Goal: Task Accomplishment & Management: Manage account settings

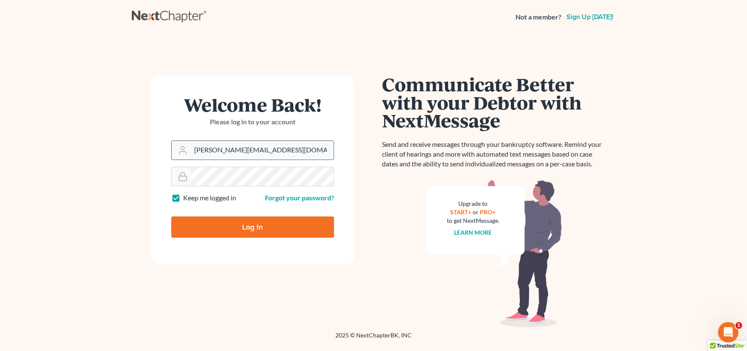
click at [277, 148] on input "sharonw@sfarthinglaw.com" at bounding box center [262, 150] width 143 height 19
type input "[PERSON_NAME][EMAIL_ADDRESS][PERSON_NAME][DOMAIN_NAME]"
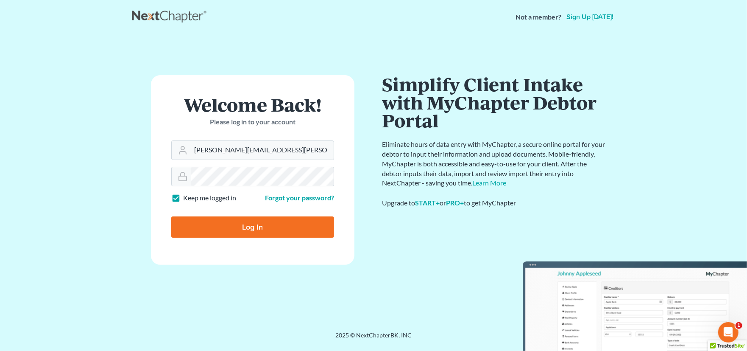
click at [216, 222] on input "Log In" at bounding box center [252, 226] width 163 height 21
type input "Thinking..."
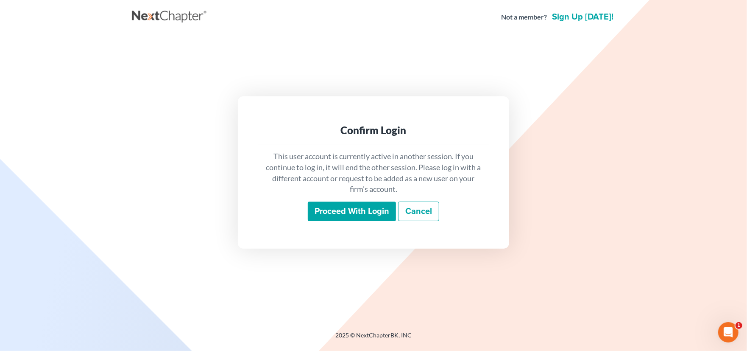
click at [362, 214] on input "Proceed with login" at bounding box center [352, 211] width 88 height 20
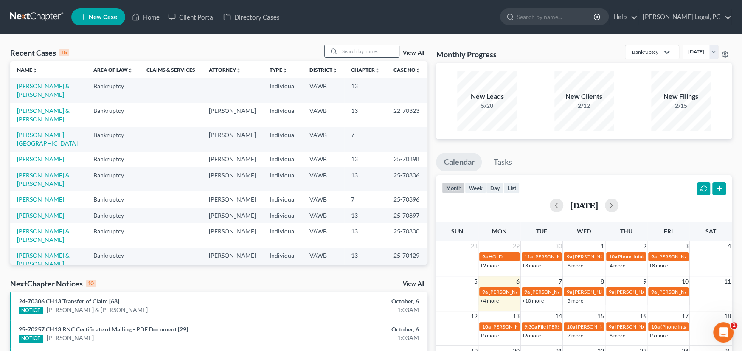
click at [348, 52] on input "search" at bounding box center [368, 51] width 59 height 12
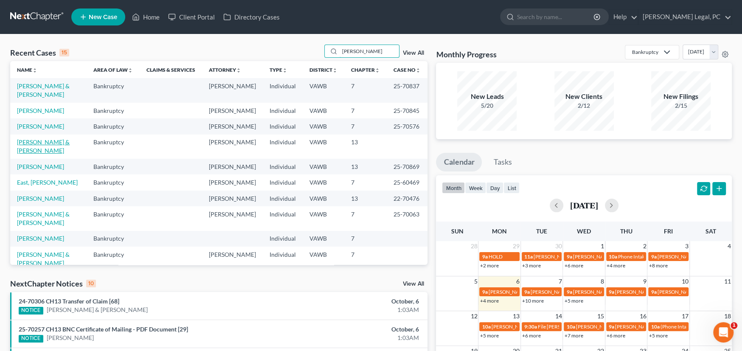
type input "edwards"
click at [70, 138] on link "[PERSON_NAME] & [PERSON_NAME]" at bounding box center [43, 146] width 53 height 16
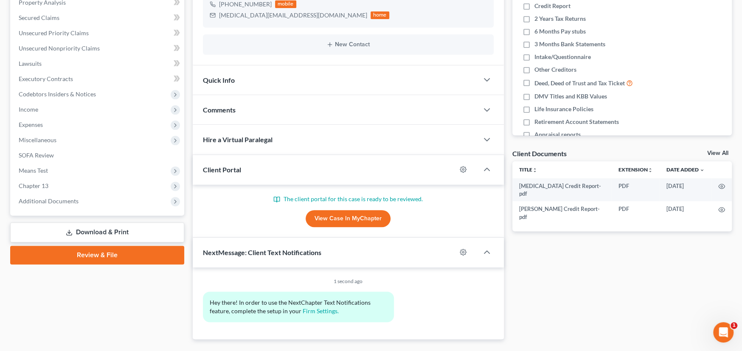
scroll to position [189, 0]
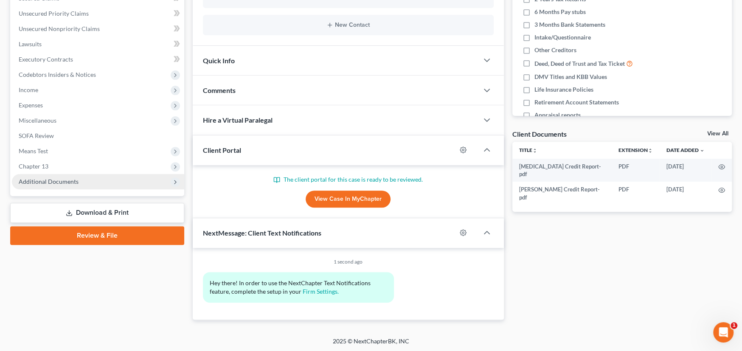
click at [67, 180] on span "Additional Documents" at bounding box center [49, 181] width 60 height 7
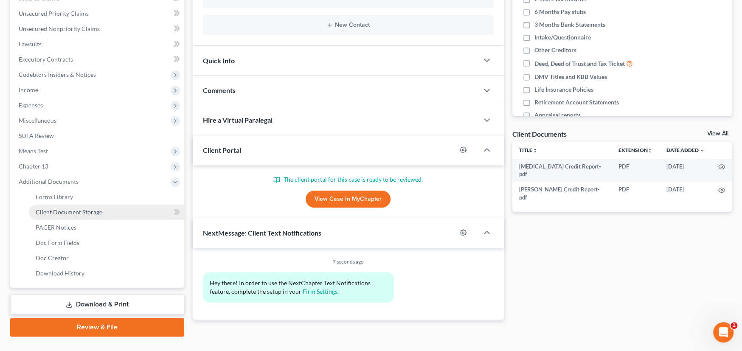
click at [76, 211] on span "Client Document Storage" at bounding box center [69, 211] width 67 height 7
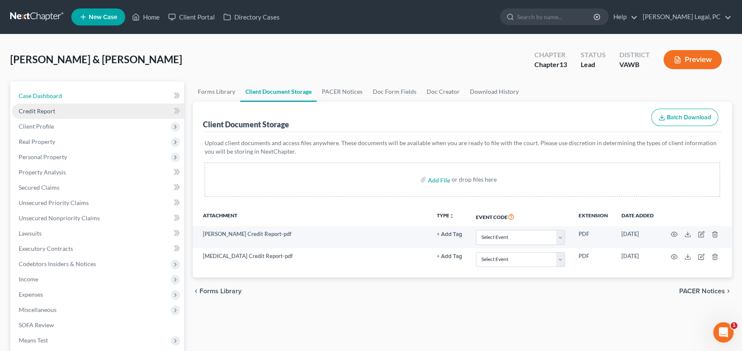
drag, startPoint x: 46, startPoint y: 98, endPoint x: 108, endPoint y: 118, distance: 65.3
click at [46, 98] on span "Case Dashboard" at bounding box center [40, 95] width 43 height 7
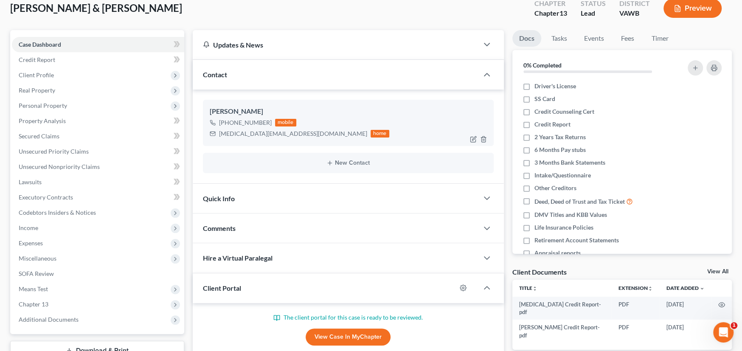
scroll to position [127, 0]
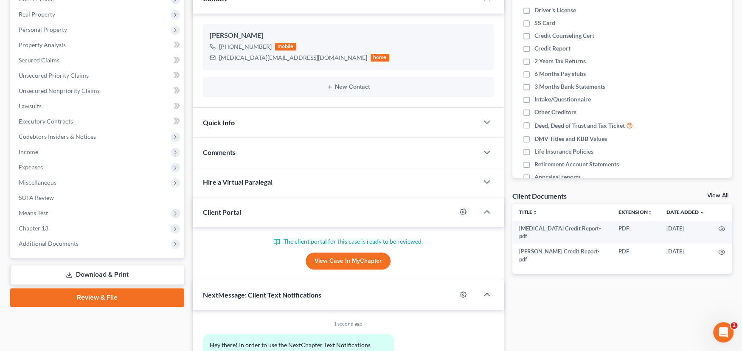
click at [240, 154] on div "Comments" at bounding box center [335, 151] width 285 height 29
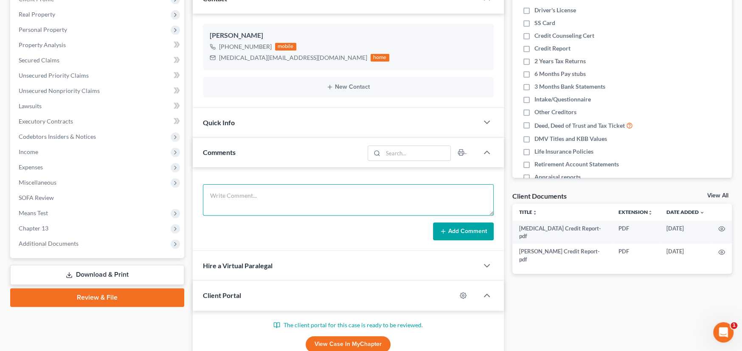
click at [252, 192] on textarea at bounding box center [348, 199] width 291 height 31
click at [392, 198] on textarea "I spoke with her and she has all of her documents ready except the Quesionnaire" at bounding box center [348, 199] width 291 height 31
click at [429, 198] on textarea "I spoke with her and she has all of her documents ready except the Questionnaire" at bounding box center [348, 199] width 291 height 31
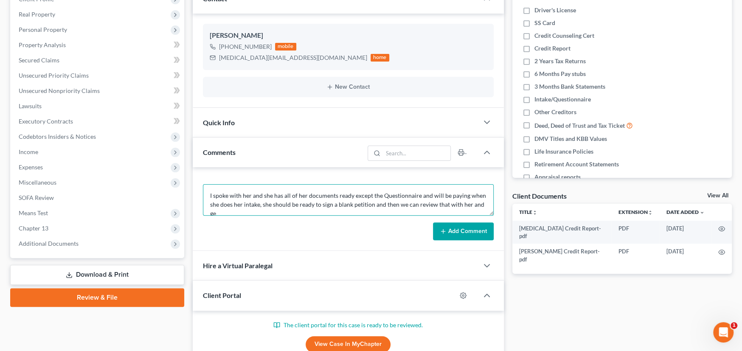
scroll to position [1, 0]
type textarea "I spoke with her and she has all of her documents ready except the Questionnair…"
click at [450, 227] on button "Add Comment" at bounding box center [463, 231] width 61 height 18
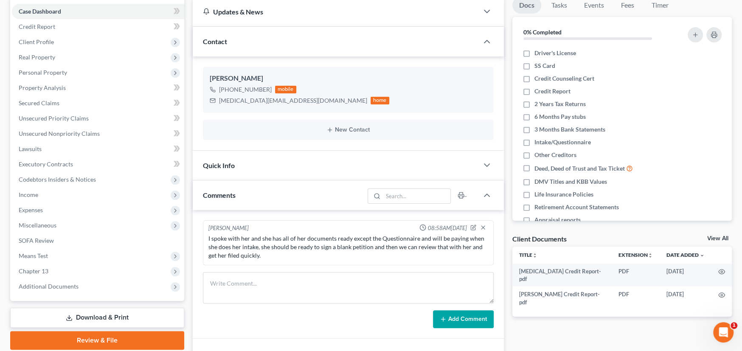
scroll to position [85, 0]
click at [257, 277] on textarea at bounding box center [348, 286] width 291 height 31
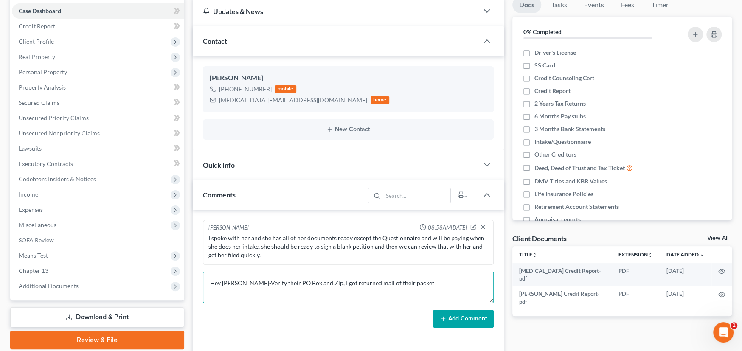
type textarea "Hey Bob-Verify their PO Box and Zip, I got returned mail of their packet"
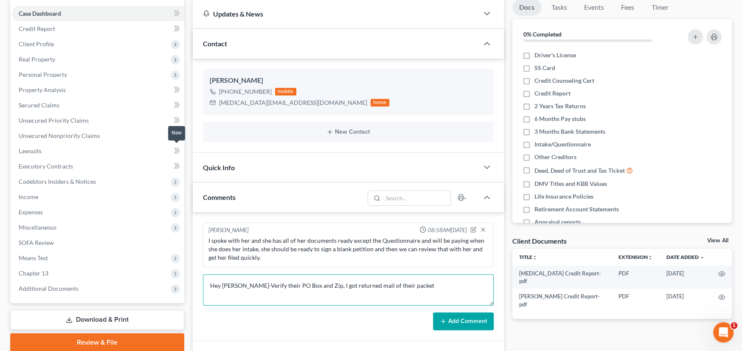
scroll to position [0, 0]
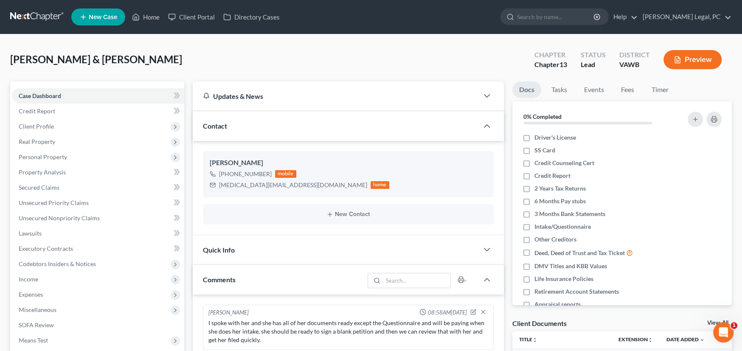
click at [23, 13] on link at bounding box center [37, 16] width 54 height 15
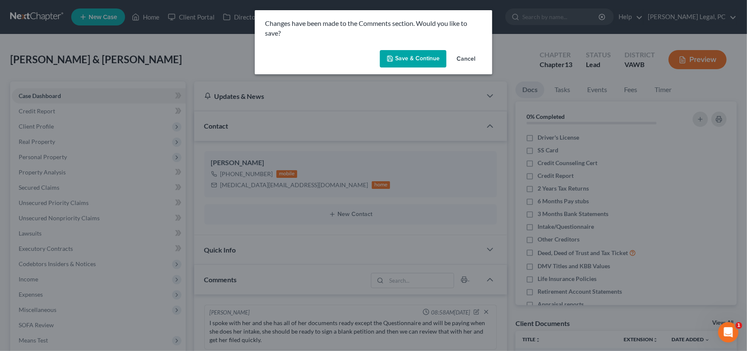
click at [418, 62] on button "Save & Continue" at bounding box center [413, 59] width 67 height 18
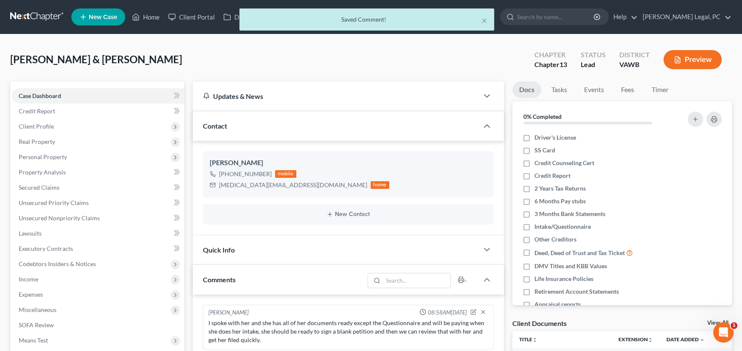
click at [24, 15] on div "× Saved Comment!" at bounding box center [367, 21] width 742 height 26
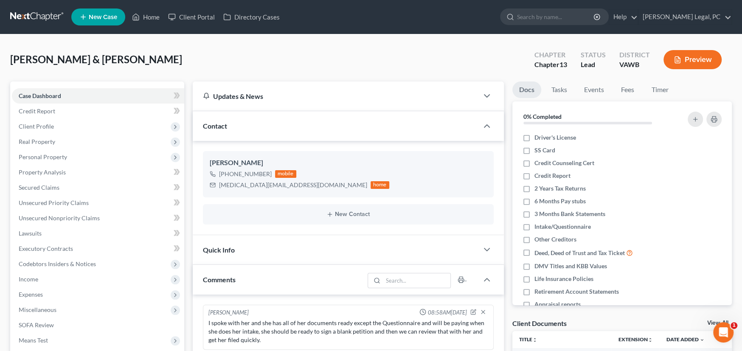
click at [41, 22] on link at bounding box center [37, 16] width 54 height 15
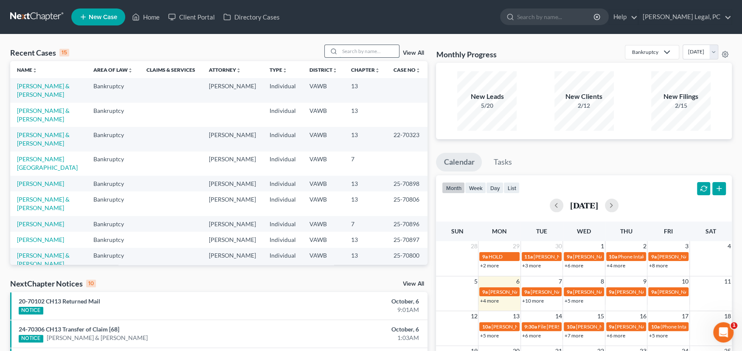
click at [341, 50] on input "search" at bounding box center [368, 51] width 59 height 12
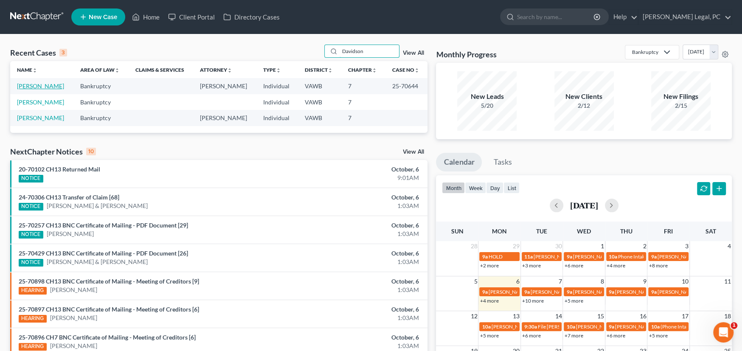
type input "Davidson"
click at [40, 89] on link "[PERSON_NAME]" at bounding box center [40, 85] width 47 height 7
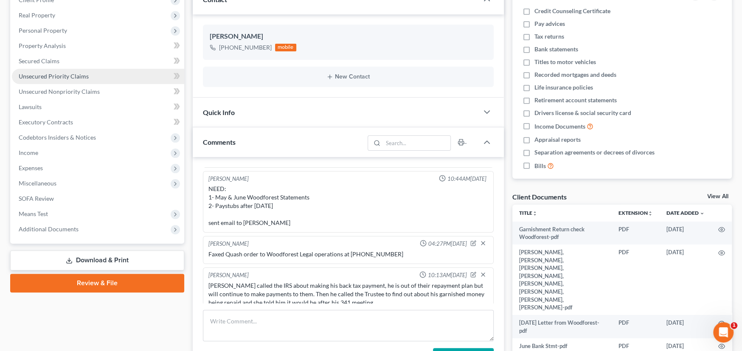
scroll to position [127, 0]
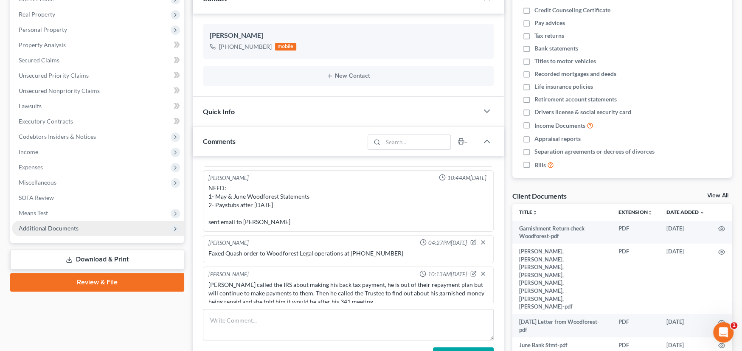
click at [62, 231] on span "Additional Documents" at bounding box center [98, 228] width 172 height 15
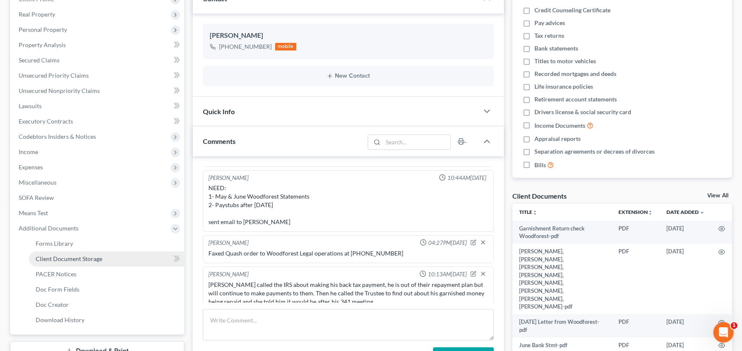
click at [69, 258] on span "Client Document Storage" at bounding box center [69, 258] width 67 height 7
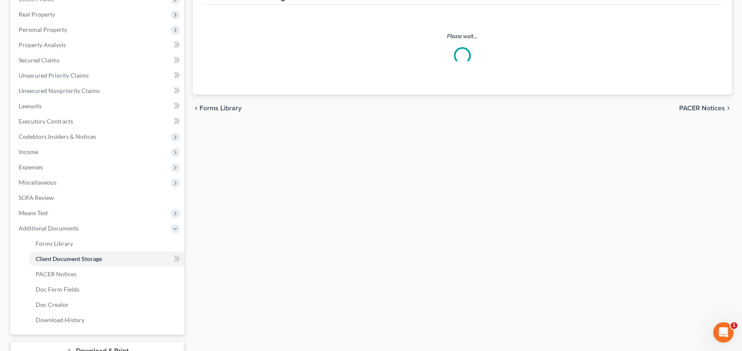
scroll to position [33, 0]
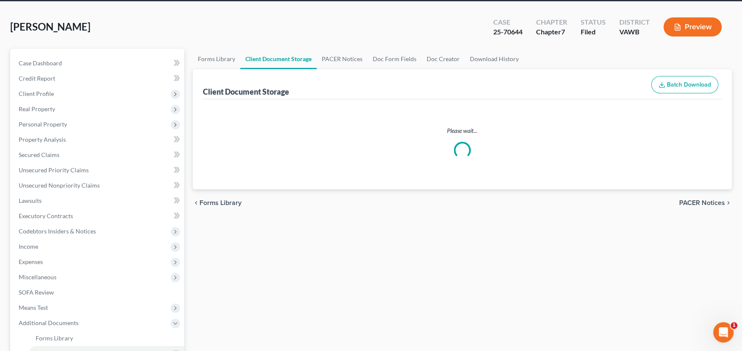
select select "0"
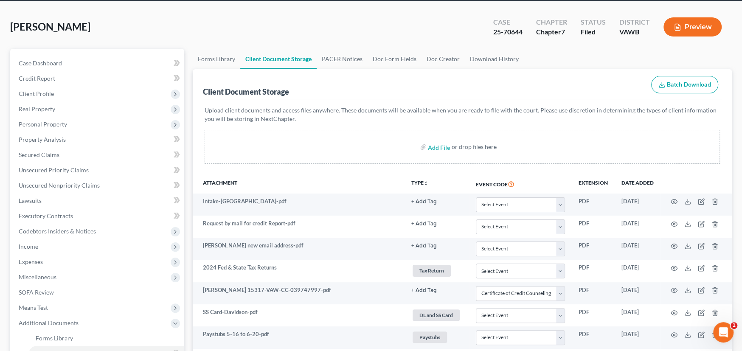
scroll to position [0, 0]
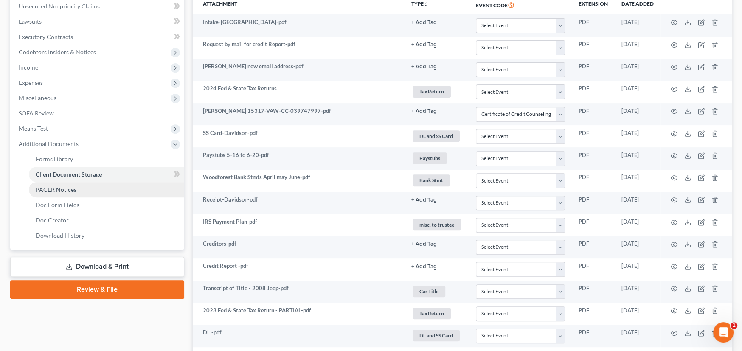
click at [58, 188] on span "PACER Notices" at bounding box center [56, 189] width 41 height 7
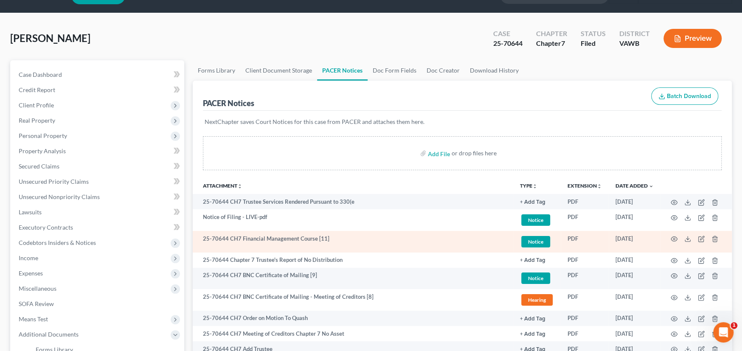
scroll to position [42, 0]
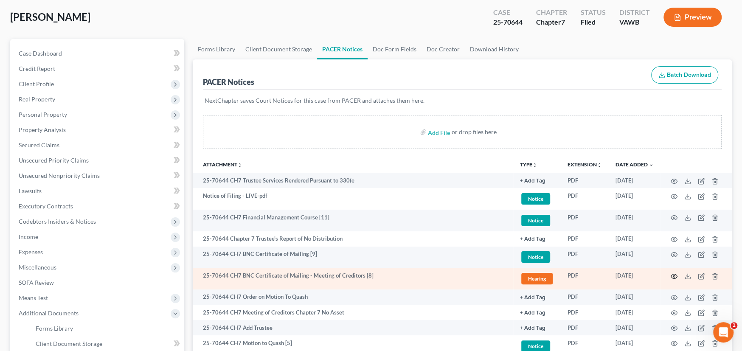
click at [671, 275] on icon "button" at bounding box center [673, 276] width 7 height 7
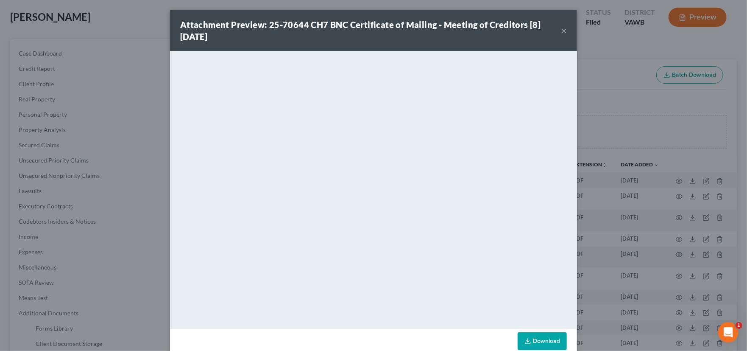
click at [561, 33] on button "×" at bounding box center [564, 30] width 6 height 10
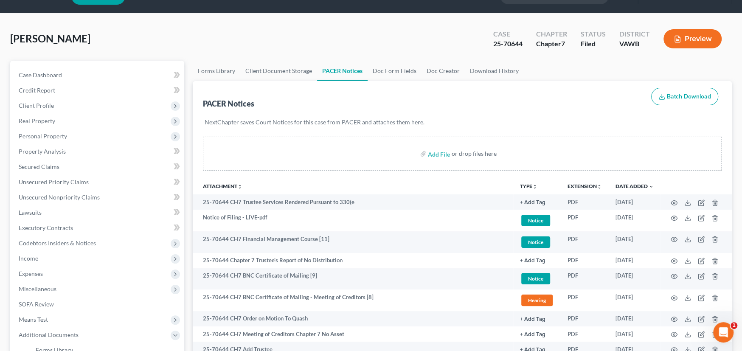
scroll to position [0, 0]
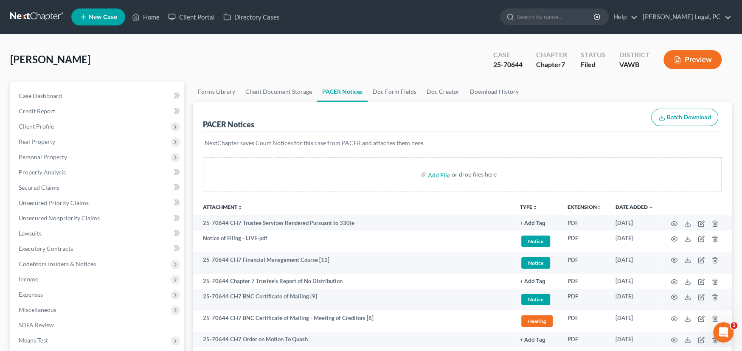
click at [51, 17] on link at bounding box center [37, 16] width 54 height 15
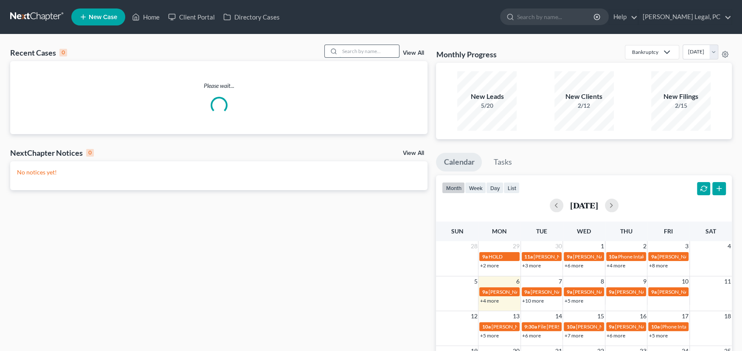
click at [344, 50] on input "search" at bounding box center [368, 51] width 59 height 12
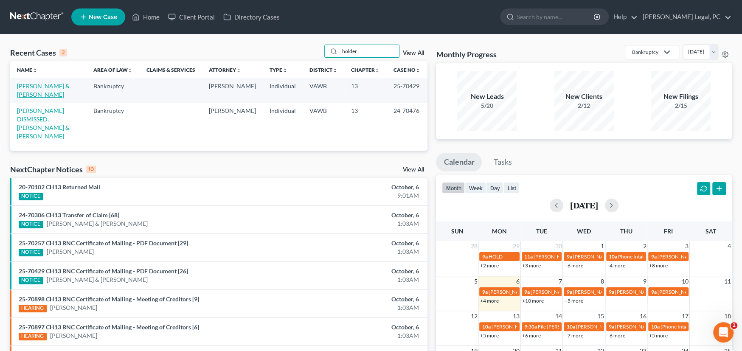
type input "holder"
click at [66, 85] on link "[PERSON_NAME] & [PERSON_NAME]" at bounding box center [43, 90] width 53 height 16
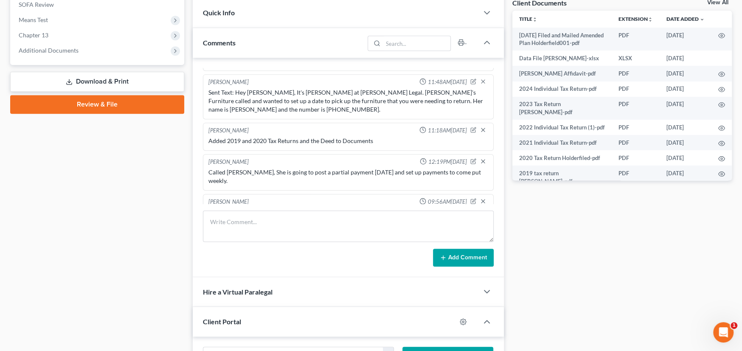
scroll to position [339, 0]
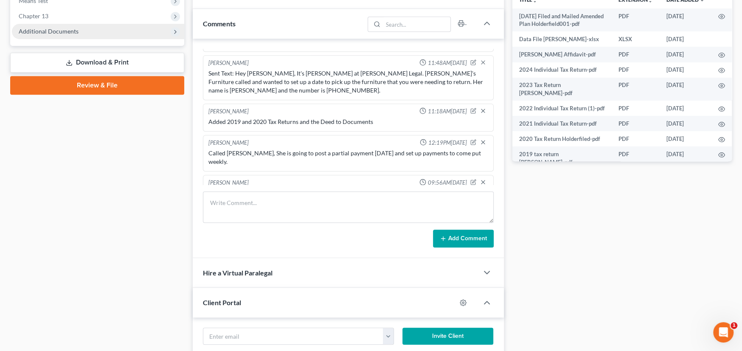
click at [57, 30] on span "Additional Documents" at bounding box center [49, 31] width 60 height 7
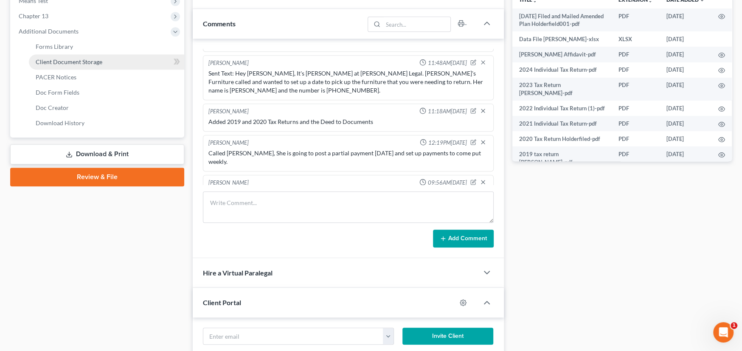
click at [54, 61] on span "Client Document Storage" at bounding box center [69, 61] width 67 height 7
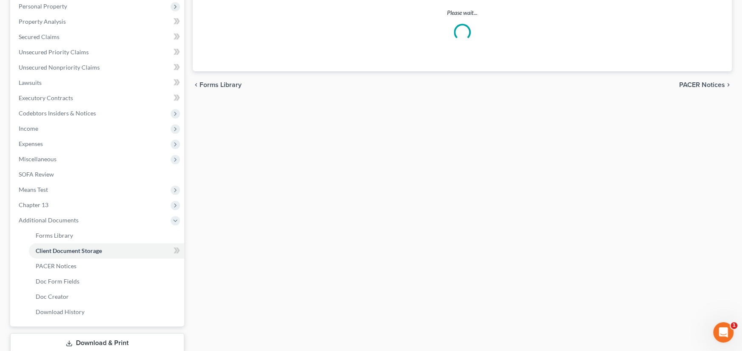
scroll to position [25, 0]
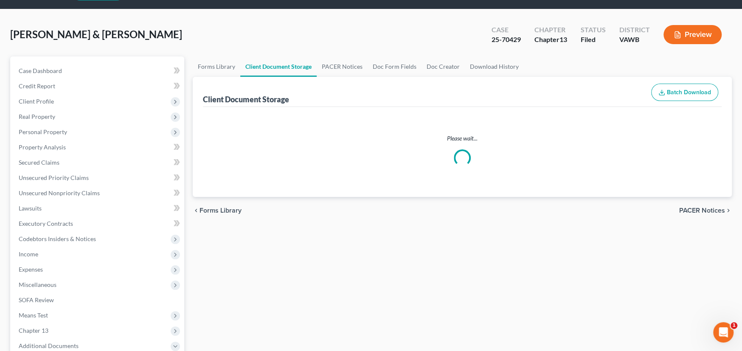
select select "0"
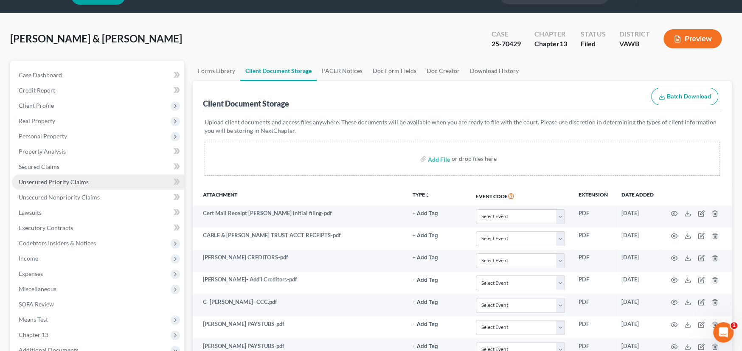
scroll to position [0, 0]
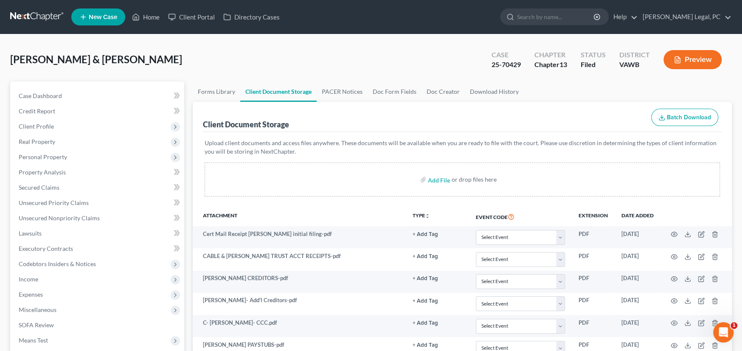
click at [44, 17] on link at bounding box center [37, 16] width 54 height 15
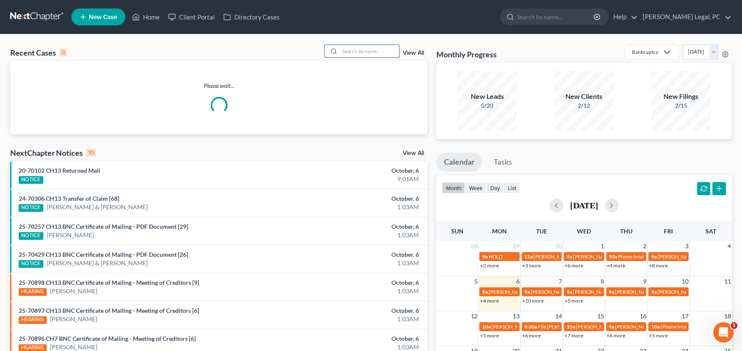
click at [361, 50] on input "search" at bounding box center [368, 51] width 59 height 12
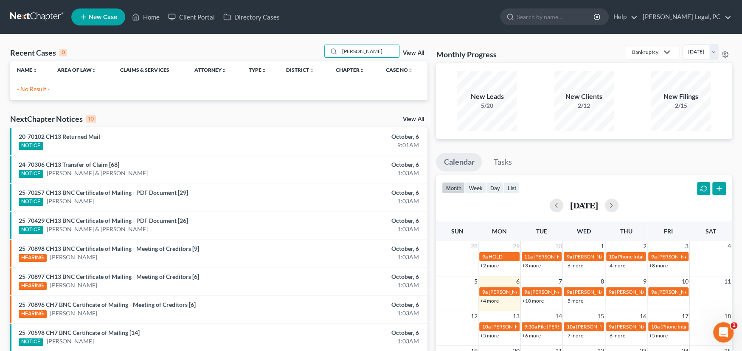
drag, startPoint x: 368, startPoint y: 50, endPoint x: 310, endPoint y: 54, distance: 58.3
click at [316, 54] on div "Recent Cases 0 [PERSON_NAME] View All" at bounding box center [218, 53] width 417 height 17
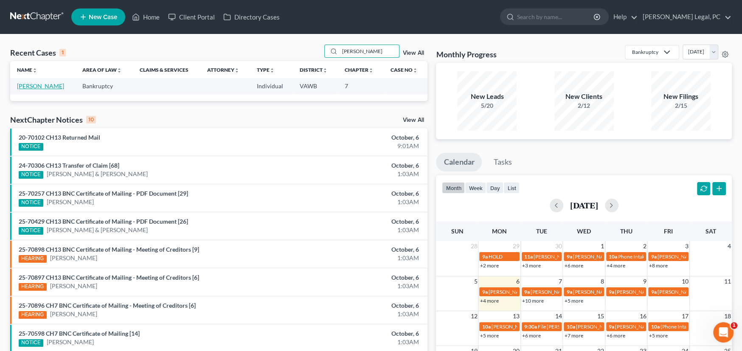
type input "[PERSON_NAME]"
click at [42, 85] on link "[PERSON_NAME]" at bounding box center [40, 85] width 47 height 7
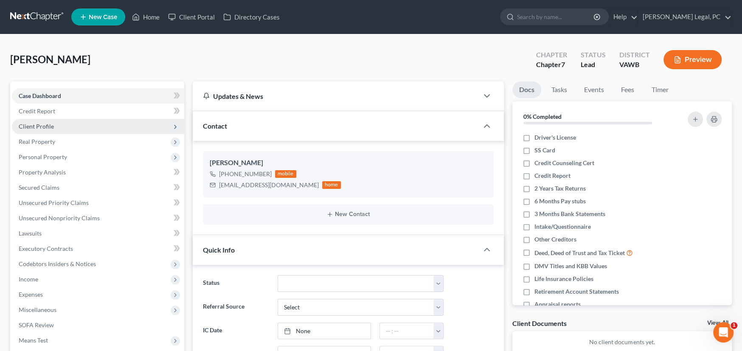
click at [47, 129] on span "Client Profile" at bounding box center [98, 126] width 172 height 15
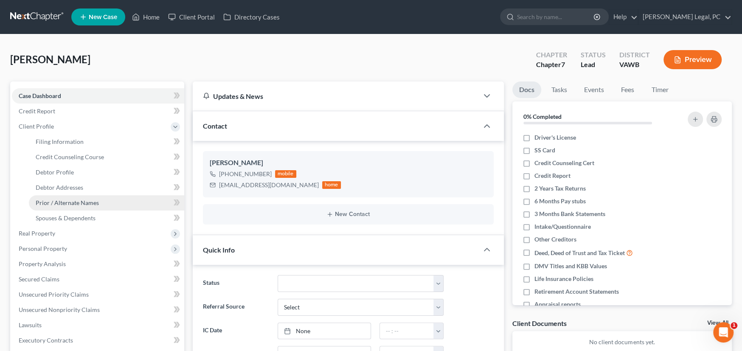
click at [67, 201] on span "Prior / Alternate Names" at bounding box center [67, 202] width 63 height 7
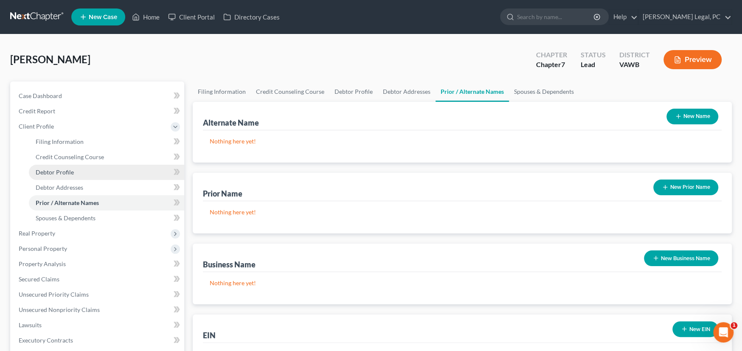
click at [60, 174] on span "Debtor Profile" at bounding box center [55, 171] width 38 height 7
select select "0"
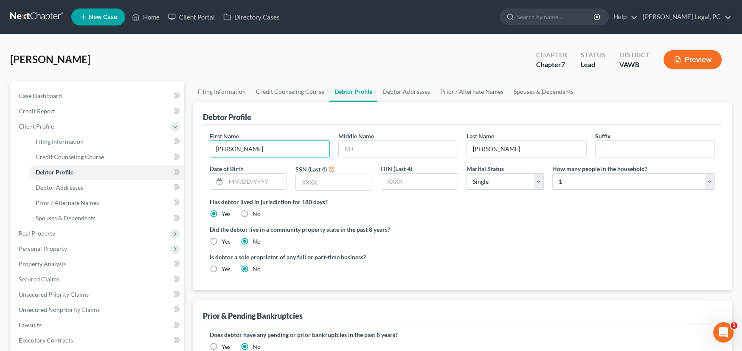
drag, startPoint x: 250, startPoint y: 147, endPoint x: 188, endPoint y: 153, distance: 62.3
click at [188, 153] on div "Filing Information Credit Counseling Course Debtor Profile Debtor Addresses Pri…" at bounding box center [461, 295] width 547 height 429
type input "[PERSON_NAME]"
drag, startPoint x: 363, startPoint y: 146, endPoint x: 377, endPoint y: 144, distance: 14.2
click at [363, 146] on input "text" at bounding box center [398, 149] width 119 height 16
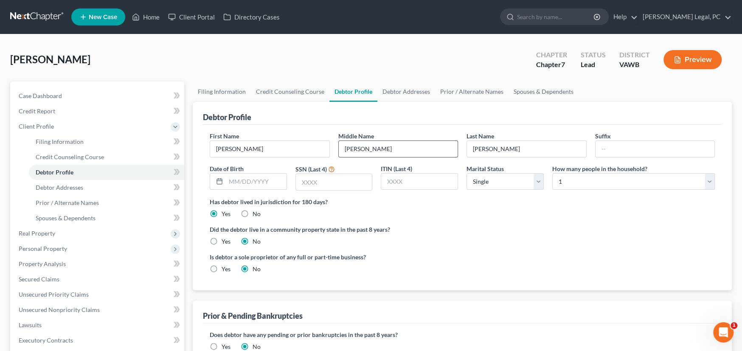
click at [367, 143] on input "Anne" at bounding box center [398, 149] width 119 height 16
type input "Ann"
click at [249, 181] on input "text" at bounding box center [256, 181] width 61 height 16
type input "04/30/1963"
click at [338, 185] on input "text" at bounding box center [334, 182] width 76 height 16
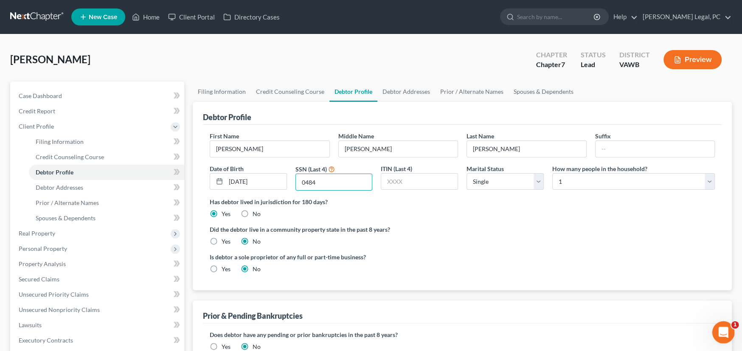
type input "0484"
click at [400, 90] on link "Debtor Addresses" at bounding box center [406, 91] width 58 height 20
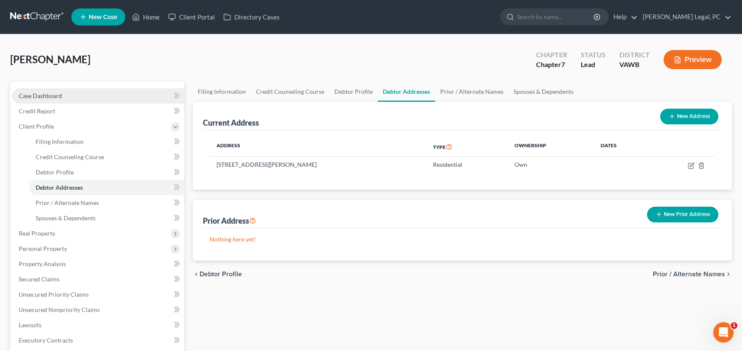
click at [50, 93] on span "Case Dashboard" at bounding box center [40, 95] width 43 height 7
select select "10"
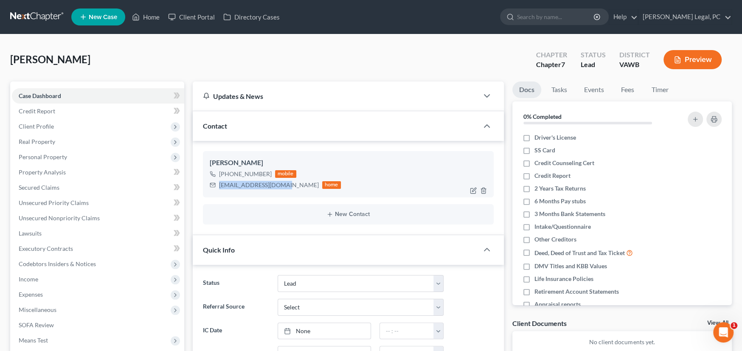
drag, startPoint x: 278, startPoint y: 184, endPoint x: 218, endPoint y: 189, distance: 60.4
click at [218, 189] on div "worrellj4@verizon.net home" at bounding box center [275, 184] width 131 height 11
copy div "worrellj4@verizon.net"
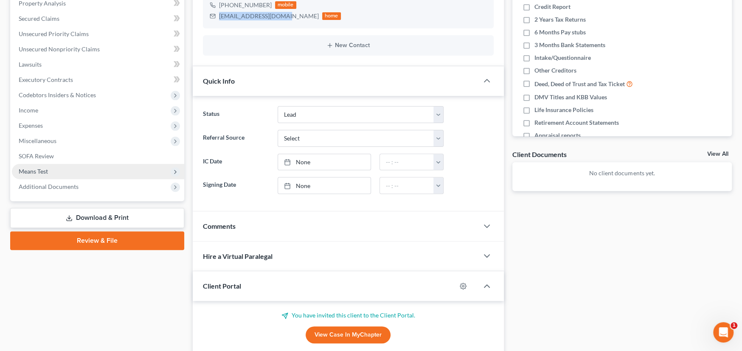
scroll to position [170, 0]
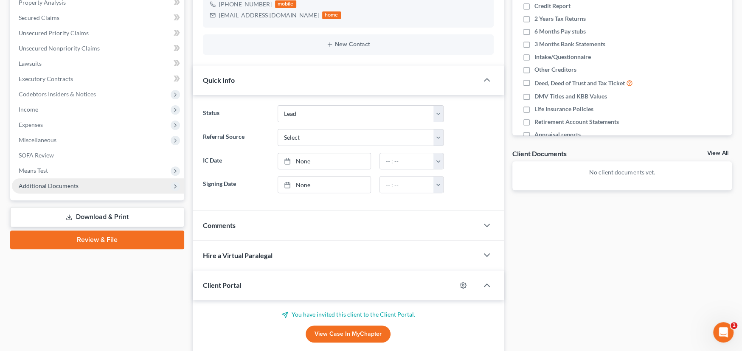
click at [39, 186] on span "Additional Documents" at bounding box center [49, 185] width 60 height 7
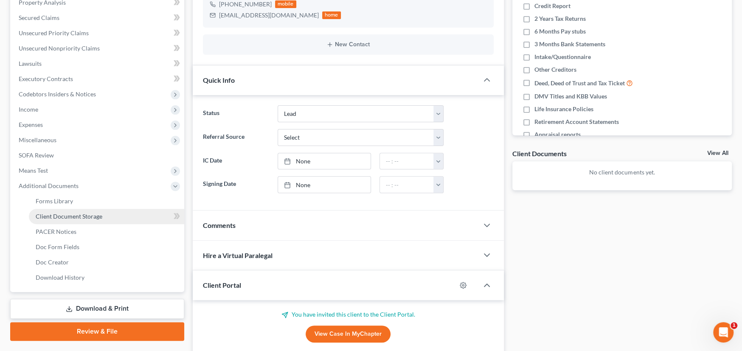
click at [63, 213] on span "Client Document Storage" at bounding box center [69, 216] width 67 height 7
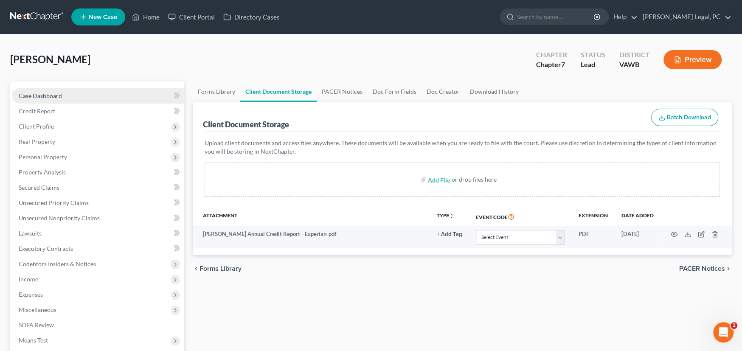
click at [45, 95] on span "Case Dashboard" at bounding box center [40, 95] width 43 height 7
select select "10"
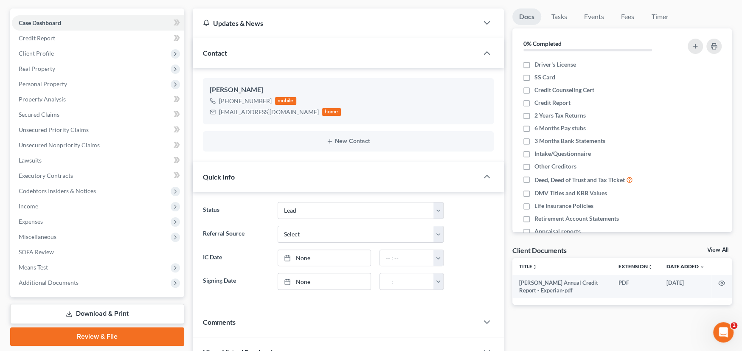
scroll to position [170, 0]
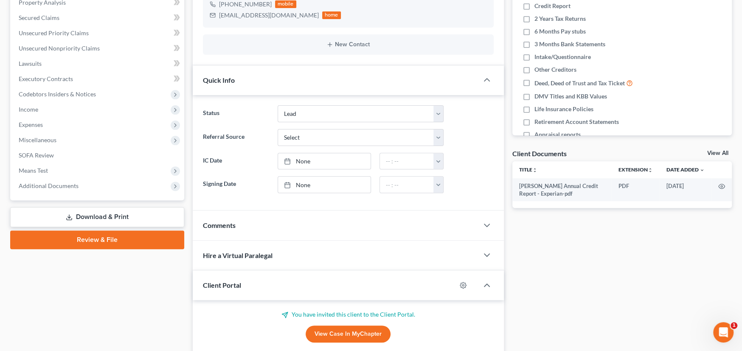
click at [231, 223] on span "Comments" at bounding box center [219, 225] width 33 height 8
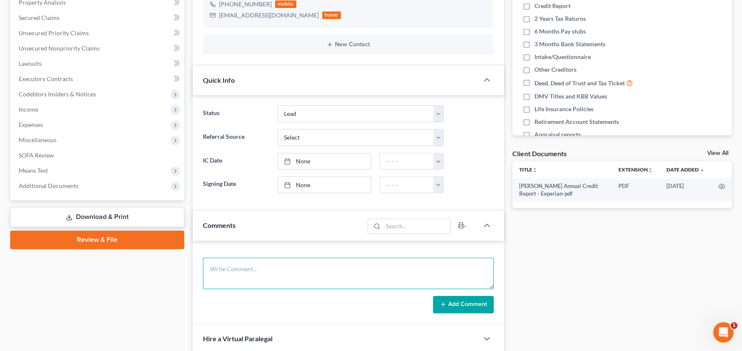
click at [259, 269] on textarea at bounding box center [348, 272] width 291 height 31
type textarea "Spoke with her in length and she's getting her documents together."
click at [447, 307] on button "Add Comment" at bounding box center [463, 305] width 61 height 18
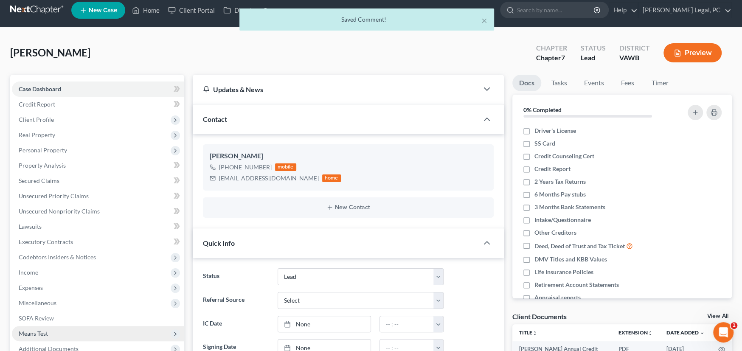
scroll to position [0, 0]
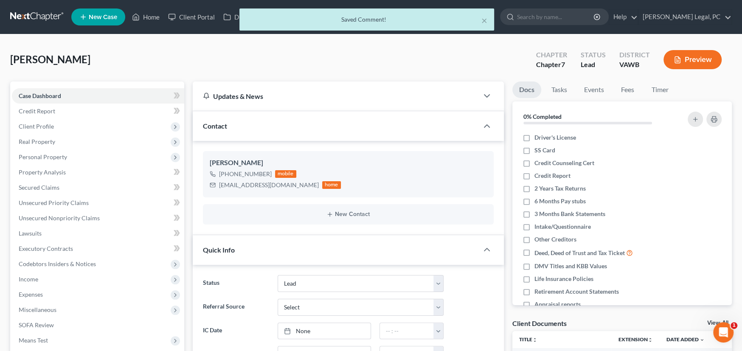
click at [30, 14] on div "× Saved Comment!" at bounding box center [367, 21] width 742 height 26
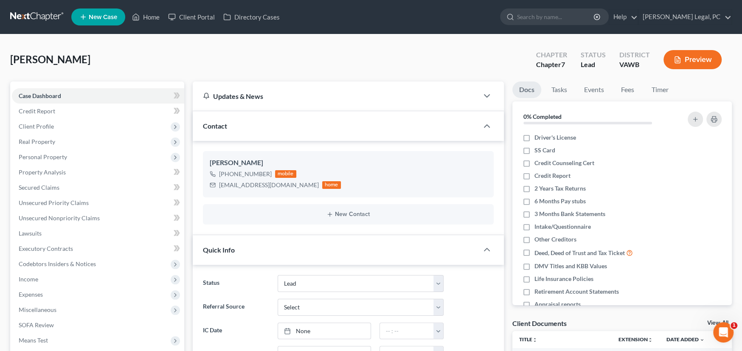
click at [28, 17] on link at bounding box center [37, 16] width 54 height 15
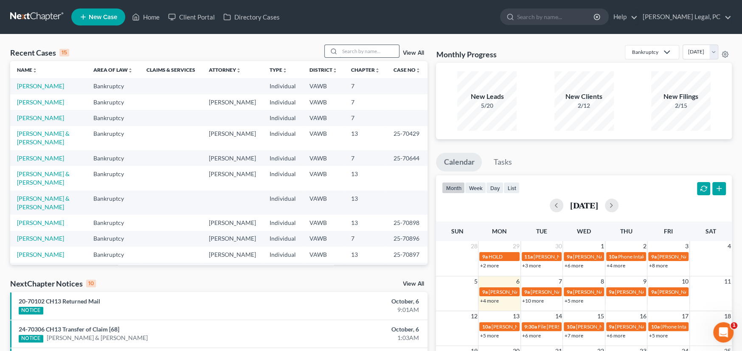
click at [347, 48] on input "search" at bounding box center [368, 51] width 59 height 12
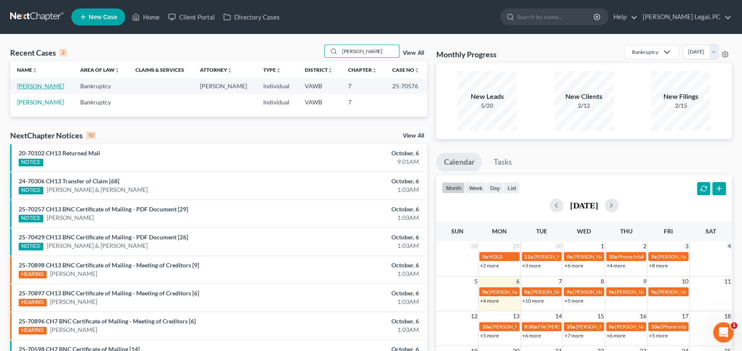
type input "[PERSON_NAME]"
click at [46, 87] on link "[PERSON_NAME]" at bounding box center [40, 85] width 47 height 7
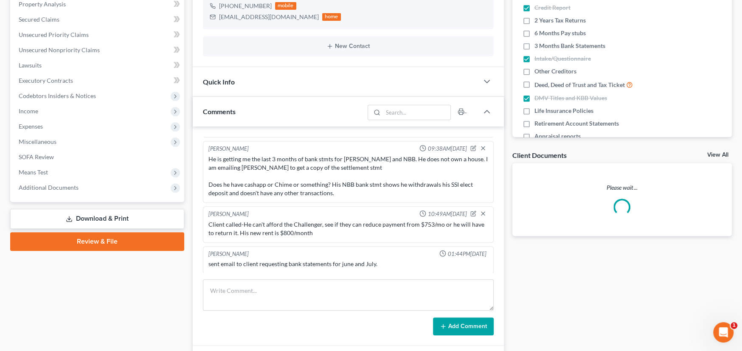
scroll to position [170, 0]
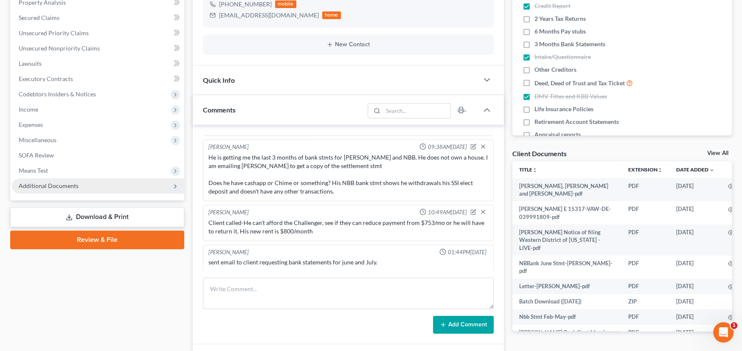
click at [63, 185] on span "Additional Documents" at bounding box center [49, 185] width 60 height 7
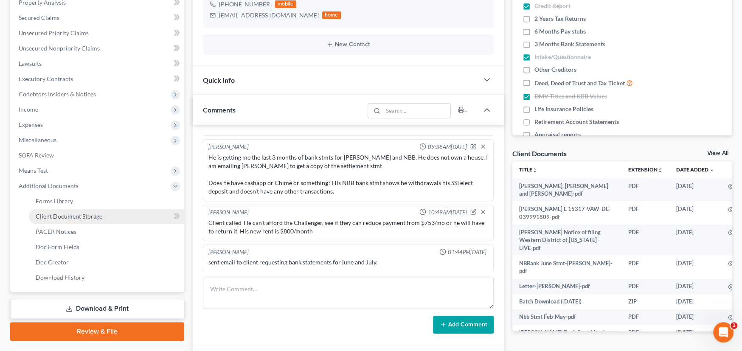
click at [61, 213] on span "Client Document Storage" at bounding box center [69, 216] width 67 height 7
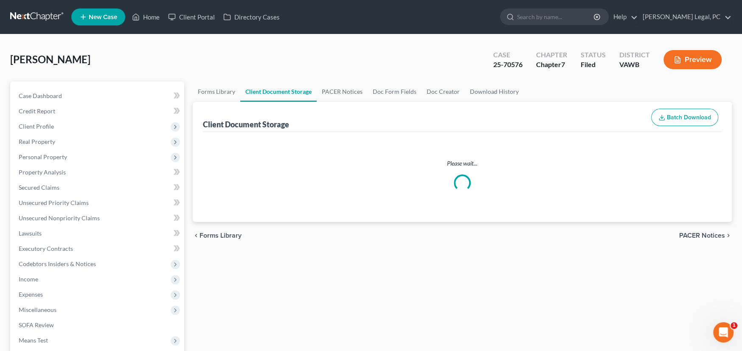
select select "0"
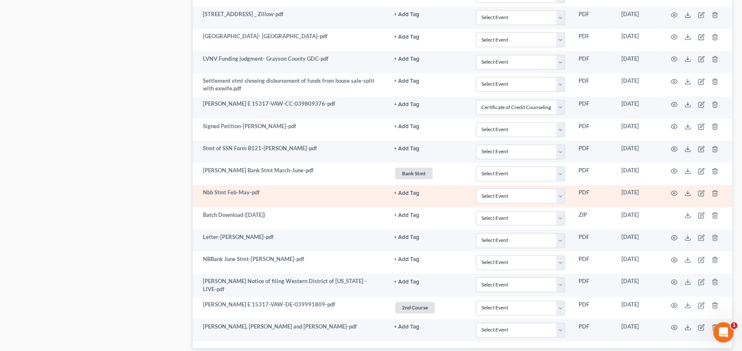
scroll to position [759, 0]
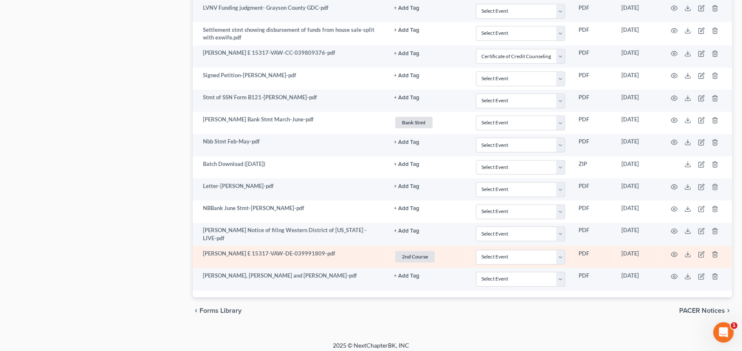
click at [345, 255] on td "Altizer, James Sr E 15317-VAW-DE-039991809-pdf" at bounding box center [290, 257] width 194 height 22
click at [688, 251] on icon at bounding box center [687, 254] width 7 height 7
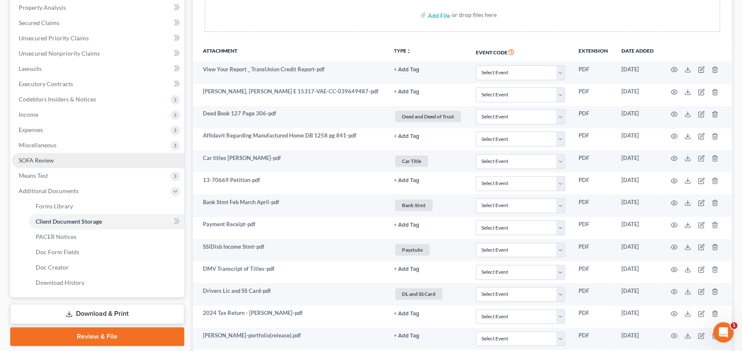
scroll to position [170, 0]
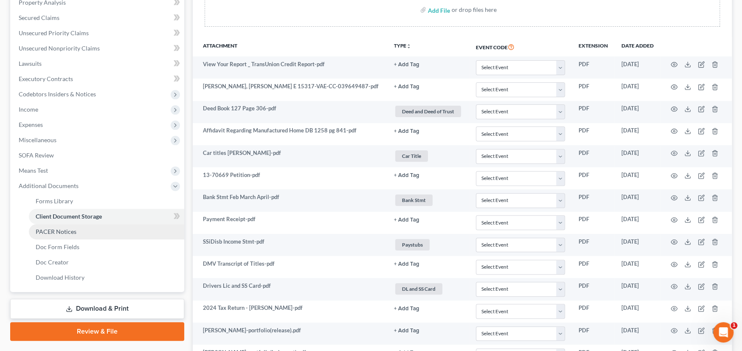
drag, startPoint x: 61, startPoint y: 234, endPoint x: 80, endPoint y: 234, distance: 19.1
click at [61, 234] on link "PACER Notices" at bounding box center [106, 231] width 155 height 15
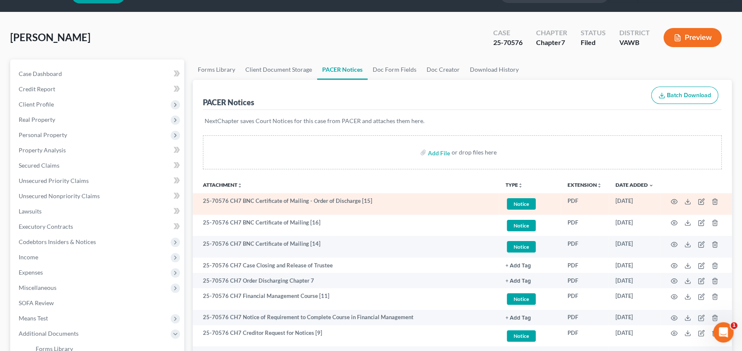
scroll to position [42, 0]
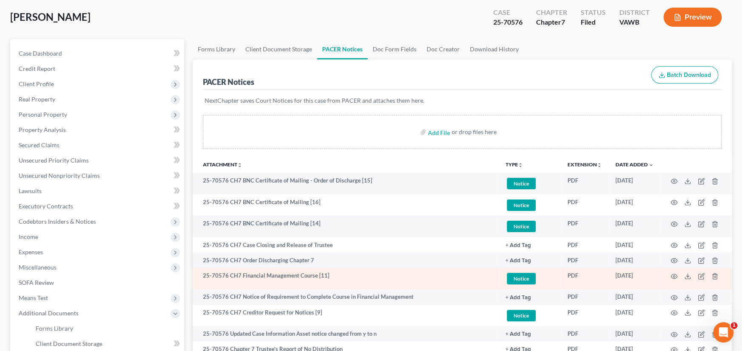
click at [336, 277] on td "25-70576 CH7 Financial Management Course [11]" at bounding box center [346, 279] width 306 height 22
click at [674, 275] on circle "button" at bounding box center [674, 276] width 2 height 2
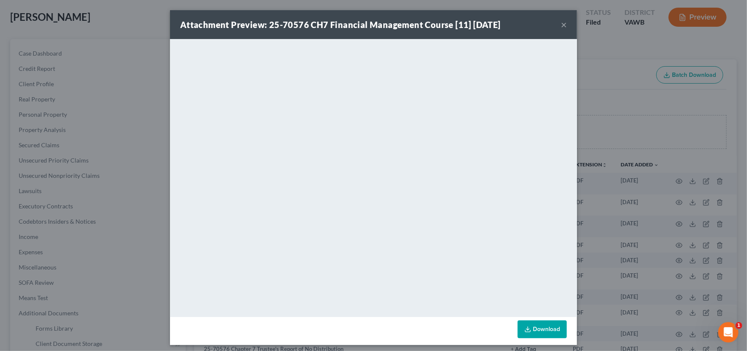
click at [561, 24] on button "×" at bounding box center [564, 25] width 6 height 10
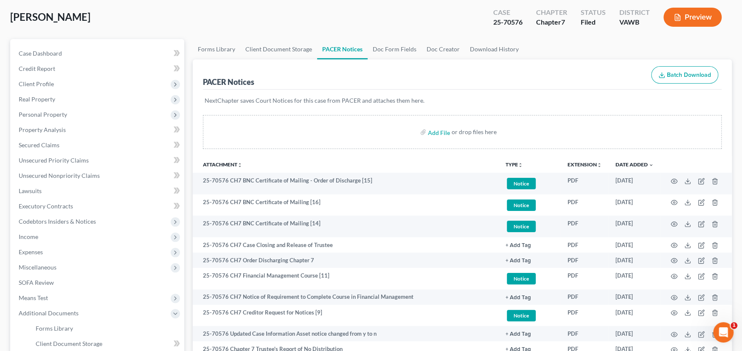
click at [529, 20] on div "Case 25-70576" at bounding box center [507, 18] width 43 height 25
drag, startPoint x: 527, startPoint y: 22, endPoint x: 493, endPoint y: 25, distance: 34.5
click at [493, 25] on div "Case 25-70576" at bounding box center [507, 18] width 43 height 25
copy div "25-70576"
click at [51, 50] on span "Case Dashboard" at bounding box center [40, 53] width 43 height 7
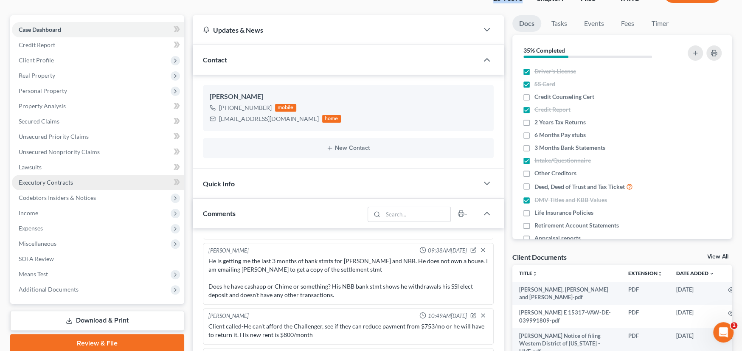
scroll to position [170, 0]
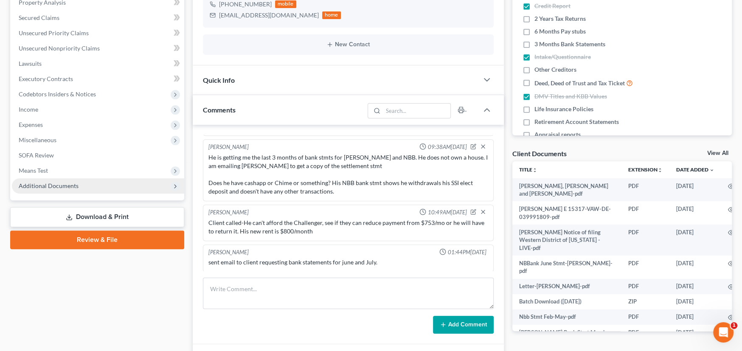
click at [71, 184] on span "Additional Documents" at bounding box center [49, 185] width 60 height 7
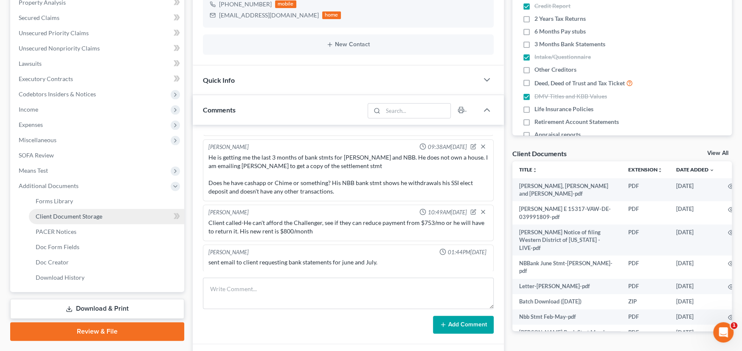
click at [83, 215] on span "Client Document Storage" at bounding box center [69, 216] width 67 height 7
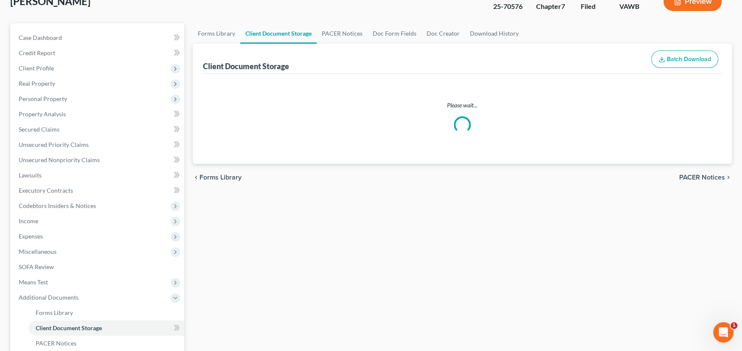
scroll to position [8, 0]
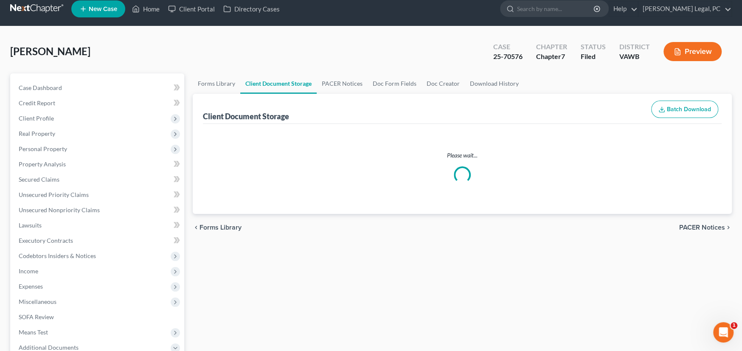
select select "0"
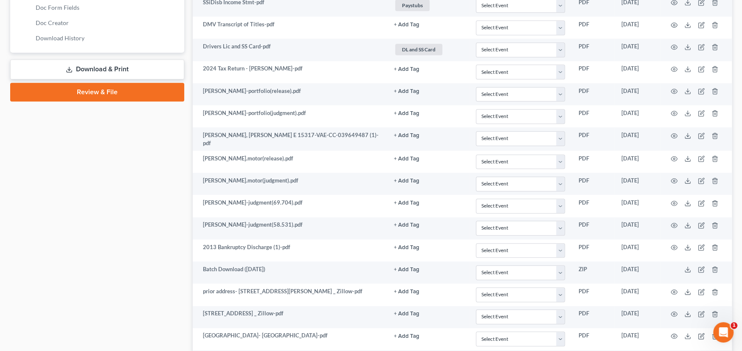
scroll to position [335, 0]
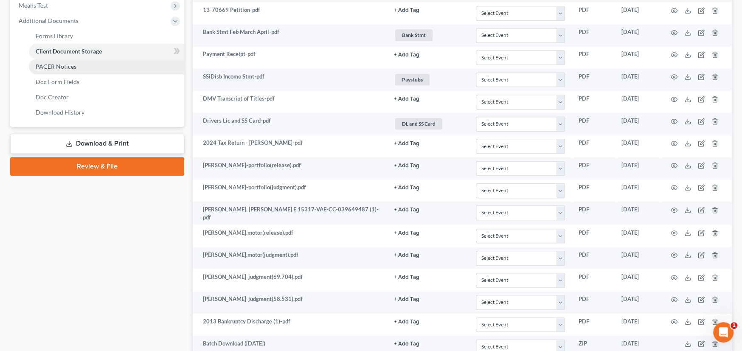
click at [55, 64] on span "PACER Notices" at bounding box center [56, 66] width 41 height 7
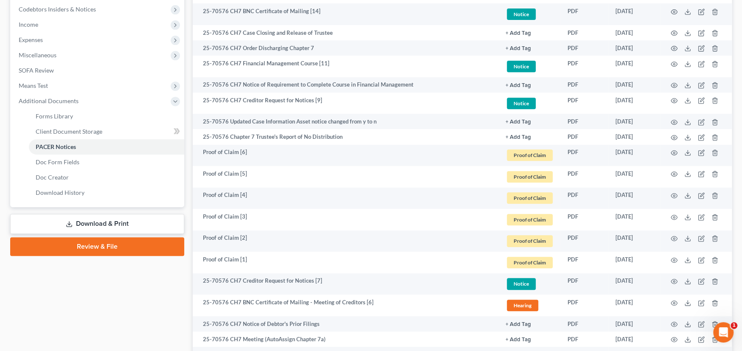
scroll to position [373, 0]
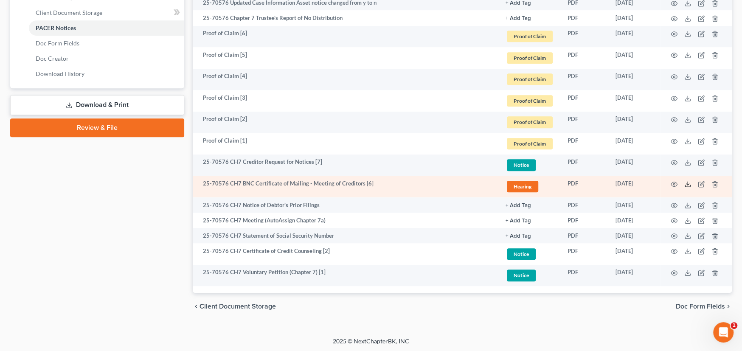
click at [686, 183] on polyline at bounding box center [687, 183] width 3 height 1
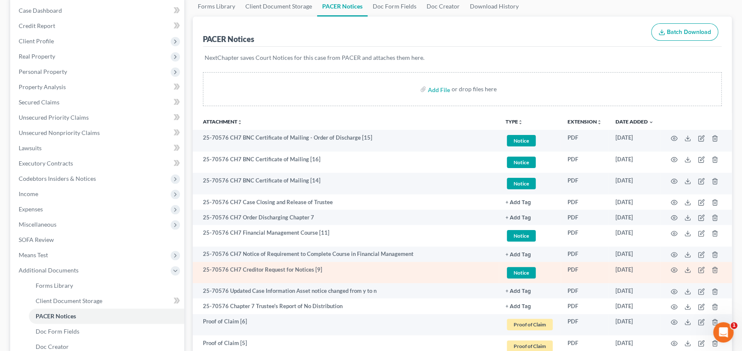
scroll to position [0, 0]
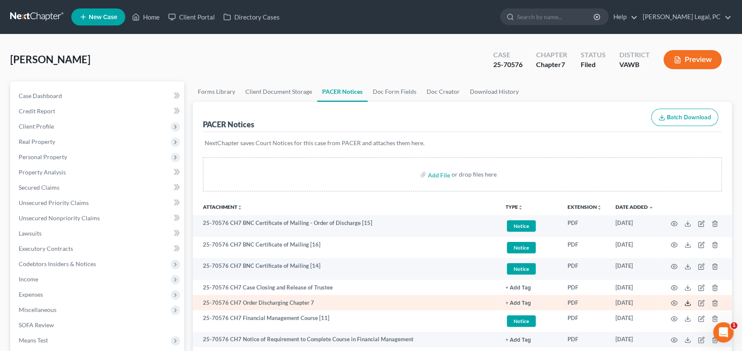
click at [688, 303] on icon at bounding box center [687, 302] width 7 height 7
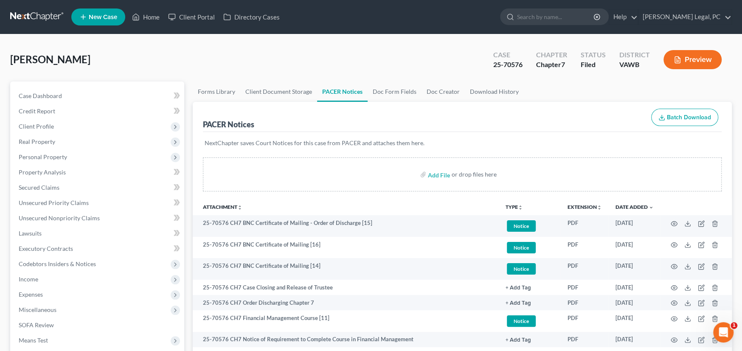
click at [30, 12] on link at bounding box center [37, 16] width 54 height 15
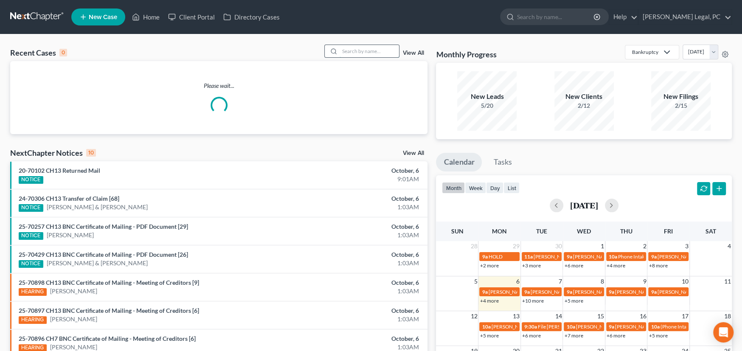
click at [364, 52] on input "search" at bounding box center [368, 51] width 59 height 12
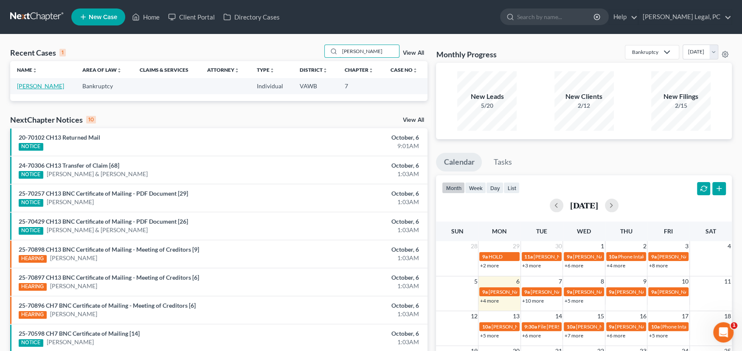
type input "[PERSON_NAME]"
click at [28, 84] on link "[PERSON_NAME]" at bounding box center [40, 85] width 47 height 7
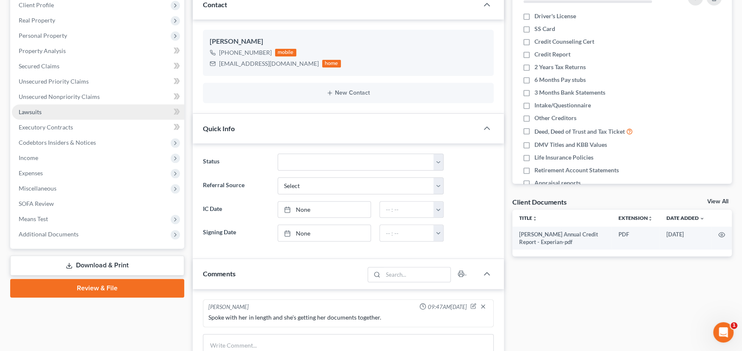
scroll to position [170, 0]
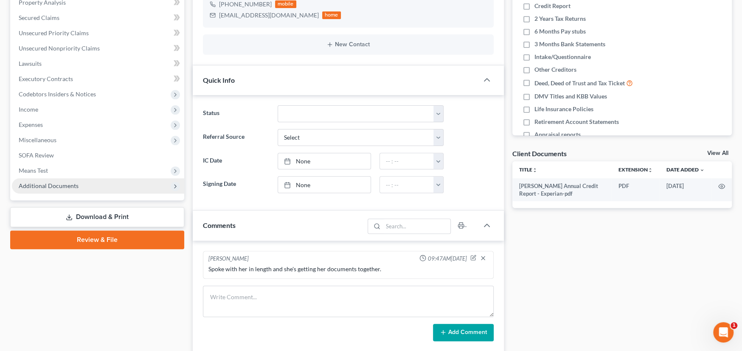
click at [54, 186] on span "Additional Documents" at bounding box center [49, 185] width 60 height 7
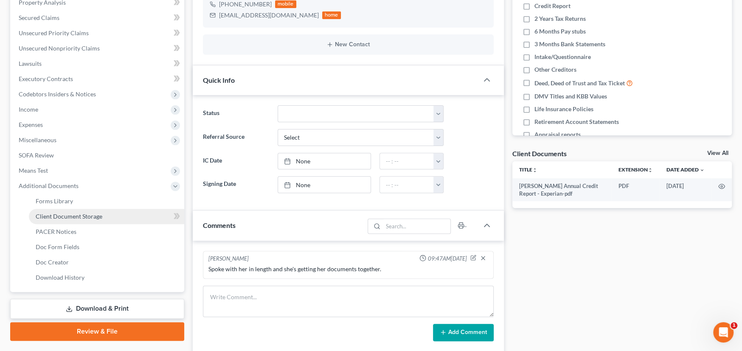
click at [54, 213] on span "Client Document Storage" at bounding box center [69, 216] width 67 height 7
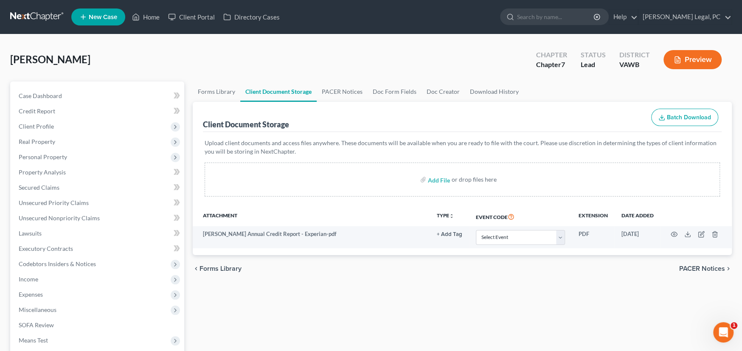
click at [42, 14] on link at bounding box center [37, 16] width 54 height 15
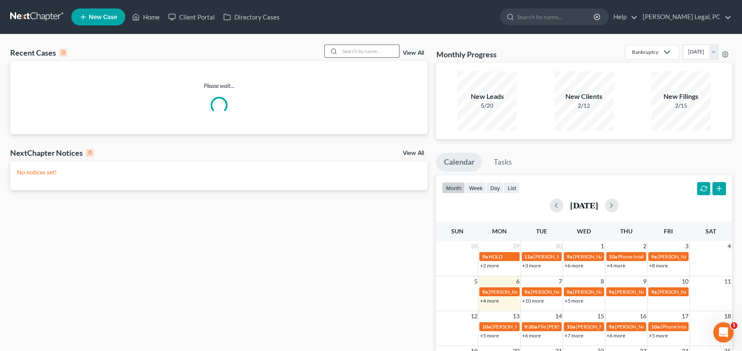
click at [348, 51] on input "search" at bounding box center [368, 51] width 59 height 12
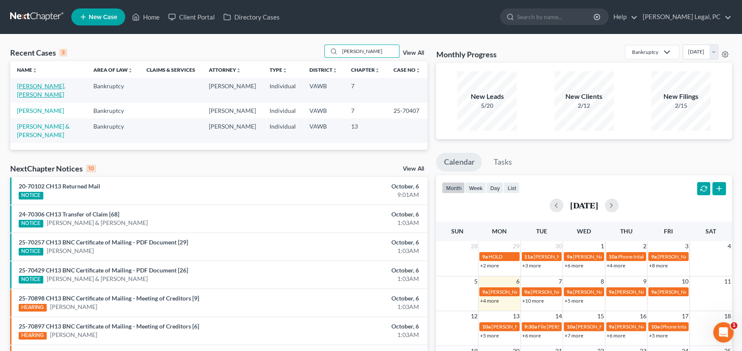
type input "[PERSON_NAME]"
click at [48, 83] on link "[PERSON_NAME], [PERSON_NAME]" at bounding box center [41, 90] width 48 height 16
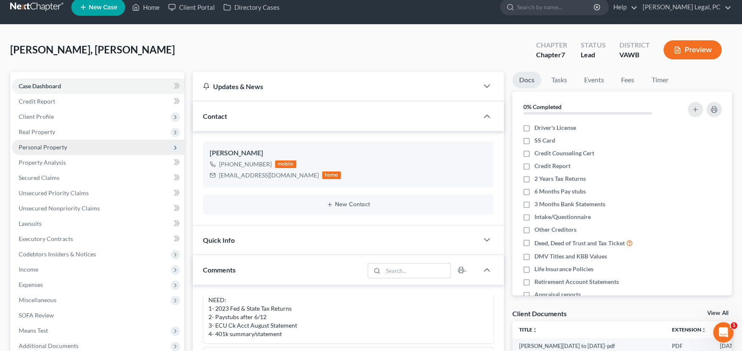
scroll to position [85, 0]
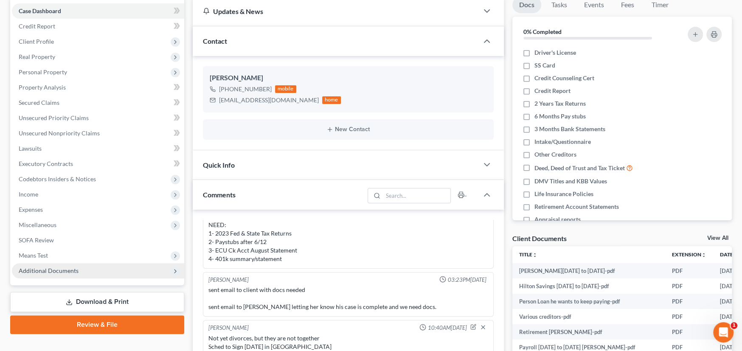
click at [53, 271] on span "Additional Documents" at bounding box center [49, 270] width 60 height 7
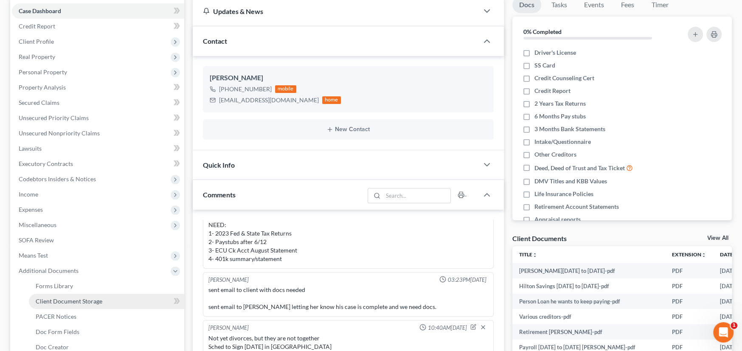
click at [90, 301] on span "Client Document Storage" at bounding box center [69, 300] width 67 height 7
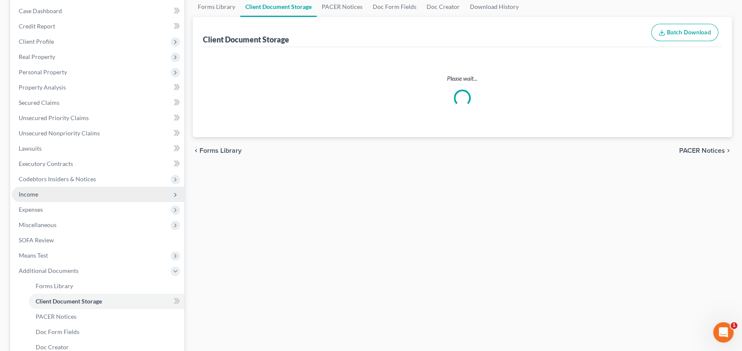
scroll to position [14, 0]
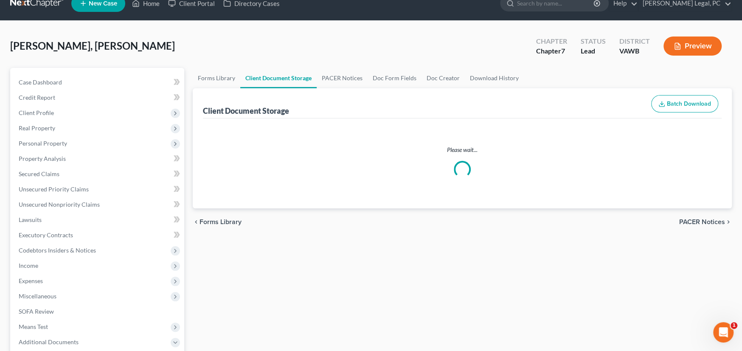
select select "0"
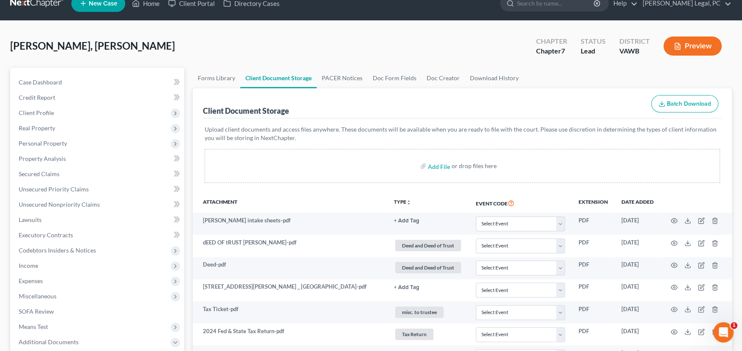
scroll to position [0, 0]
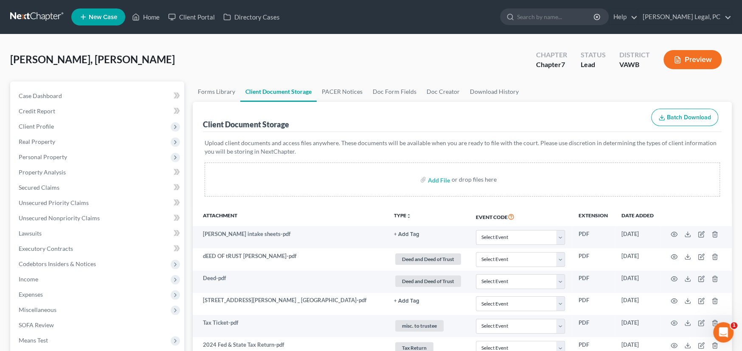
select select "0"
click at [44, 94] on span "Case Dashboard" at bounding box center [40, 95] width 43 height 7
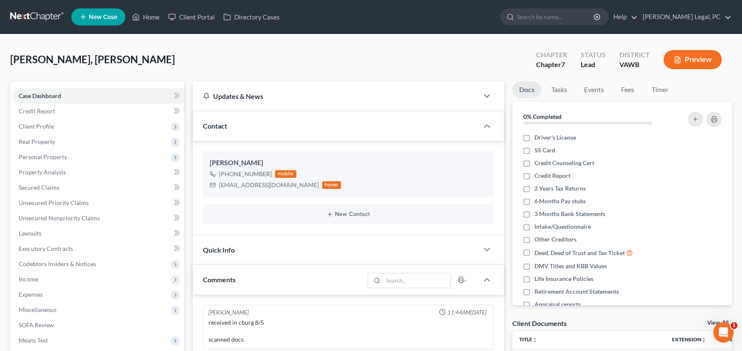
scroll to position [117, 0]
click at [54, 13] on link at bounding box center [37, 16] width 54 height 15
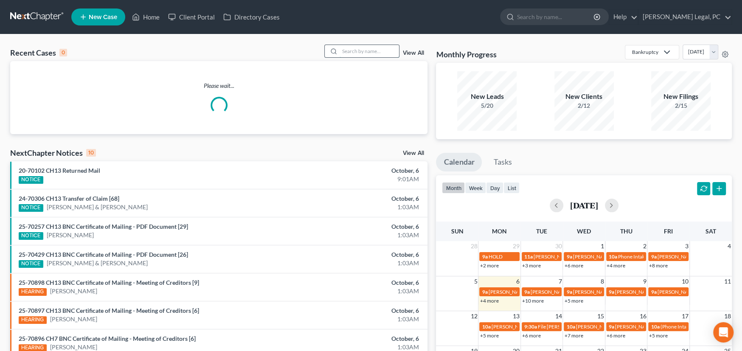
click at [346, 45] on input "search" at bounding box center [368, 51] width 59 height 12
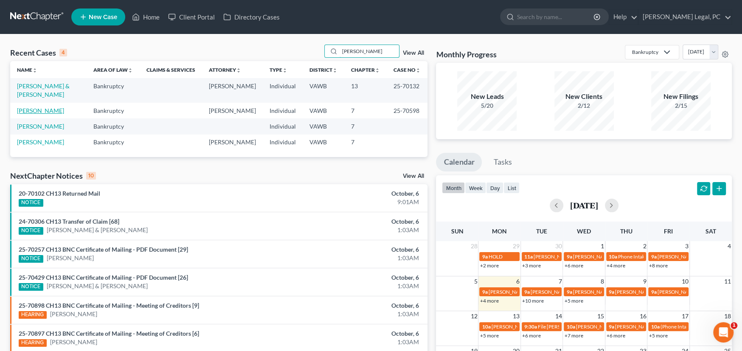
type input "[PERSON_NAME]"
click at [48, 107] on link "[PERSON_NAME]" at bounding box center [40, 110] width 47 height 7
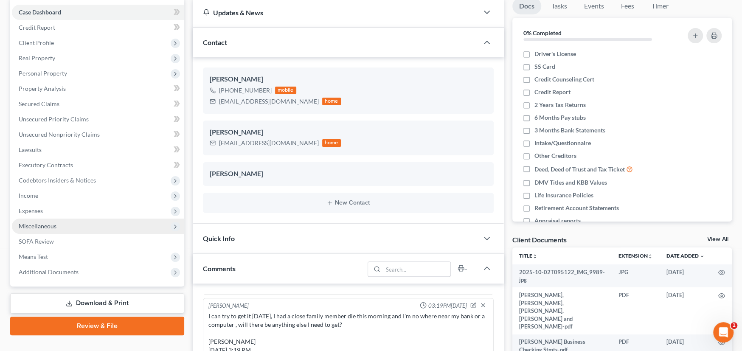
scroll to position [85, 0]
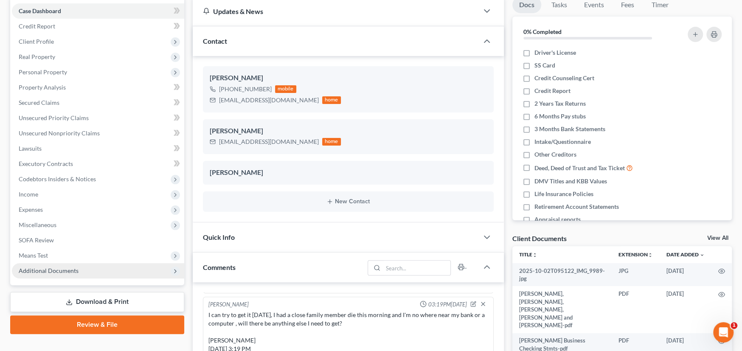
click at [52, 269] on span "Additional Documents" at bounding box center [49, 270] width 60 height 7
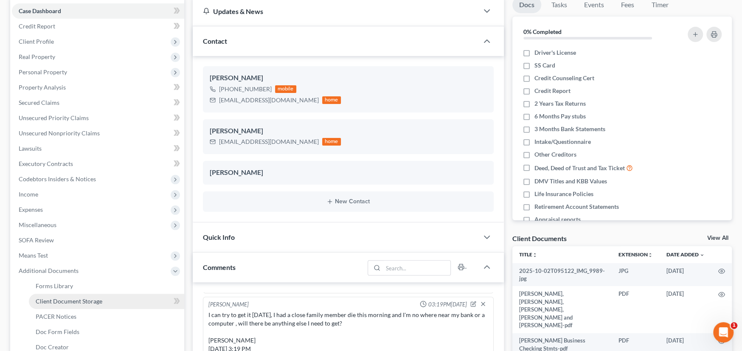
click at [54, 299] on span "Client Document Storage" at bounding box center [69, 300] width 67 height 7
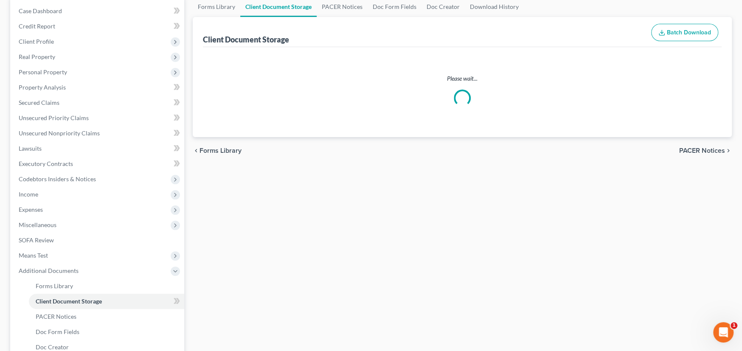
scroll to position [14, 0]
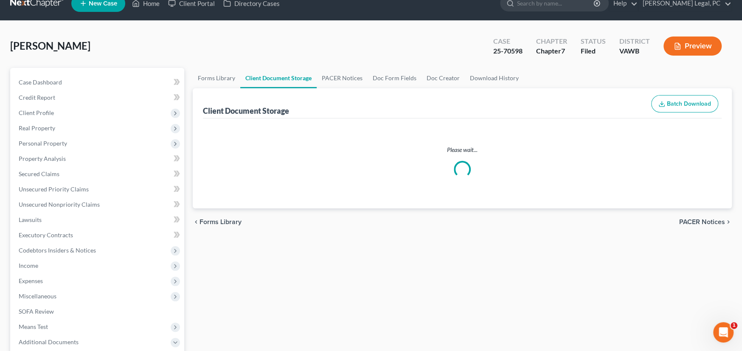
select select "0"
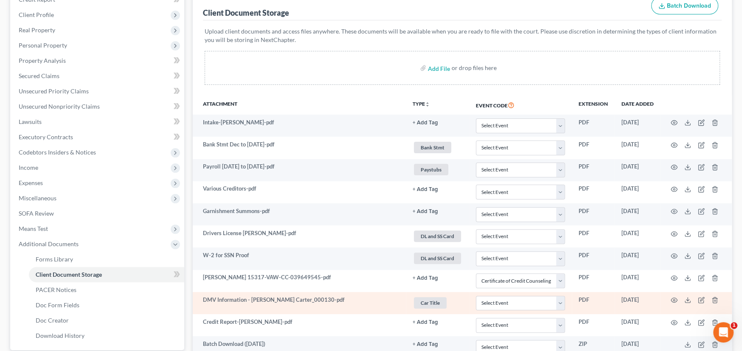
scroll to position [170, 0]
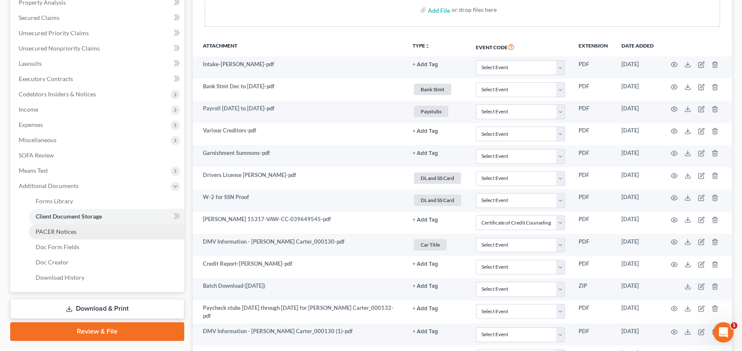
click at [70, 232] on span "PACER Notices" at bounding box center [56, 231] width 41 height 7
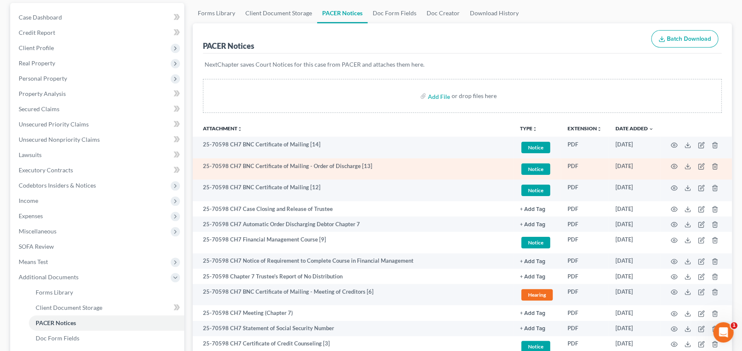
scroll to position [85, 0]
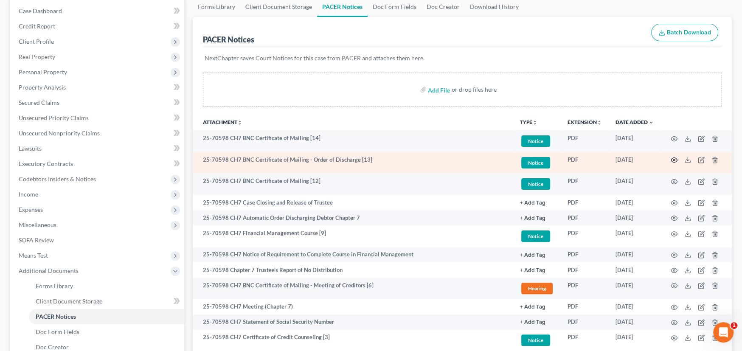
click at [674, 159] on circle "button" at bounding box center [674, 160] width 2 height 2
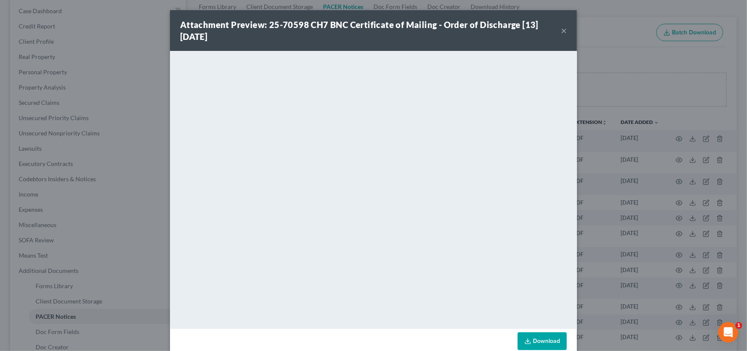
click at [391, 20] on strong "Attachment Preview: 25-70598 CH7 BNC Certificate of Mailing - Order of Discharg…" at bounding box center [359, 31] width 358 height 22
click at [562, 31] on button "×" at bounding box center [564, 30] width 6 height 10
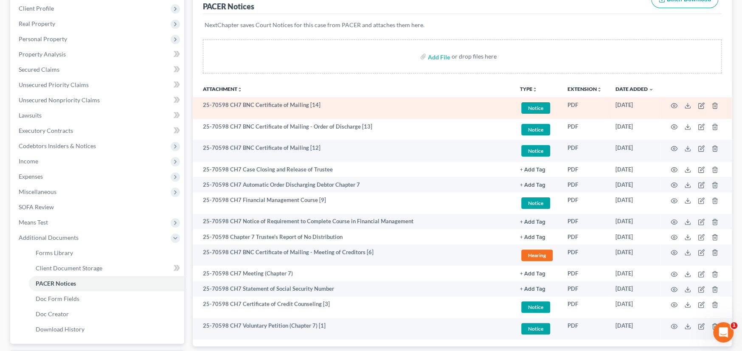
scroll to position [127, 0]
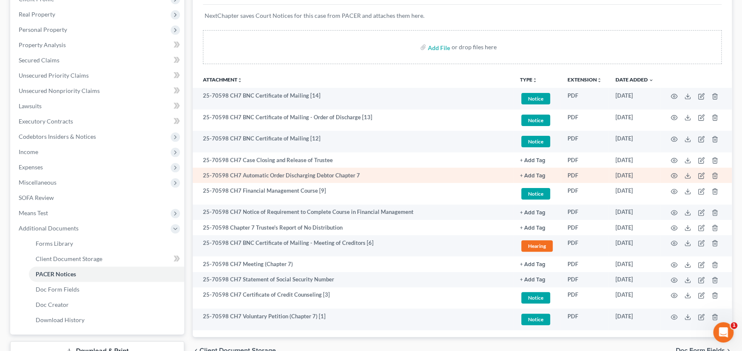
click at [677, 174] on td at bounding box center [695, 175] width 71 height 15
click at [674, 175] on circle "button" at bounding box center [674, 176] width 2 height 2
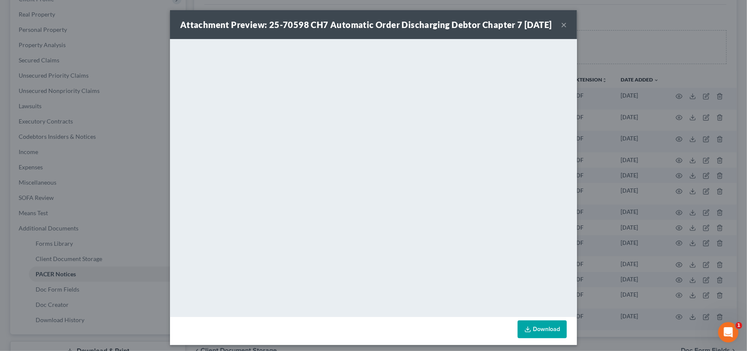
click at [563, 29] on button "×" at bounding box center [564, 25] width 6 height 10
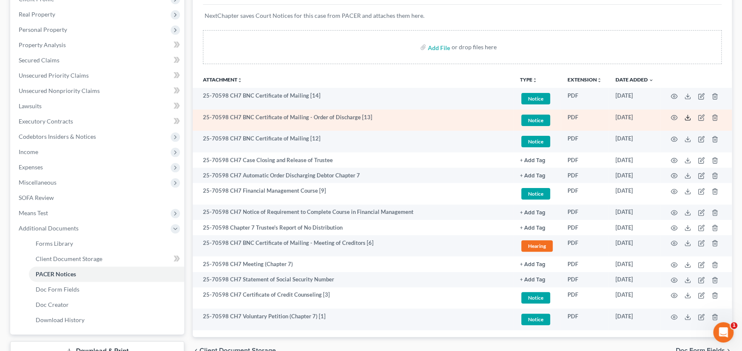
click at [684, 115] on icon at bounding box center [687, 117] width 7 height 7
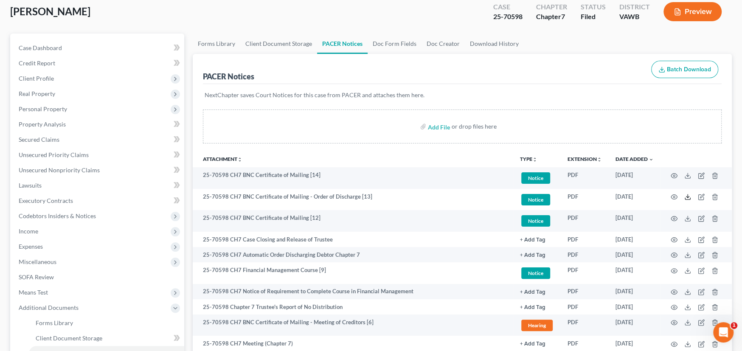
scroll to position [0, 0]
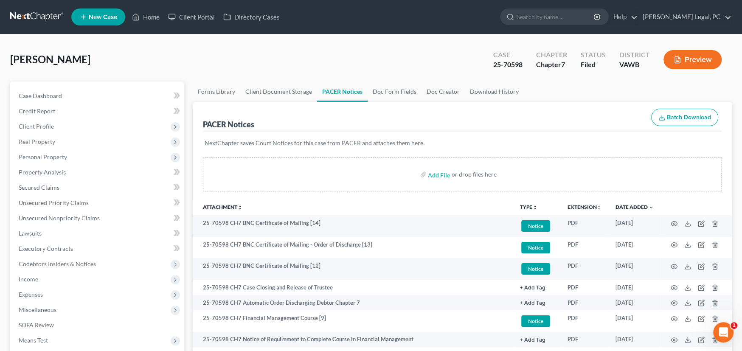
click at [36, 15] on link at bounding box center [37, 16] width 54 height 15
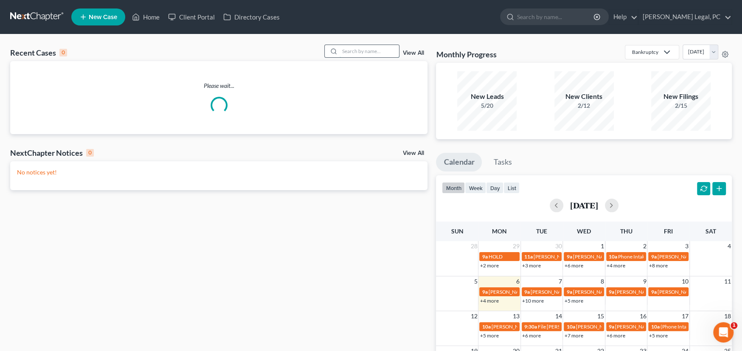
click at [353, 52] on input "search" at bounding box center [368, 51] width 59 height 12
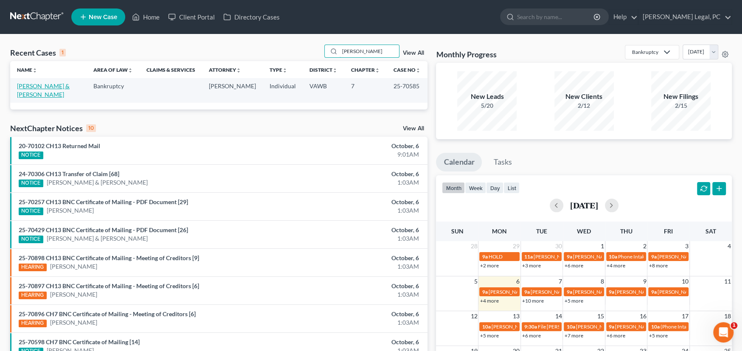
type input "[PERSON_NAME]"
click at [45, 87] on link "[PERSON_NAME] & [PERSON_NAME]" at bounding box center [43, 90] width 53 height 16
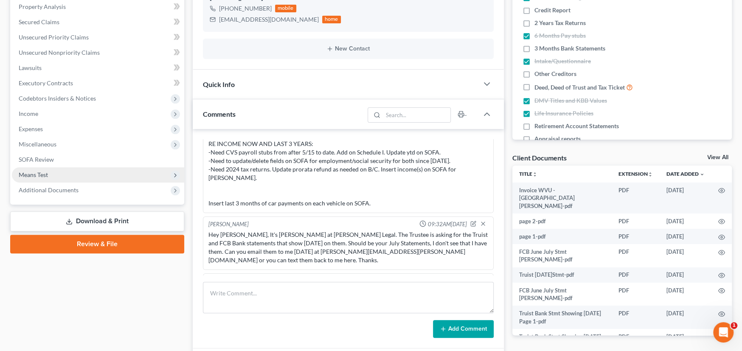
scroll to position [170, 0]
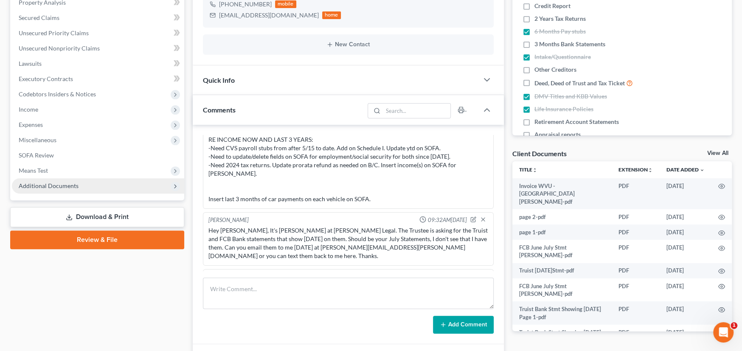
click at [73, 187] on span "Additional Documents" at bounding box center [49, 185] width 60 height 7
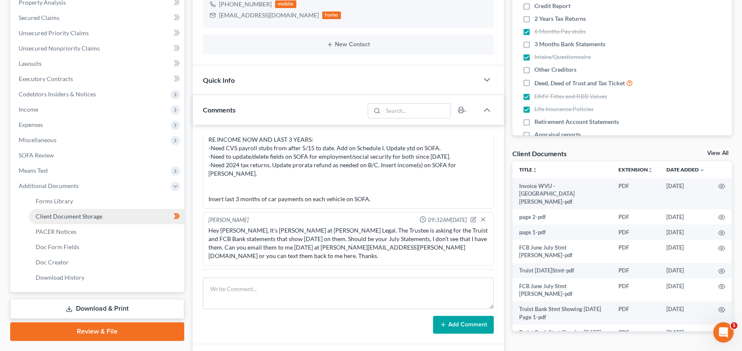
click at [70, 215] on span "Client Document Storage" at bounding box center [69, 216] width 67 height 7
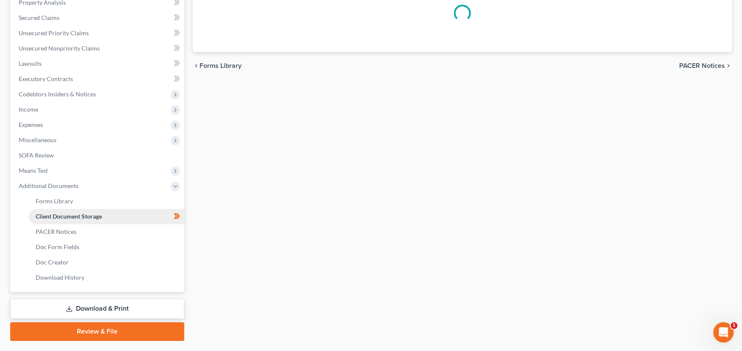
scroll to position [58, 0]
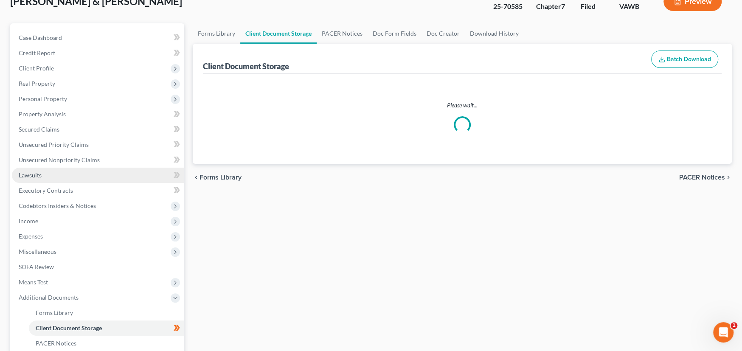
select select "0"
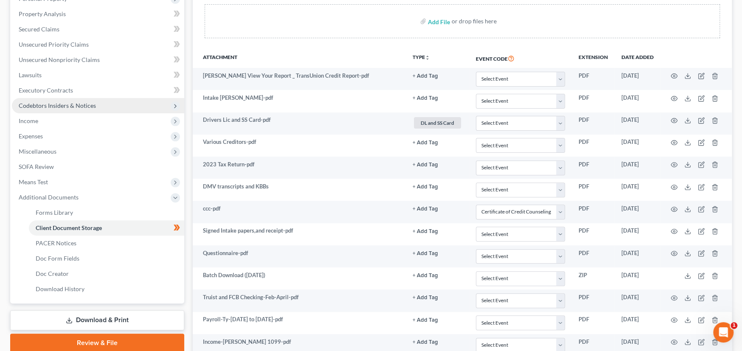
scroll to position [170, 0]
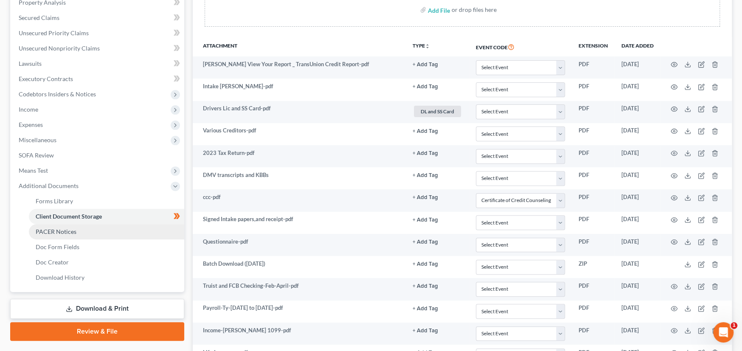
click at [74, 228] on span "PACER Notices" at bounding box center [56, 231] width 41 height 7
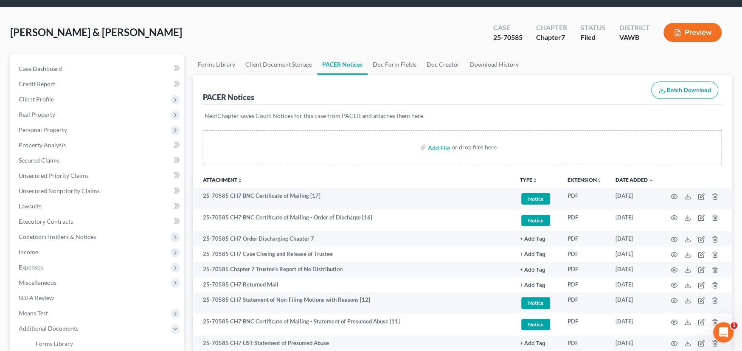
scroll to position [42, 0]
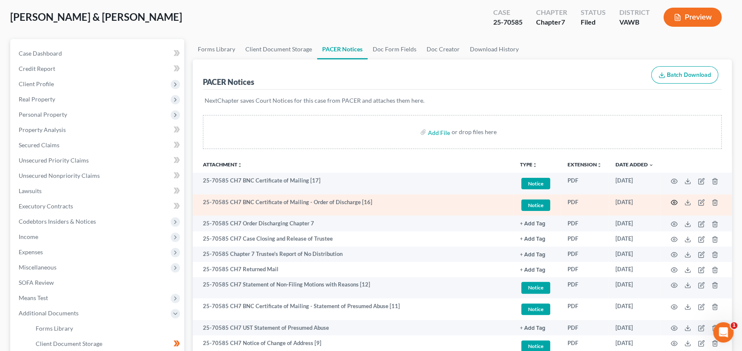
click at [674, 202] on circle "button" at bounding box center [674, 202] width 2 height 2
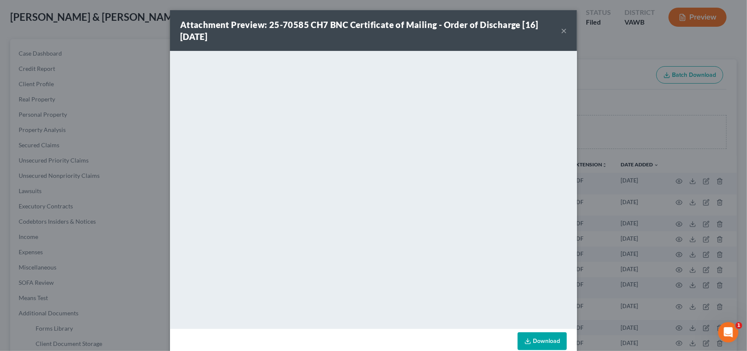
click at [562, 30] on button "×" at bounding box center [564, 30] width 6 height 10
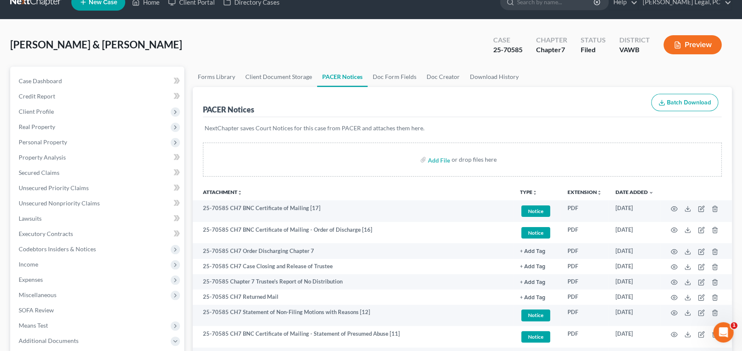
scroll to position [0, 0]
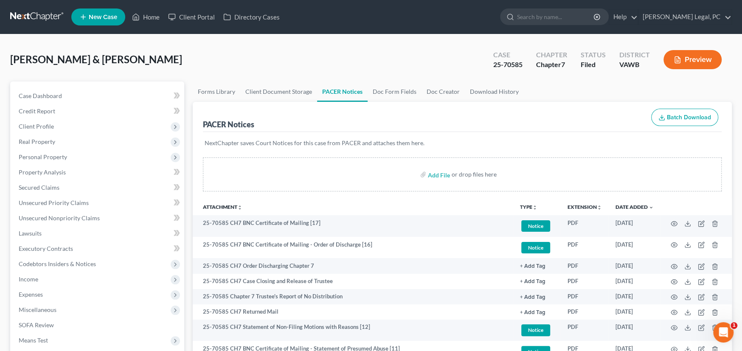
click at [38, 17] on link at bounding box center [37, 16] width 54 height 15
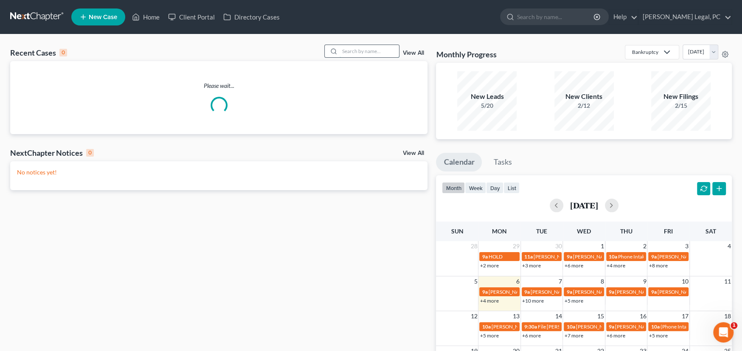
click at [356, 48] on input "search" at bounding box center [368, 51] width 59 height 12
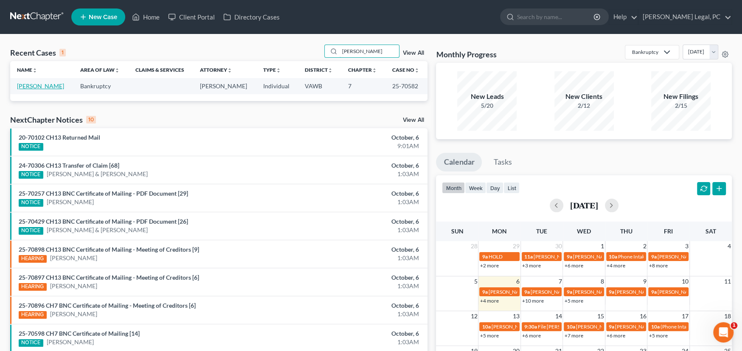
type input "[PERSON_NAME]"
click at [40, 86] on link "[PERSON_NAME]" at bounding box center [40, 85] width 47 height 7
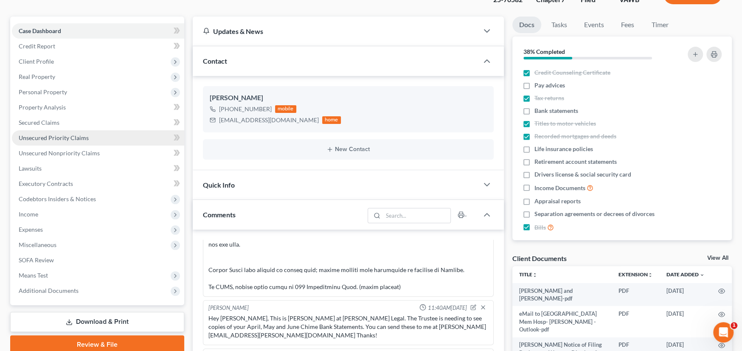
scroll to position [170, 0]
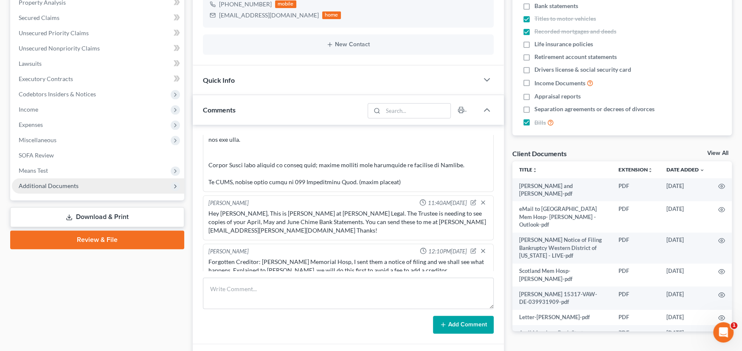
click at [50, 184] on span "Additional Documents" at bounding box center [49, 185] width 60 height 7
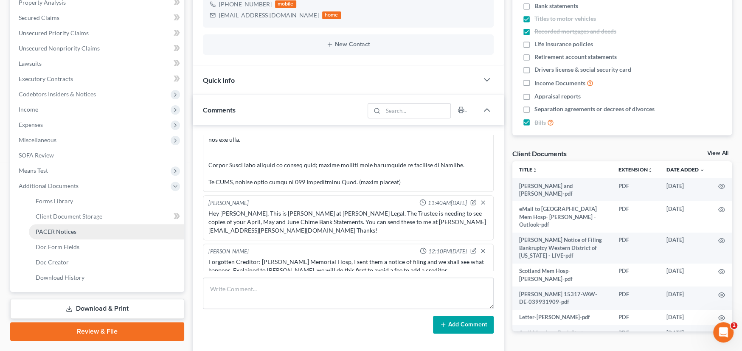
click at [59, 231] on span "PACER Notices" at bounding box center [56, 231] width 41 height 7
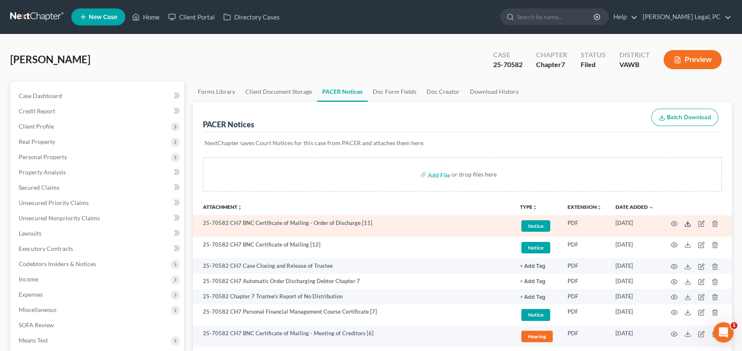
click at [687, 223] on line at bounding box center [687, 222] width 0 height 3
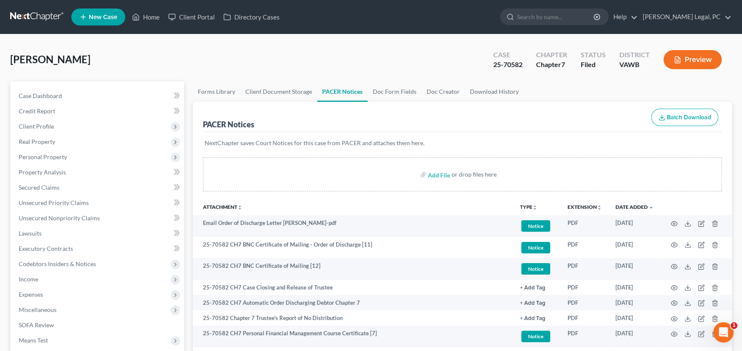
click at [32, 15] on link at bounding box center [37, 16] width 54 height 15
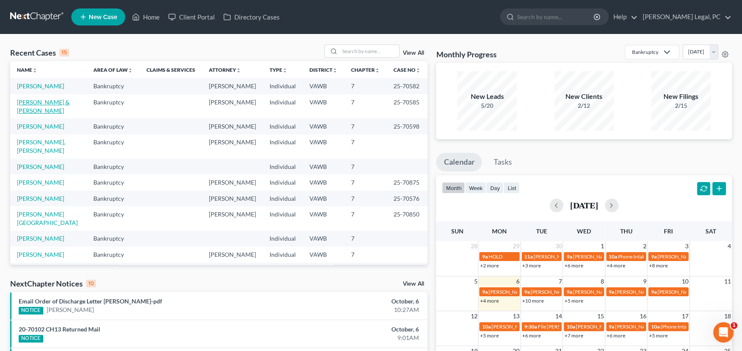
click at [42, 104] on link "[PERSON_NAME] & [PERSON_NAME]" at bounding box center [43, 106] width 53 height 16
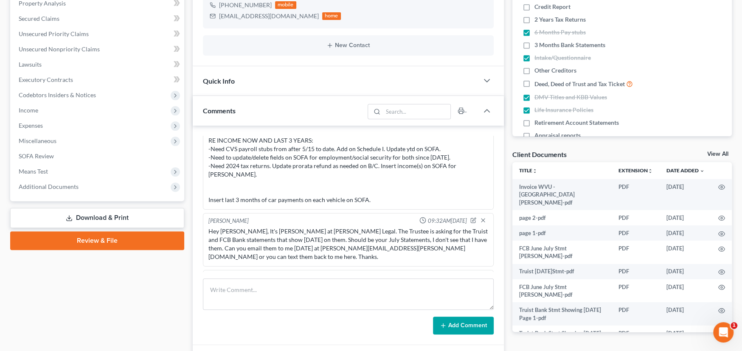
scroll to position [170, 0]
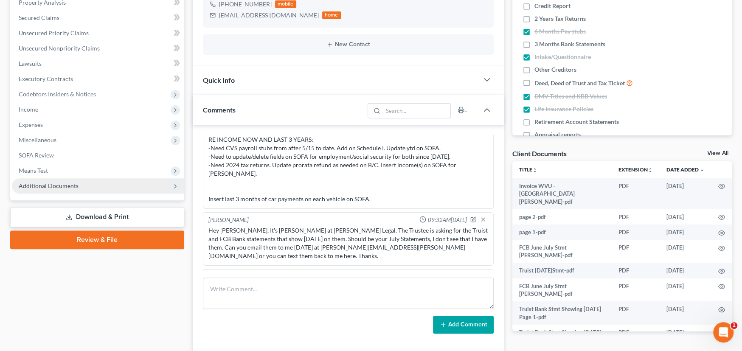
click at [62, 187] on span "Additional Documents" at bounding box center [49, 185] width 60 height 7
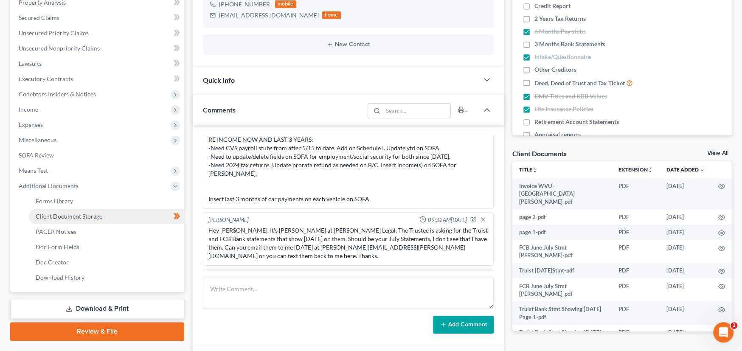
click at [76, 214] on span "Client Document Storage" at bounding box center [69, 216] width 67 height 7
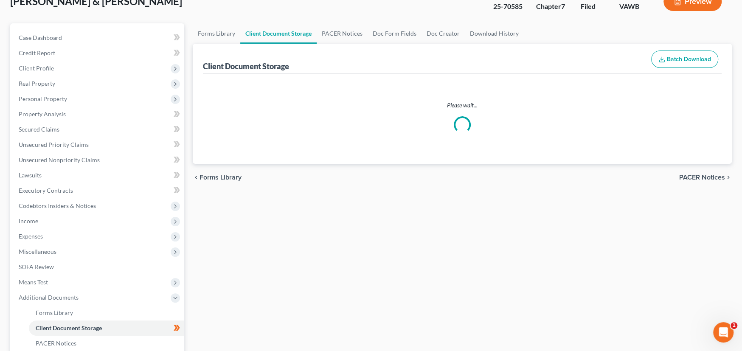
scroll to position [11, 0]
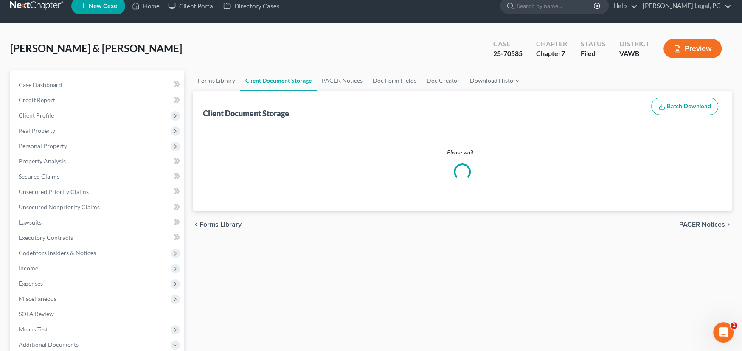
select select "0"
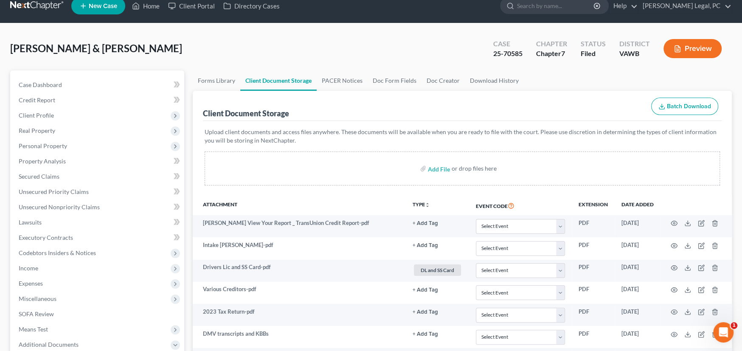
scroll to position [0, 0]
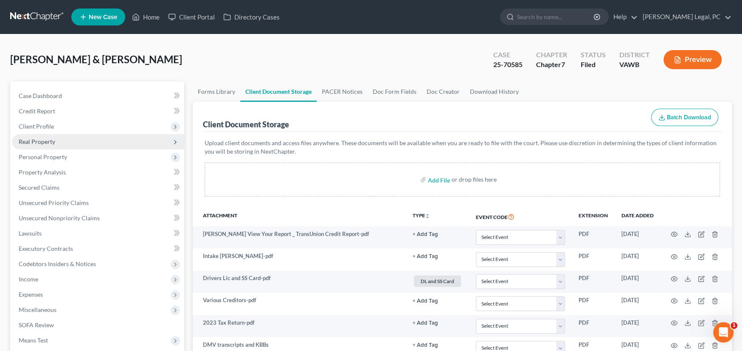
select select "0"
click at [36, 14] on link at bounding box center [37, 16] width 54 height 15
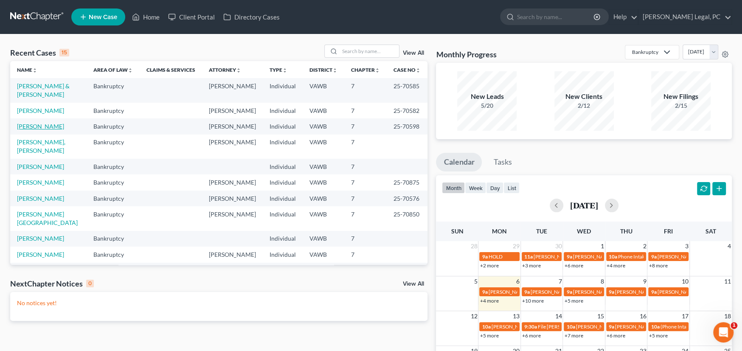
click at [36, 125] on link "[PERSON_NAME]" at bounding box center [40, 126] width 47 height 7
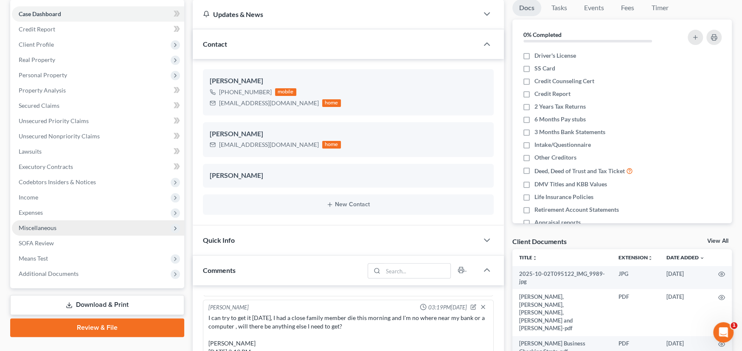
scroll to position [85, 0]
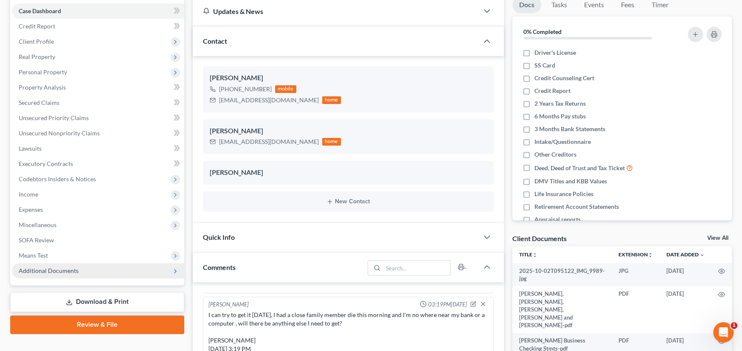
click at [61, 270] on span "Additional Documents" at bounding box center [49, 270] width 60 height 7
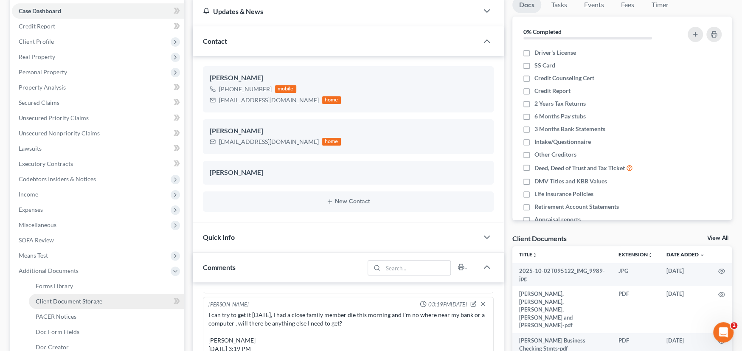
click at [73, 301] on span "Client Document Storage" at bounding box center [69, 300] width 67 height 7
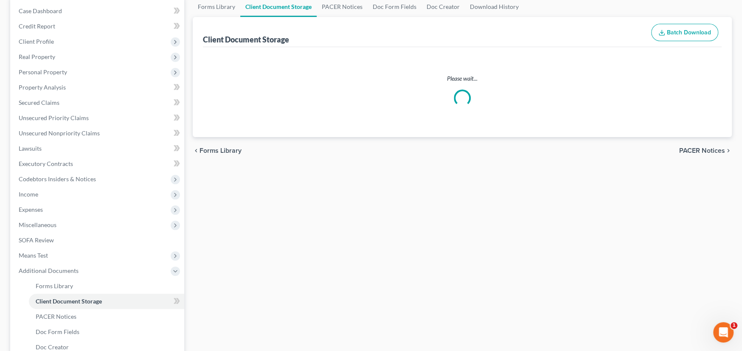
scroll to position [14, 0]
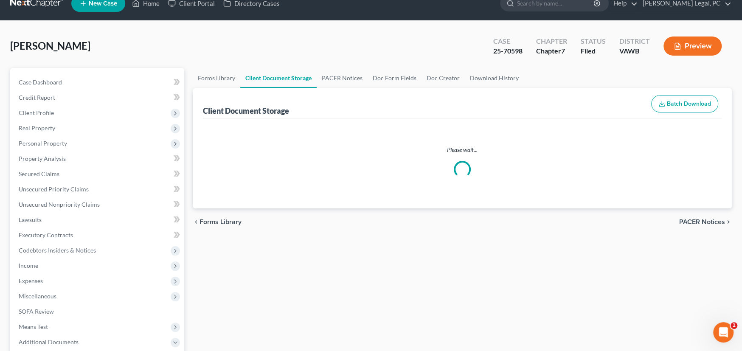
select select "0"
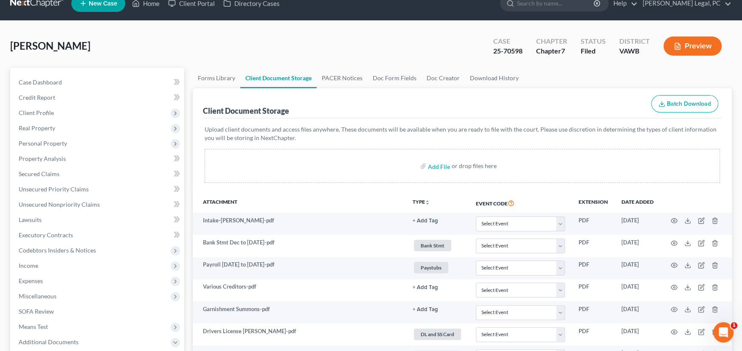
scroll to position [0, 0]
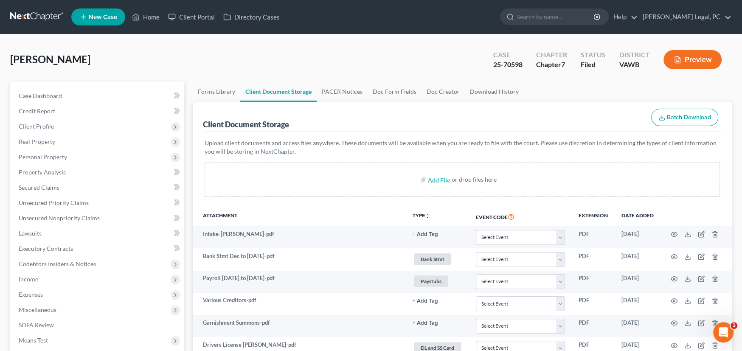
select select "0"
click at [41, 16] on link at bounding box center [37, 16] width 54 height 15
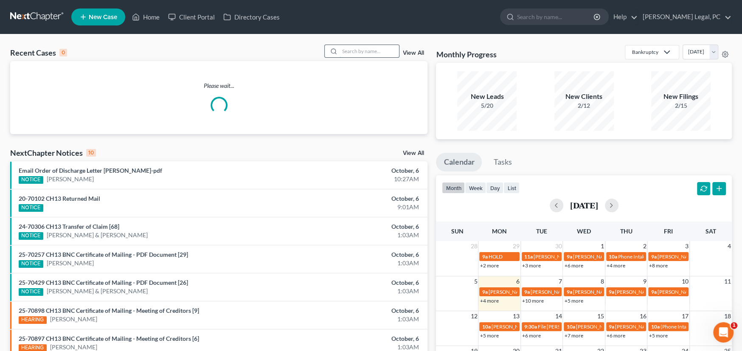
click at [355, 55] on input "search" at bounding box center [368, 51] width 59 height 12
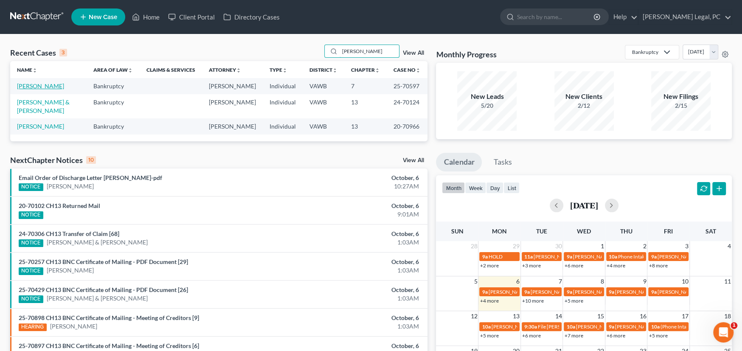
type input "mabe"
click at [39, 85] on link "[PERSON_NAME]" at bounding box center [40, 85] width 47 height 7
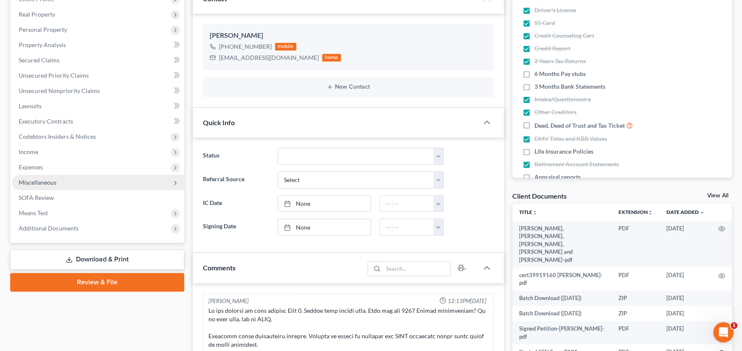
scroll to position [135, 0]
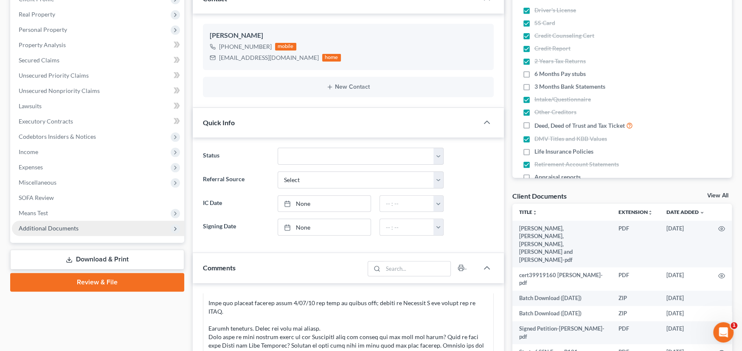
click at [61, 233] on span "Additional Documents" at bounding box center [98, 228] width 172 height 15
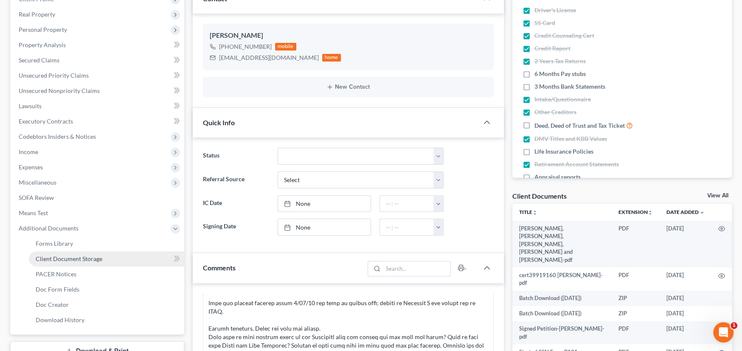
click at [73, 261] on span "Client Document Storage" at bounding box center [69, 258] width 67 height 7
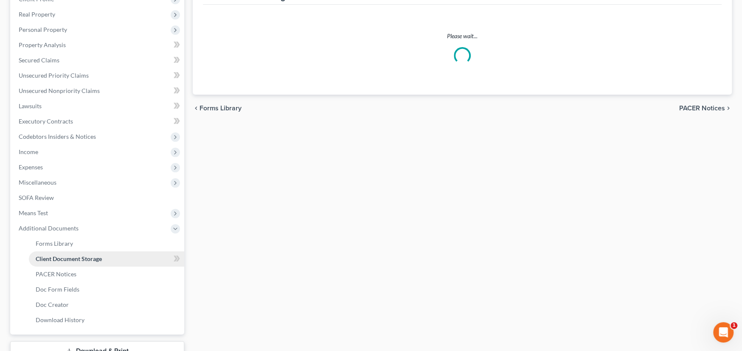
scroll to position [33, 0]
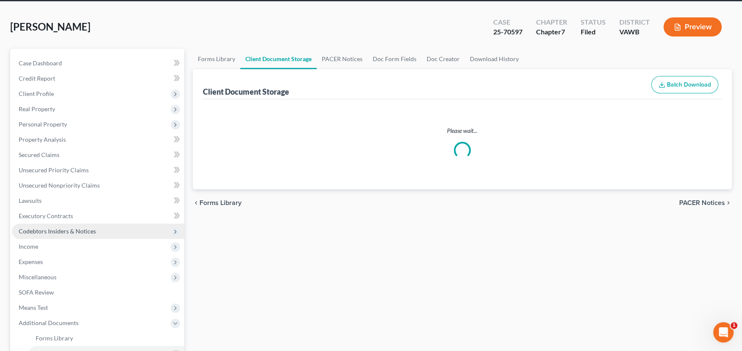
select select "0"
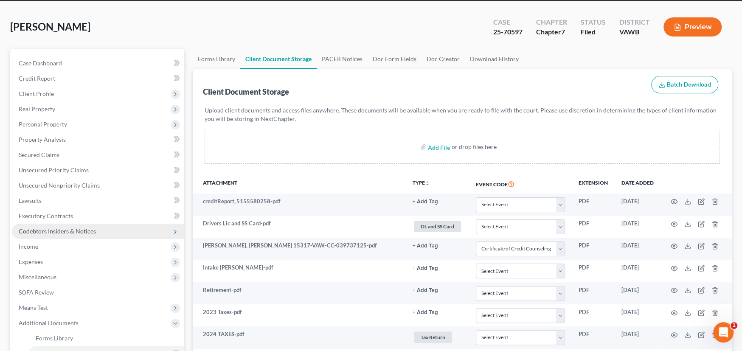
scroll to position [0, 0]
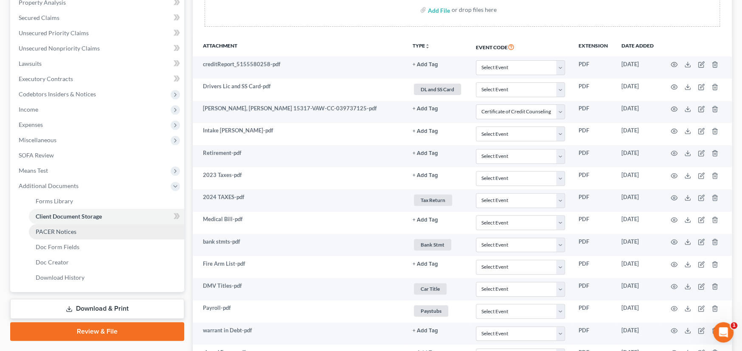
click at [68, 228] on span "PACER Notices" at bounding box center [56, 231] width 41 height 7
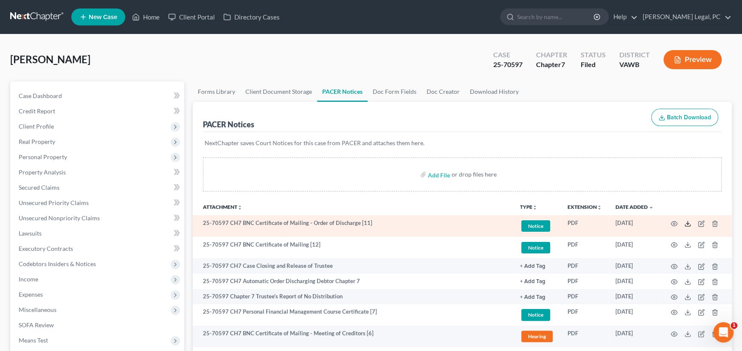
click at [690, 222] on icon at bounding box center [687, 223] width 7 height 7
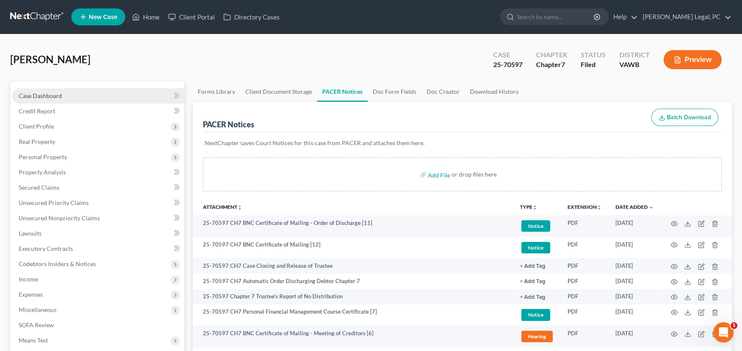
click at [43, 92] on span "Case Dashboard" at bounding box center [40, 95] width 43 height 7
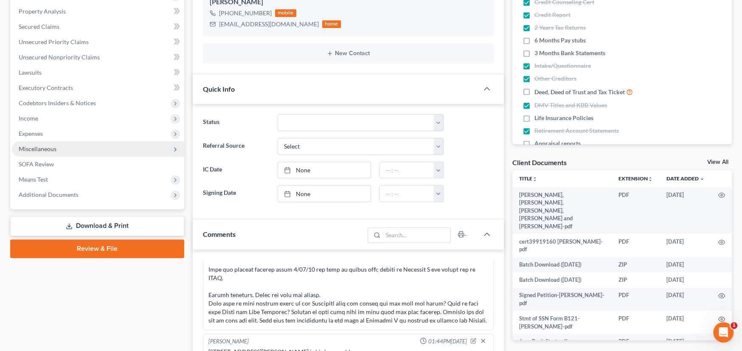
scroll to position [170, 0]
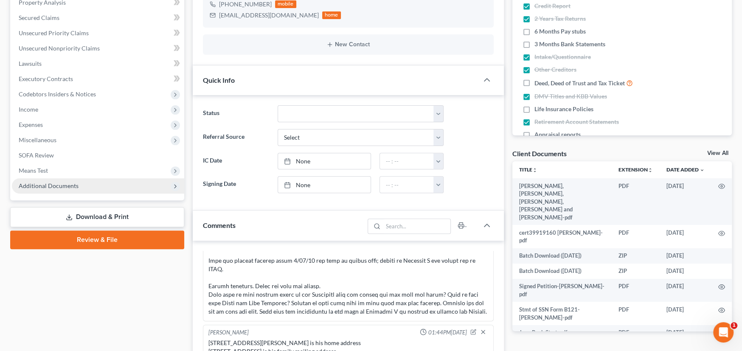
click at [65, 185] on span "Additional Documents" at bounding box center [49, 185] width 60 height 7
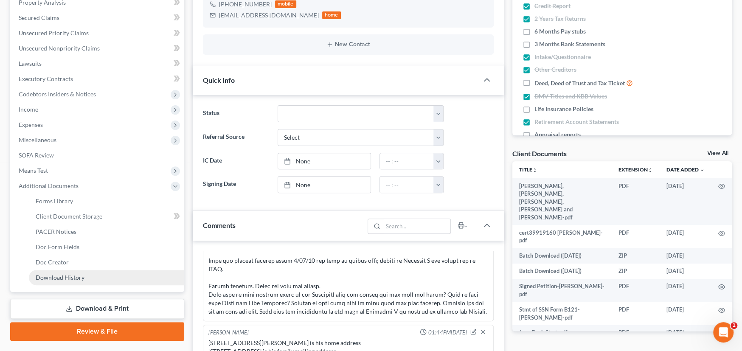
click at [81, 274] on span "Download History" at bounding box center [60, 277] width 49 height 7
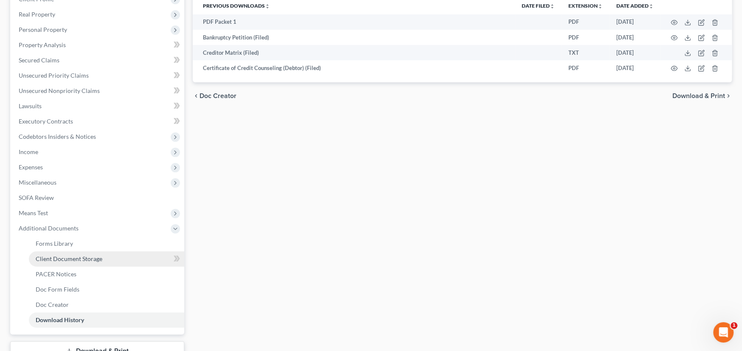
click at [73, 260] on span "Client Document Storage" at bounding box center [69, 258] width 67 height 7
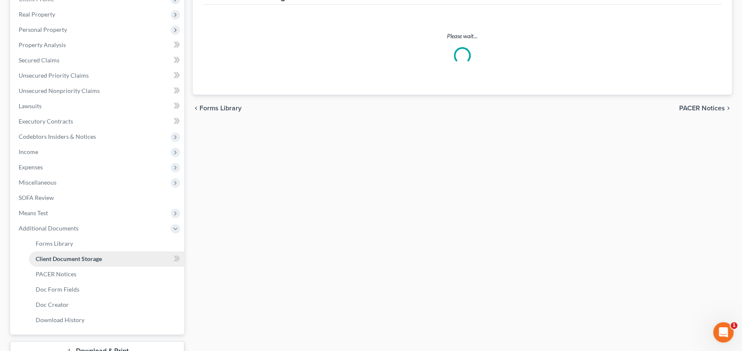
scroll to position [4, 0]
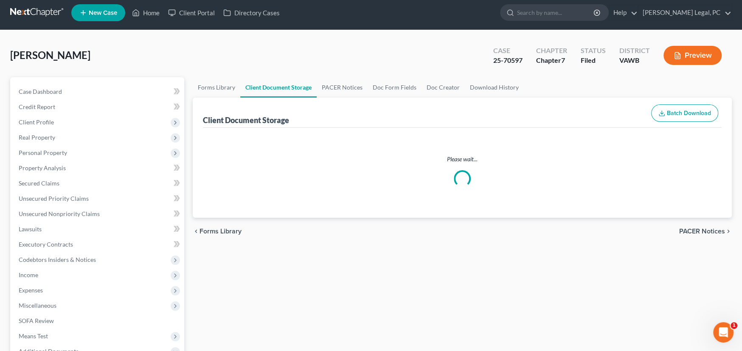
select select "0"
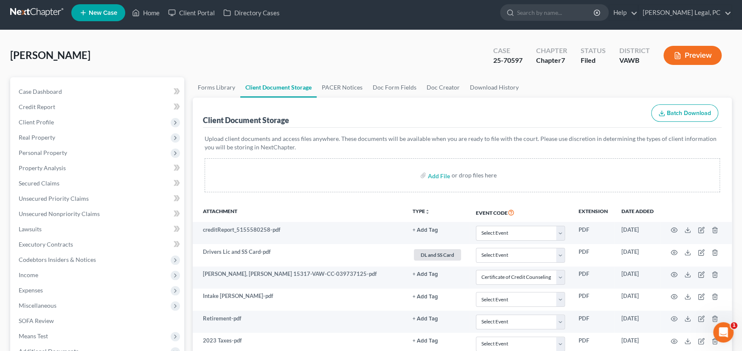
scroll to position [0, 0]
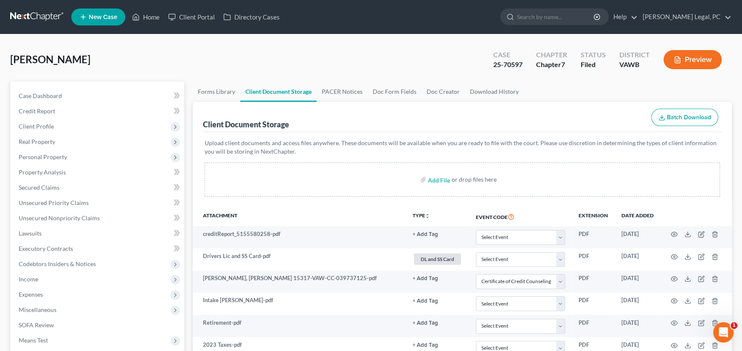
select select "0"
click at [38, 12] on link at bounding box center [37, 16] width 54 height 15
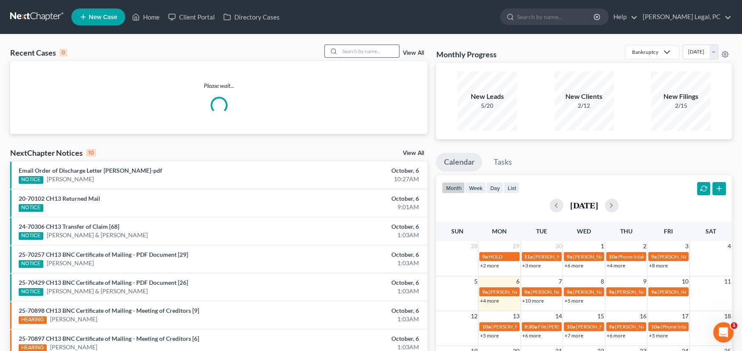
click at [352, 50] on input "search" at bounding box center [368, 51] width 59 height 12
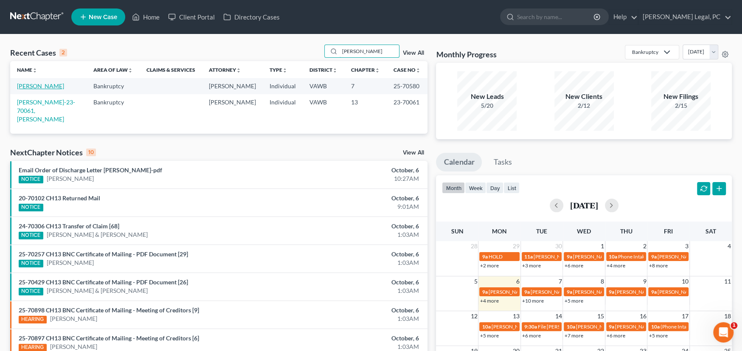
type input "Tabor"
click at [45, 89] on link "Tabor, Stephen" at bounding box center [40, 85] width 47 height 7
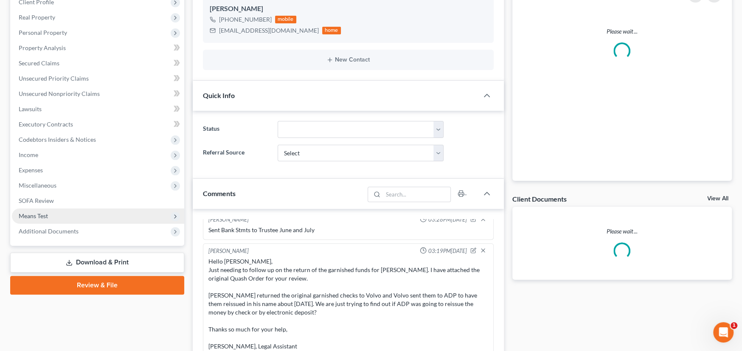
scroll to position [127, 0]
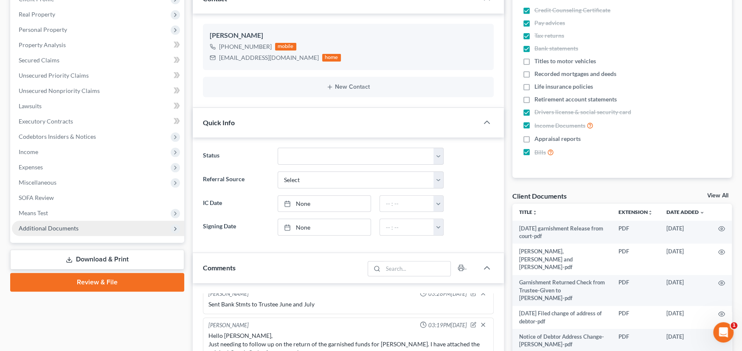
click at [76, 231] on span "Additional Documents" at bounding box center [98, 228] width 172 height 15
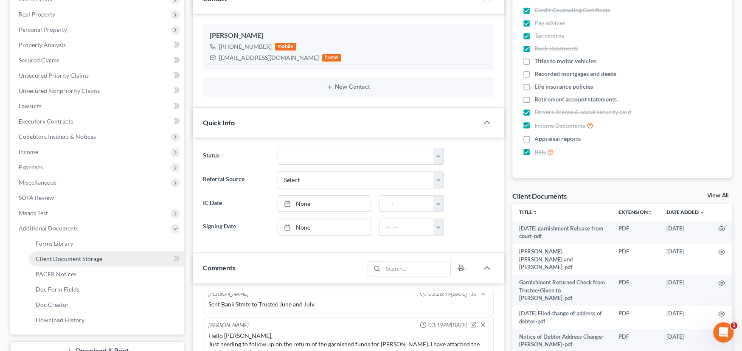
click at [78, 257] on span "Client Document Storage" at bounding box center [69, 258] width 67 height 7
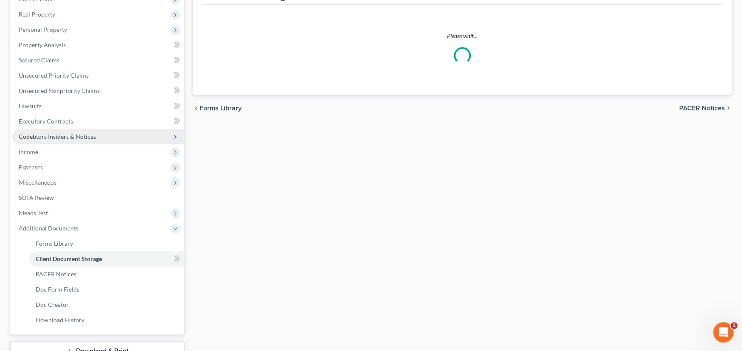
scroll to position [33, 0]
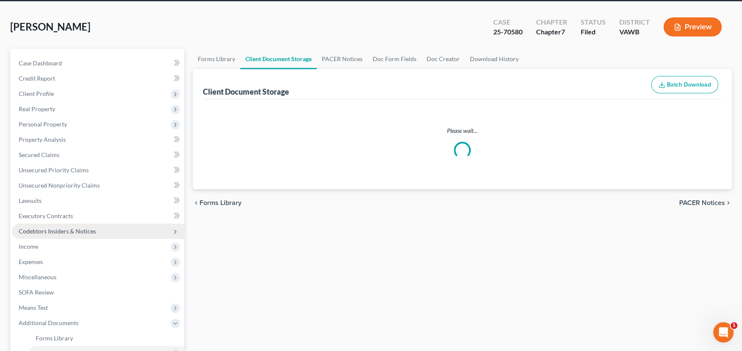
select select "0"
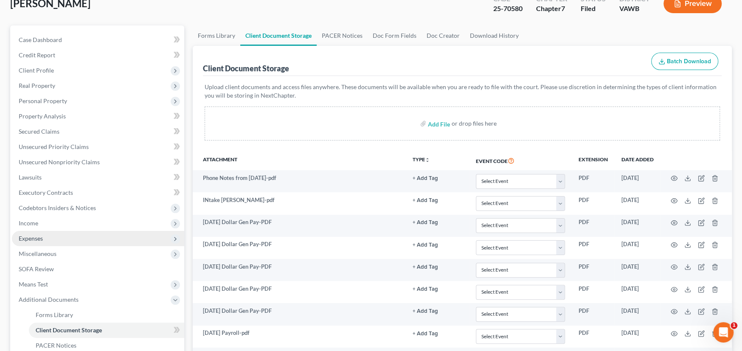
scroll to position [170, 0]
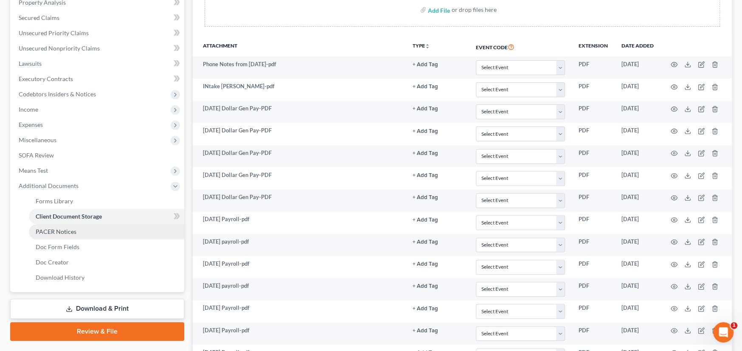
click at [62, 231] on span "PACER Notices" at bounding box center [56, 231] width 41 height 7
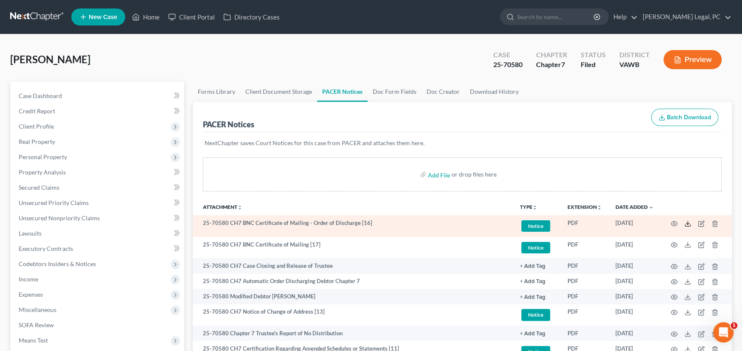
click at [686, 224] on icon at bounding box center [687, 223] width 7 height 7
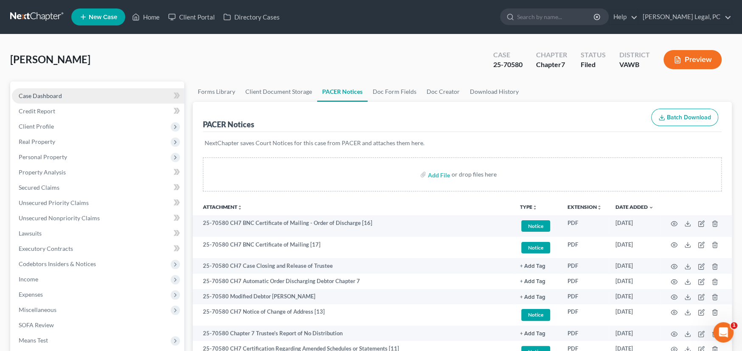
drag, startPoint x: 49, startPoint y: 92, endPoint x: 85, endPoint y: 99, distance: 36.3
click at [49, 92] on span "Case Dashboard" at bounding box center [40, 95] width 43 height 7
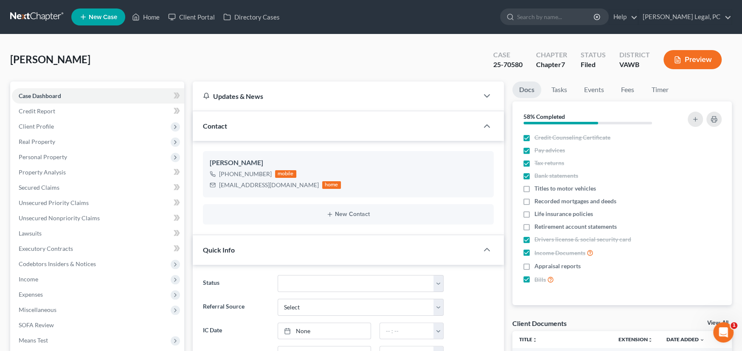
scroll to position [170, 0]
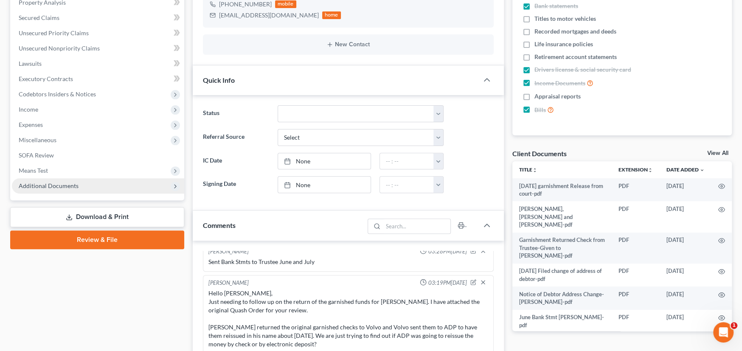
click at [49, 183] on span "Additional Documents" at bounding box center [49, 185] width 60 height 7
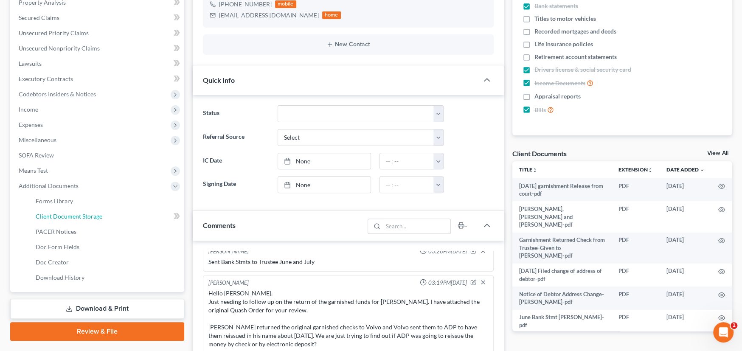
drag, startPoint x: 48, startPoint y: 213, endPoint x: 4, endPoint y: 212, distance: 44.6
click at [48, 214] on span "Client Document Storage" at bounding box center [69, 216] width 67 height 7
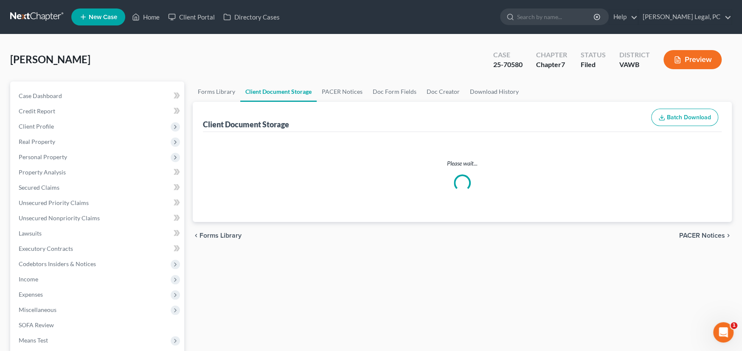
select select "0"
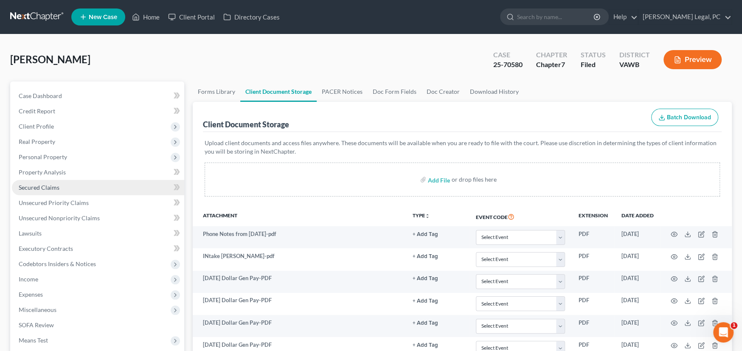
select select "0"
click at [50, 22] on link at bounding box center [37, 16] width 54 height 15
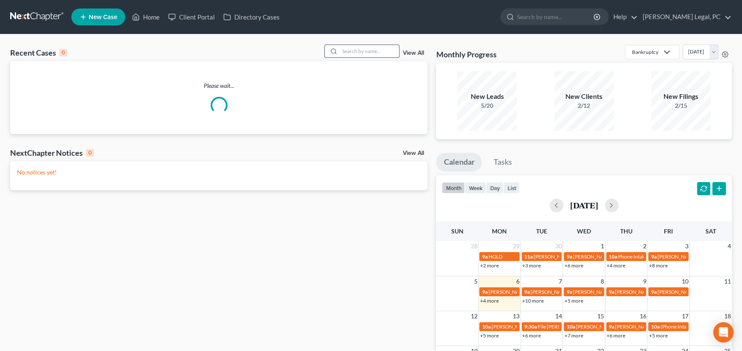
click at [361, 52] on input "search" at bounding box center [368, 51] width 59 height 12
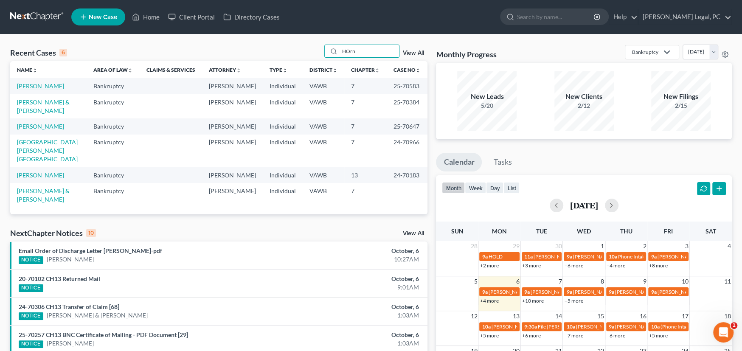
type input "HOrn"
click at [42, 84] on link "[PERSON_NAME]" at bounding box center [40, 85] width 47 height 7
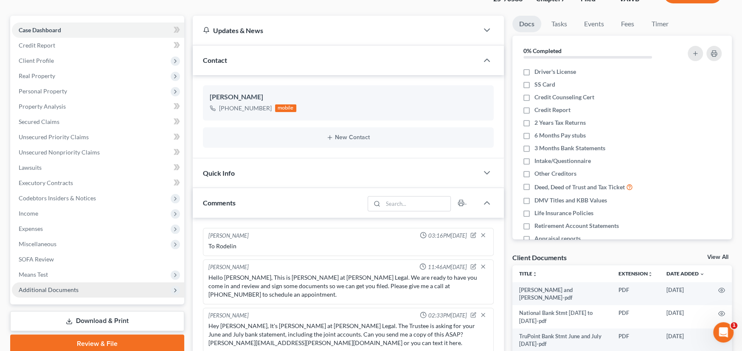
scroll to position [20, 0]
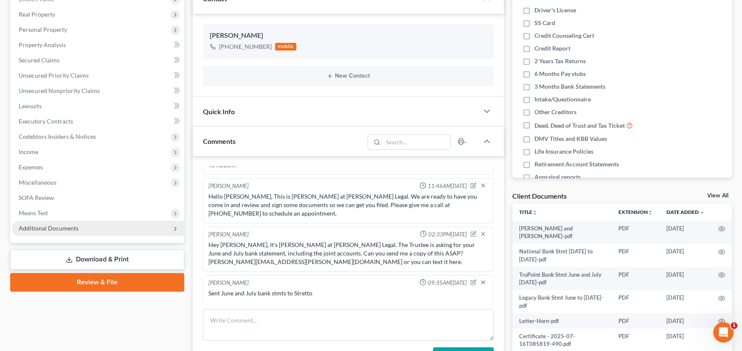
click at [56, 228] on span "Additional Documents" at bounding box center [49, 227] width 60 height 7
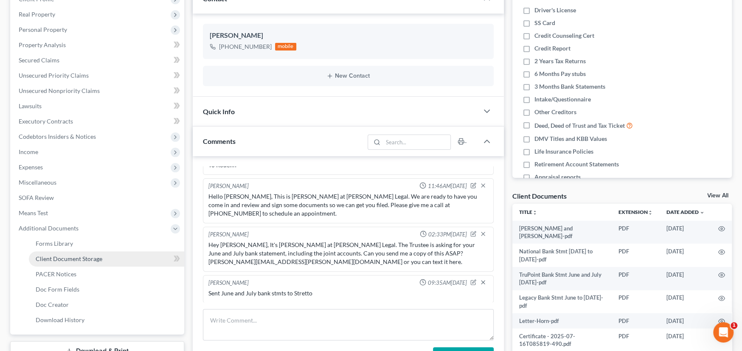
click at [77, 258] on span "Client Document Storage" at bounding box center [69, 258] width 67 height 7
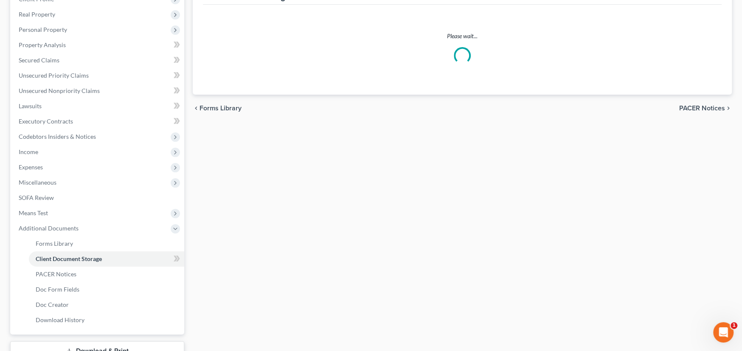
scroll to position [33, 0]
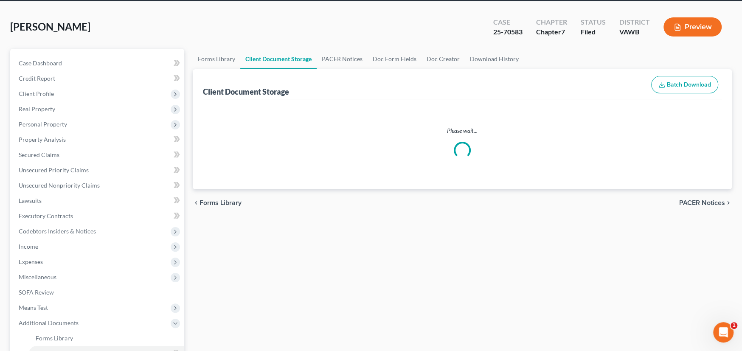
select select "0"
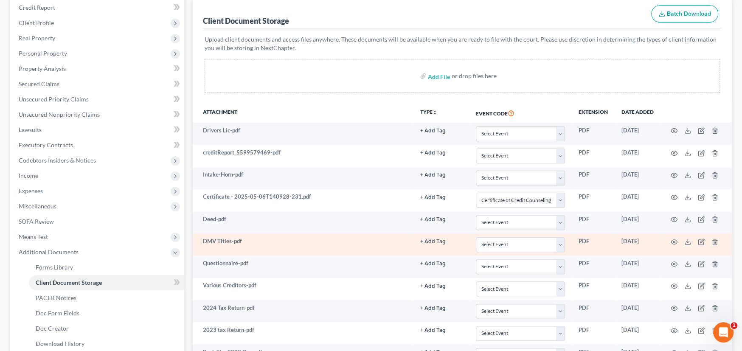
scroll to position [127, 0]
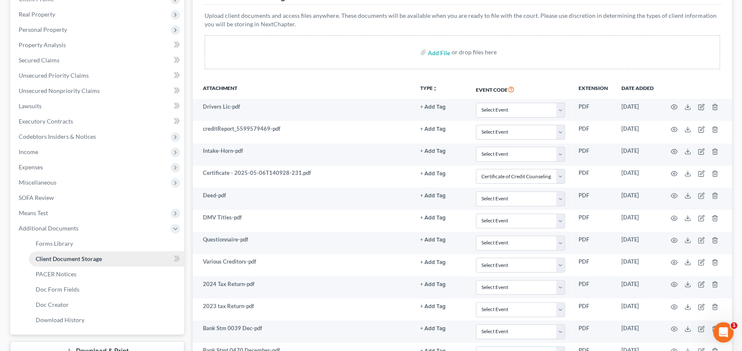
click at [100, 257] on span "Client Document Storage" at bounding box center [69, 258] width 66 height 7
click at [68, 270] on span "PACER Notices" at bounding box center [56, 273] width 41 height 7
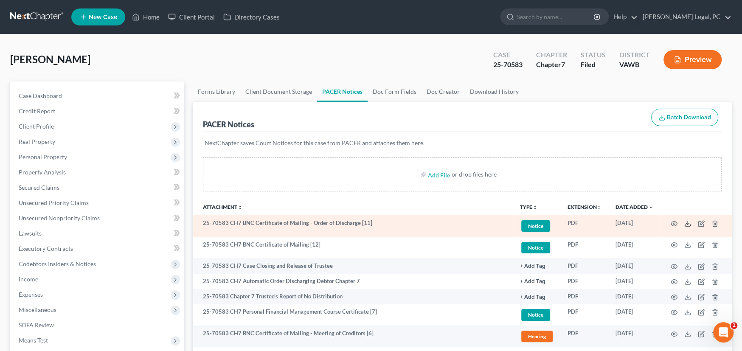
click at [685, 223] on icon at bounding box center [687, 223] width 7 height 7
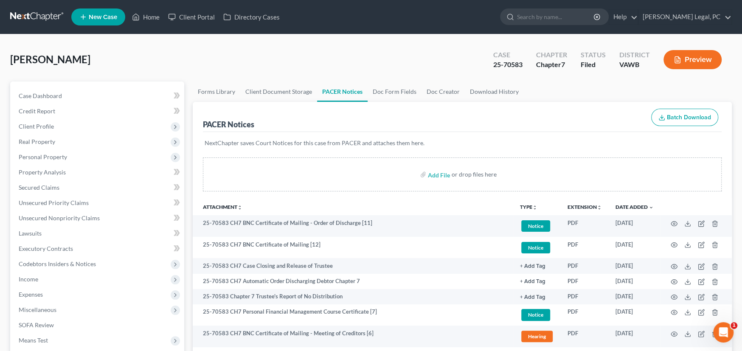
click at [37, 16] on link at bounding box center [37, 16] width 54 height 15
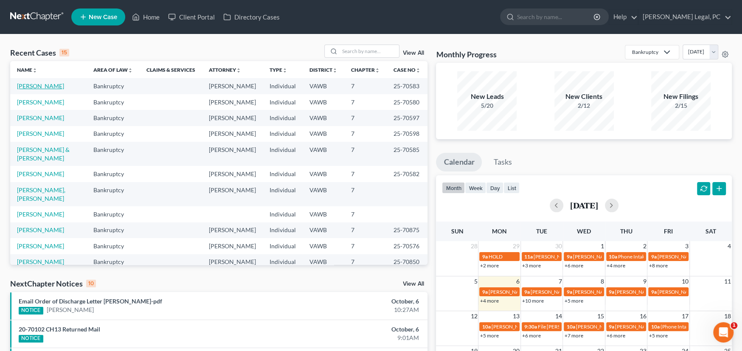
click at [44, 85] on link "[PERSON_NAME]" at bounding box center [40, 85] width 47 height 7
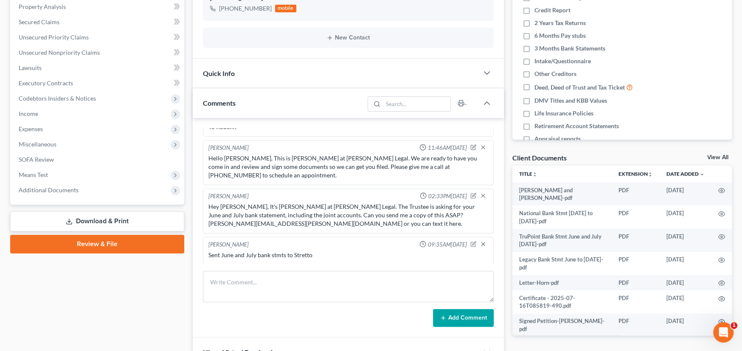
scroll to position [170, 0]
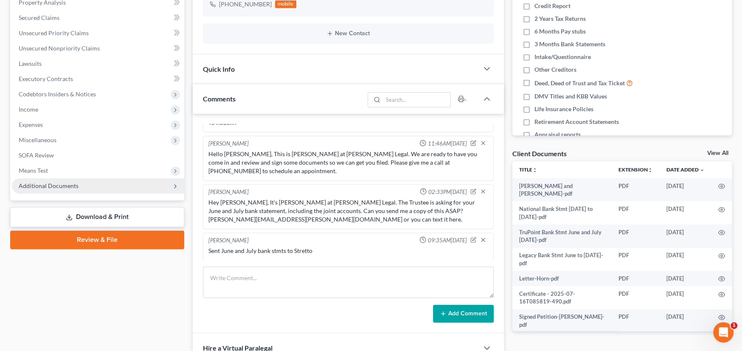
click at [38, 186] on span "Additional Documents" at bounding box center [49, 185] width 60 height 7
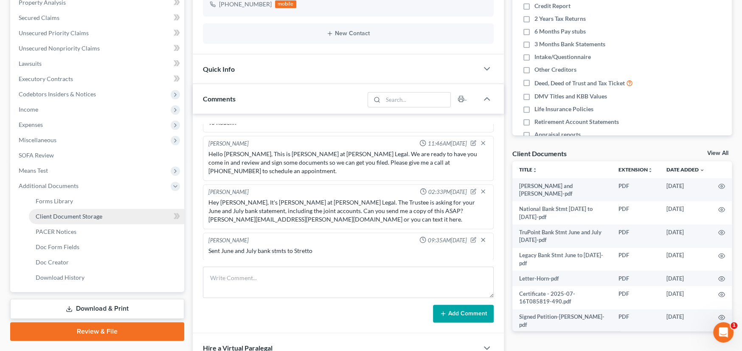
click at [72, 213] on span "Client Document Storage" at bounding box center [69, 216] width 67 height 7
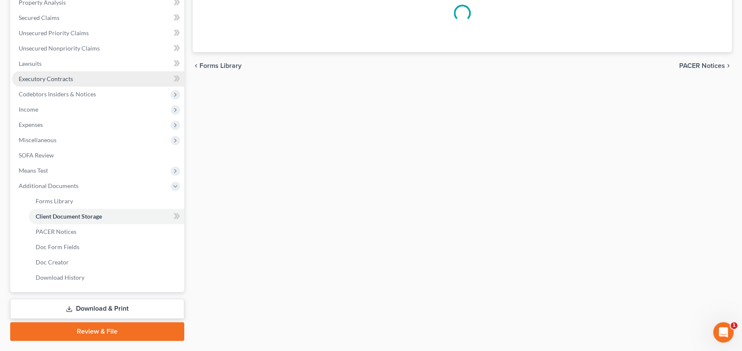
scroll to position [58, 0]
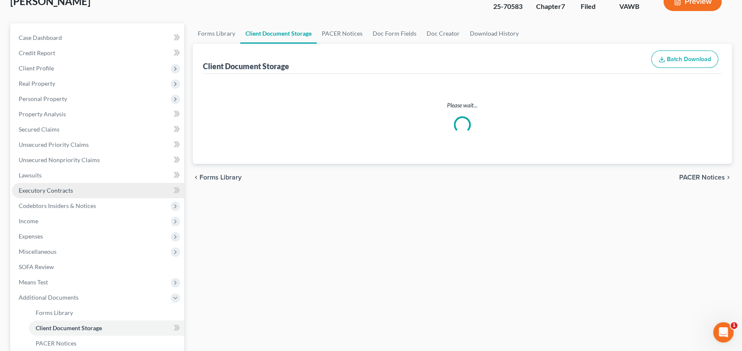
select select "0"
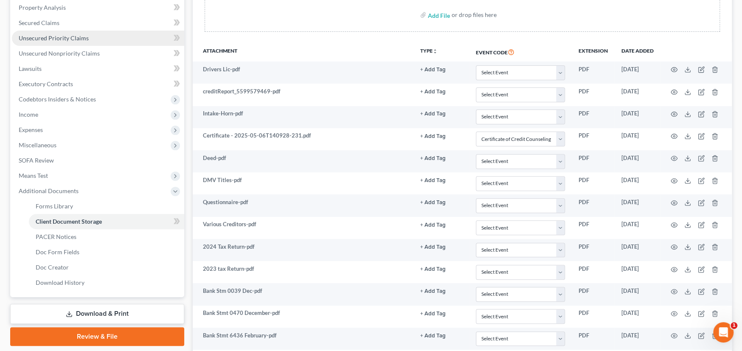
scroll to position [170, 0]
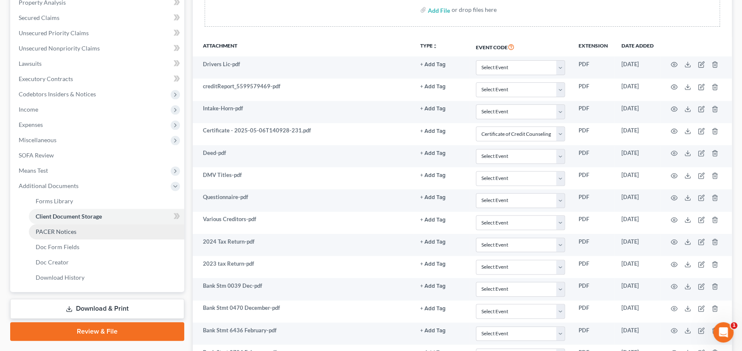
click at [63, 230] on span "PACER Notices" at bounding box center [56, 231] width 41 height 7
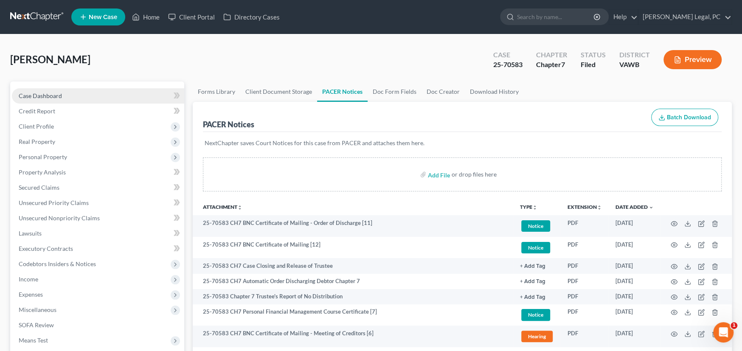
click at [41, 93] on span "Case Dashboard" at bounding box center [40, 95] width 43 height 7
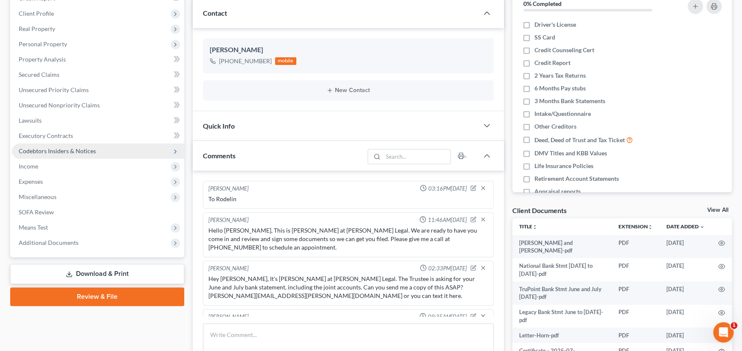
scroll to position [170, 0]
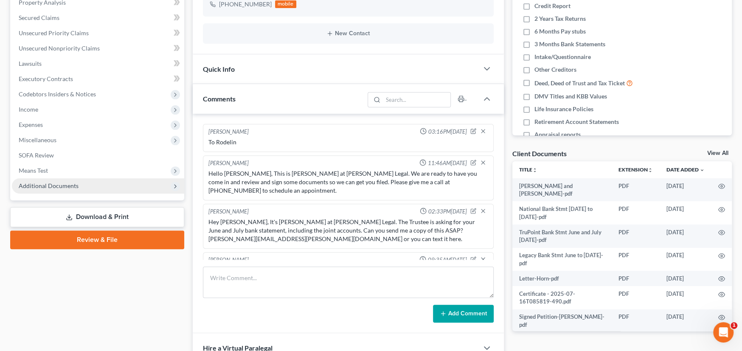
click at [52, 183] on span "Additional Documents" at bounding box center [49, 185] width 60 height 7
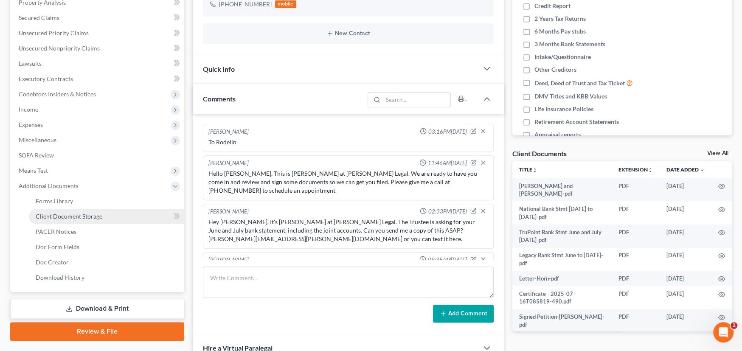
click at [77, 217] on span "Client Document Storage" at bounding box center [69, 216] width 67 height 7
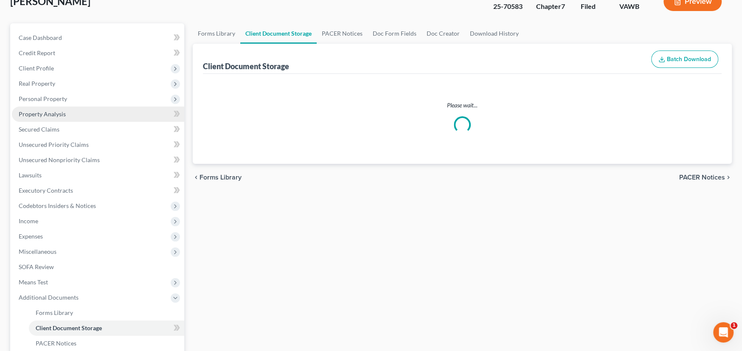
scroll to position [15, 0]
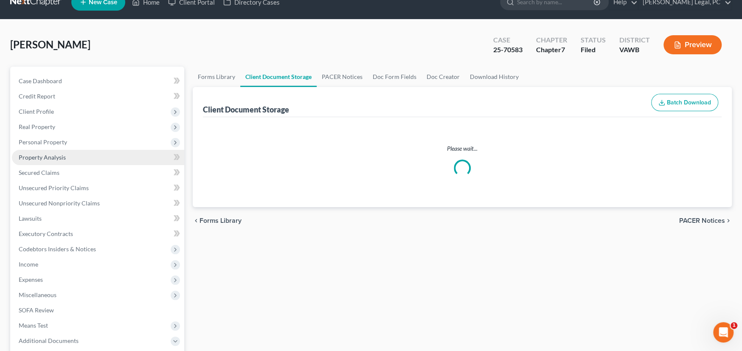
select select "0"
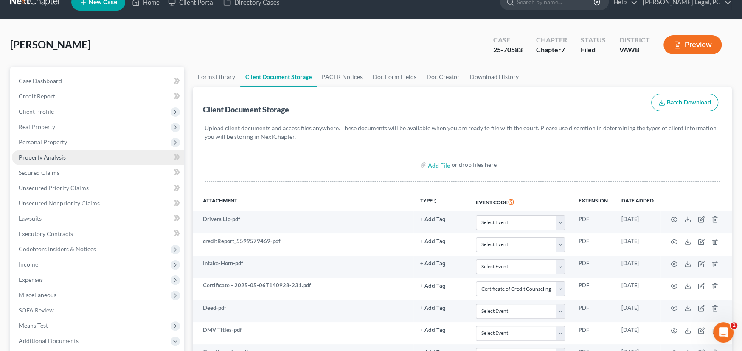
scroll to position [0, 0]
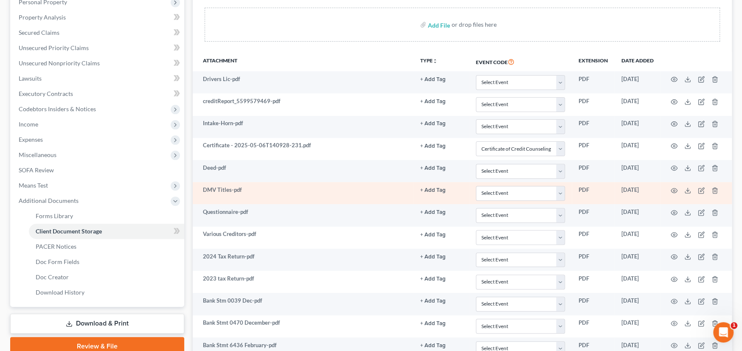
select select "0"
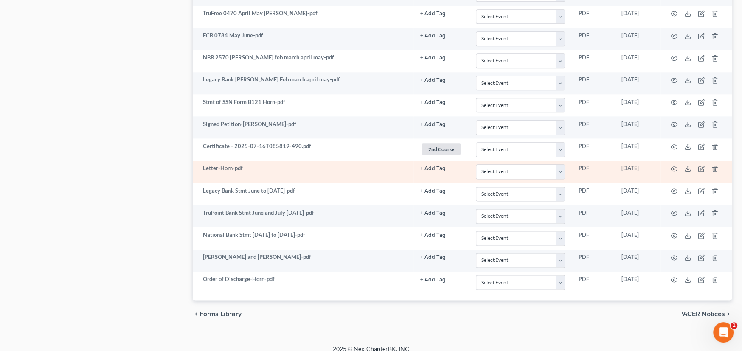
scroll to position [780, 0]
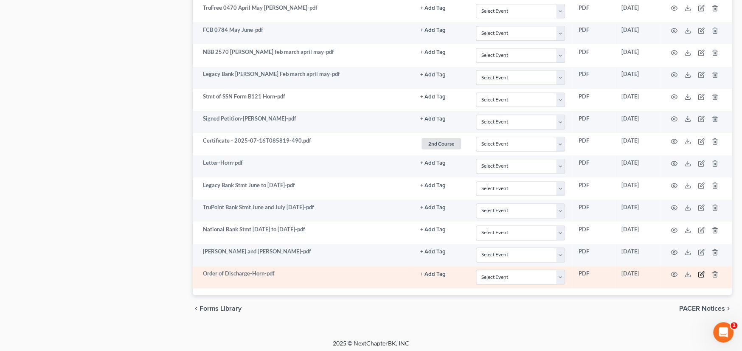
click at [700, 271] on icon "button" at bounding box center [702, 273] width 4 height 4
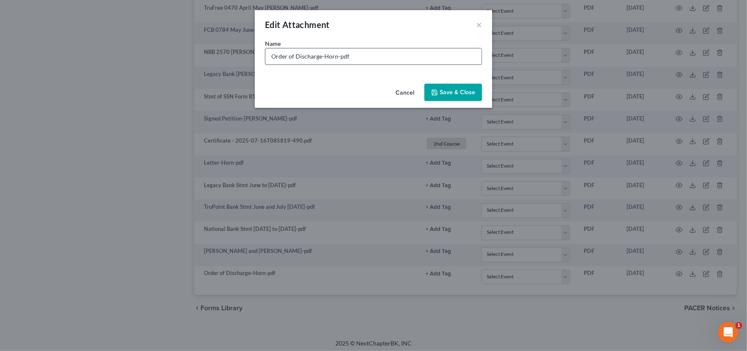
click at [270, 56] on input "Order of Discharge-Horn-pdf" at bounding box center [374, 56] width 216 height 16
type input "hand mailed Order of Discharge-Horn-pdf"
click at [472, 89] on span "Save & Close" at bounding box center [458, 92] width 36 height 7
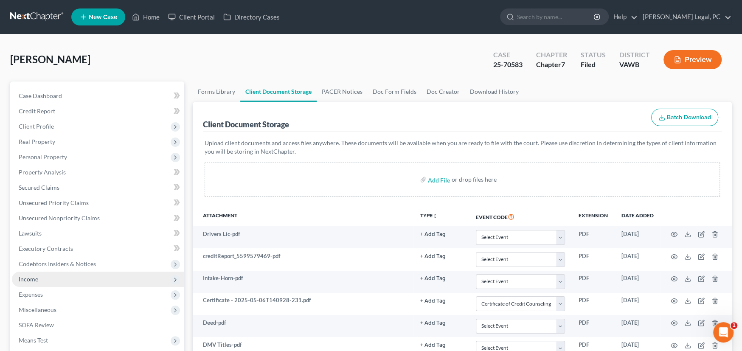
scroll to position [0, 0]
click at [32, 15] on link at bounding box center [37, 16] width 54 height 15
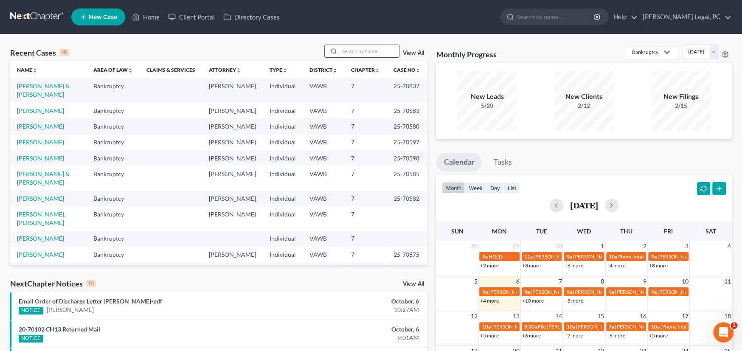
click at [346, 53] on input "search" at bounding box center [368, 51] width 59 height 12
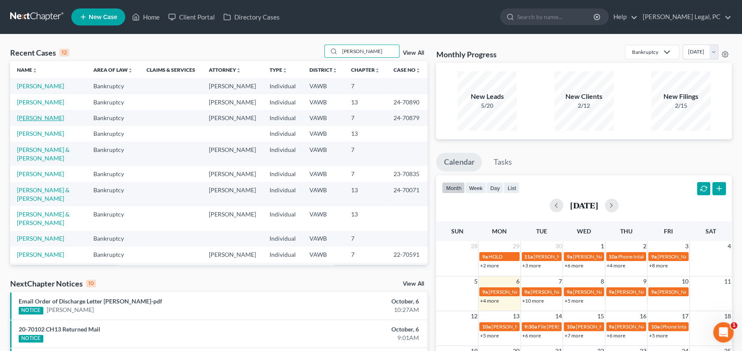
type input "Miller"
click at [42, 115] on link "[PERSON_NAME]" at bounding box center [40, 117] width 47 height 7
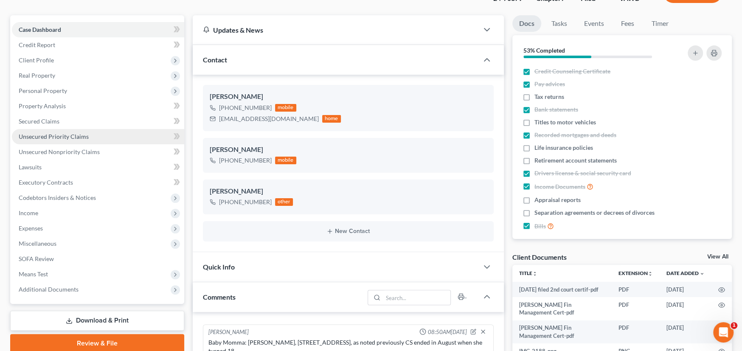
scroll to position [127, 0]
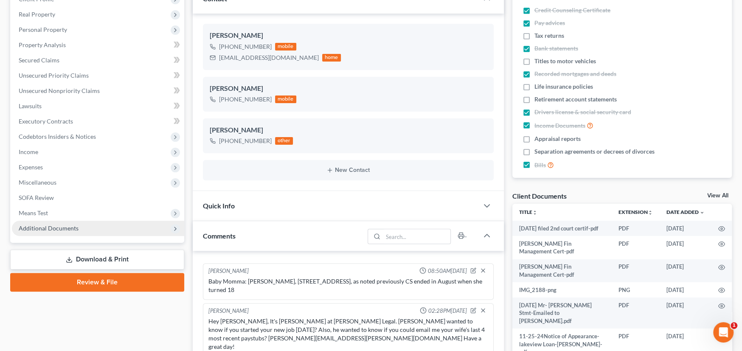
click at [56, 231] on span "Additional Documents" at bounding box center [98, 228] width 172 height 15
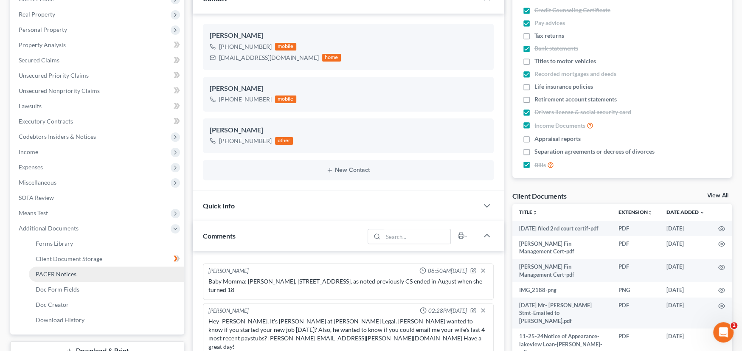
click at [62, 272] on span "PACER Notices" at bounding box center [56, 273] width 41 height 7
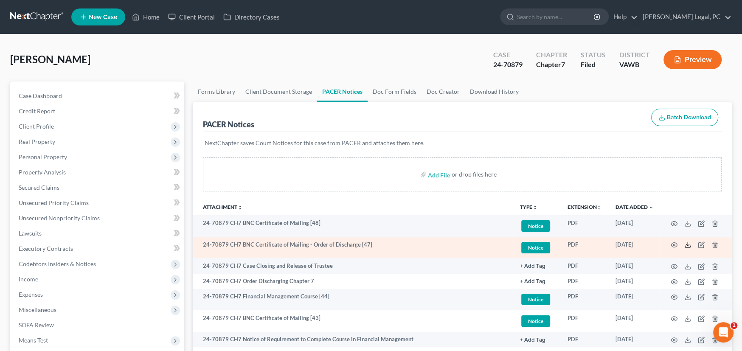
click at [686, 243] on icon at bounding box center [687, 244] width 7 height 7
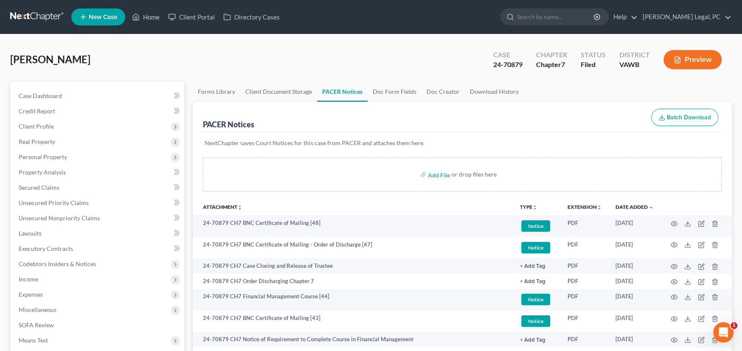
click at [25, 18] on link at bounding box center [37, 16] width 54 height 15
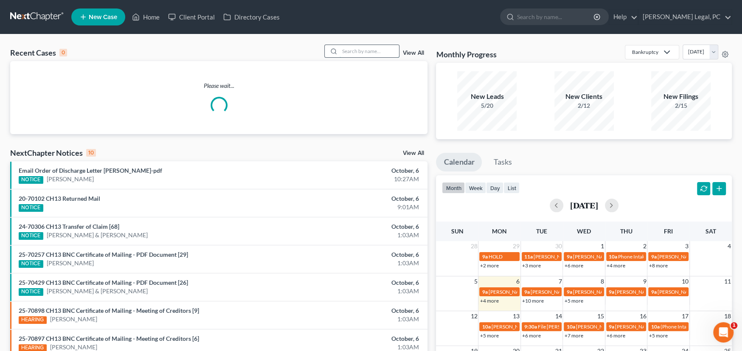
click at [349, 53] on input "search" at bounding box center [368, 51] width 59 height 12
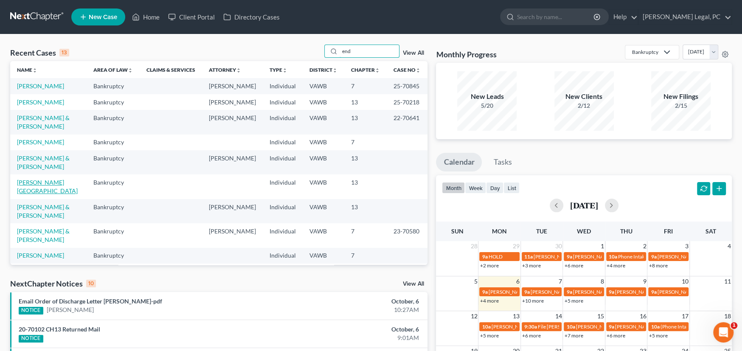
type input "end"
click at [50, 183] on link "[PERSON_NAME][GEOGRAPHIC_DATA]" at bounding box center [47, 187] width 61 height 16
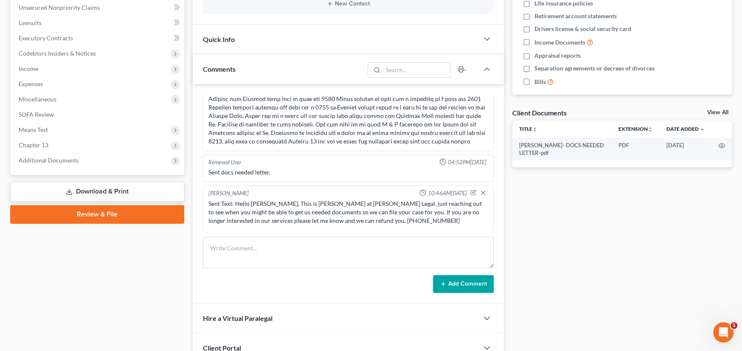
scroll to position [212, 0]
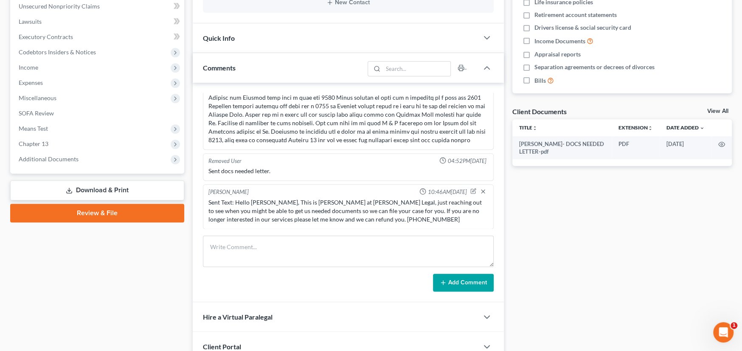
click at [382, 220] on div "Sent Text: Hello [PERSON_NAME], This is [PERSON_NAME] at [PERSON_NAME] Legal, j…" at bounding box center [348, 210] width 280 height 25
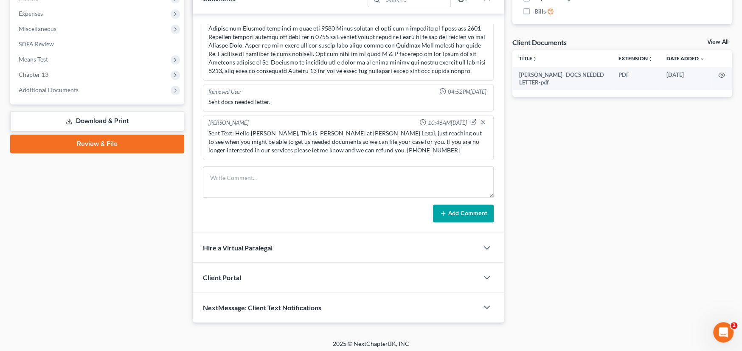
scroll to position [283, 0]
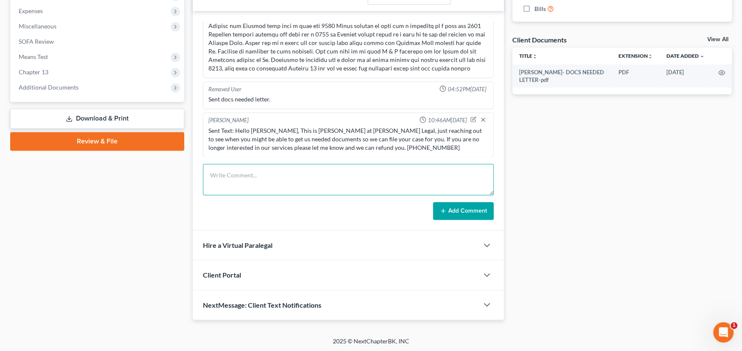
click at [265, 171] on textarea at bounding box center [348, 179] width 291 height 31
type textarea "[PERSON_NAME] called and requested a refund and is not going to file. Sent Requ…"
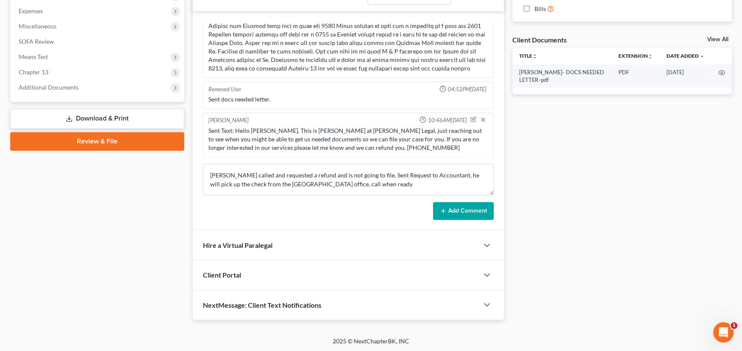
click at [459, 210] on button "Add Comment" at bounding box center [463, 211] width 61 height 18
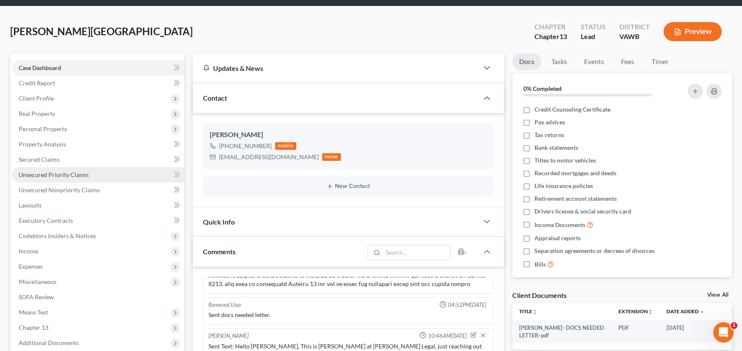
scroll to position [0, 0]
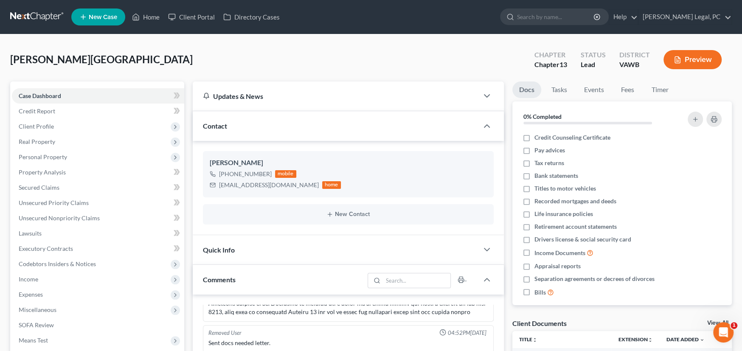
click at [33, 14] on link at bounding box center [37, 16] width 54 height 15
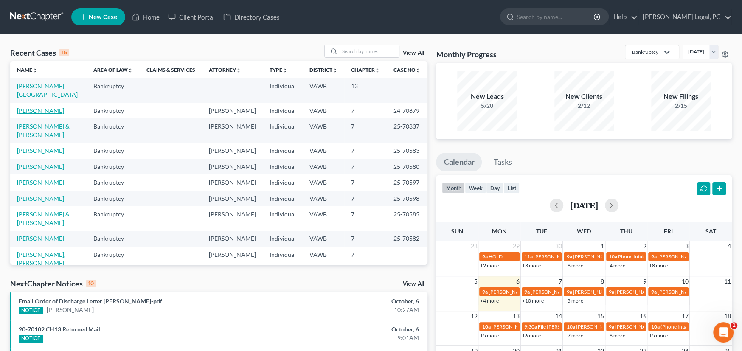
click at [43, 107] on link "[PERSON_NAME]" at bounding box center [40, 110] width 47 height 7
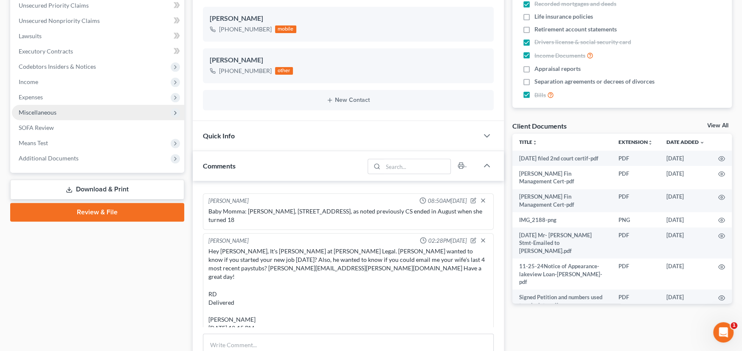
scroll to position [212, 0]
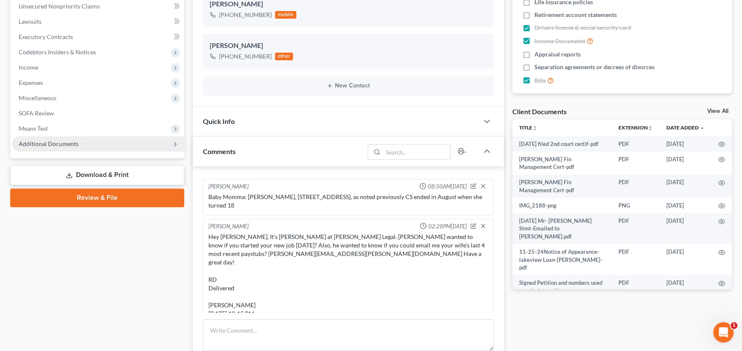
click at [49, 141] on span "Additional Documents" at bounding box center [49, 143] width 60 height 7
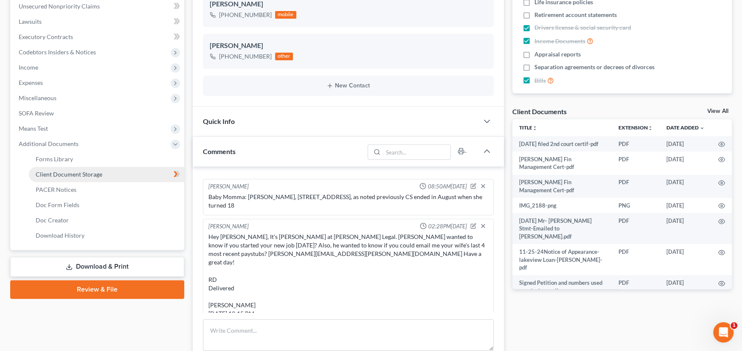
click at [44, 173] on span "Client Document Storage" at bounding box center [69, 174] width 67 height 7
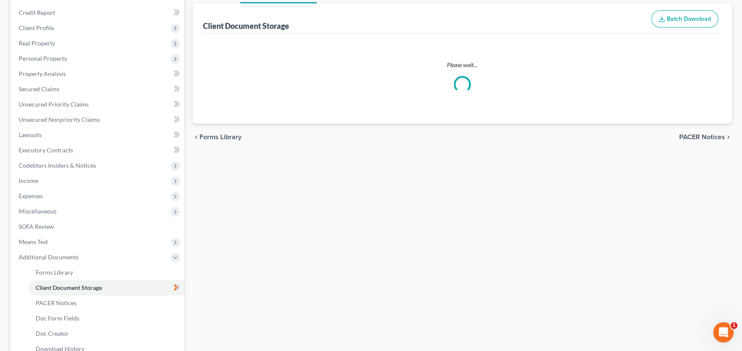
scroll to position [44, 0]
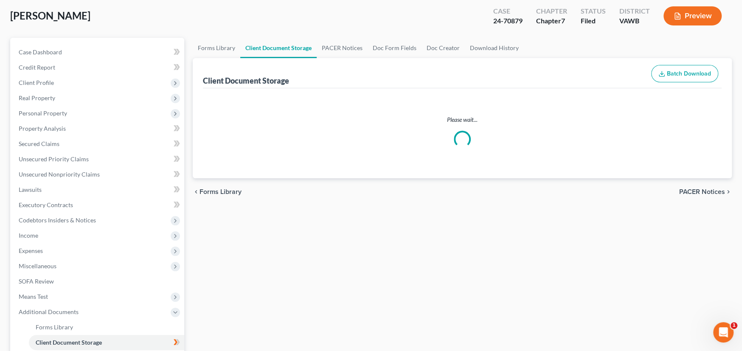
select select "0"
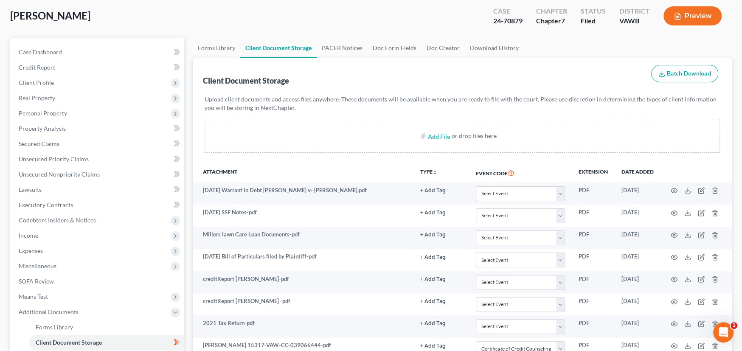
scroll to position [0, 0]
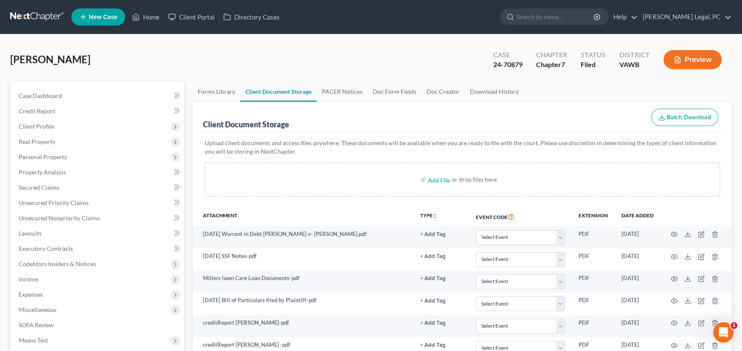
select select "0"
click at [34, 19] on link at bounding box center [37, 16] width 54 height 15
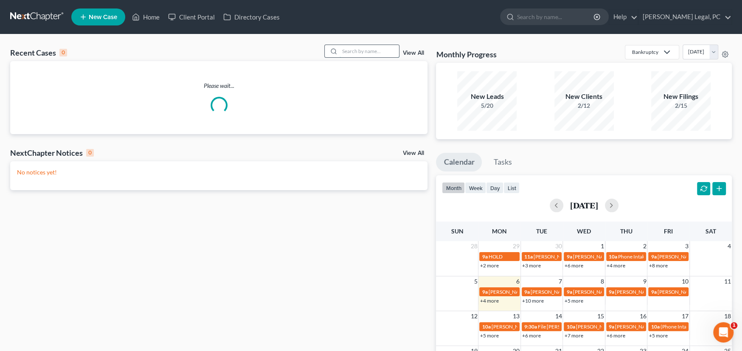
click at [359, 52] on input "search" at bounding box center [368, 51] width 59 height 12
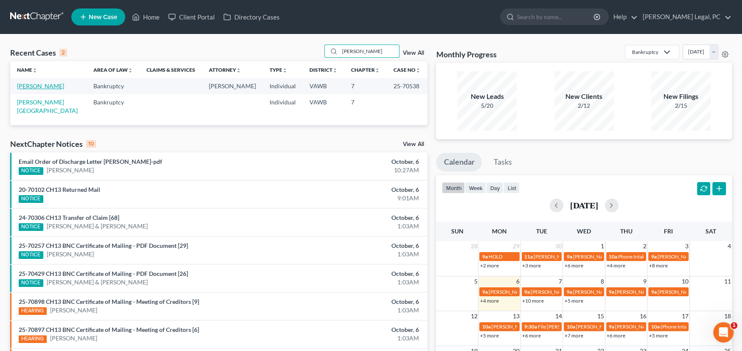
type input "[PERSON_NAME]"
click at [48, 87] on link "[PERSON_NAME]" at bounding box center [40, 85] width 47 height 7
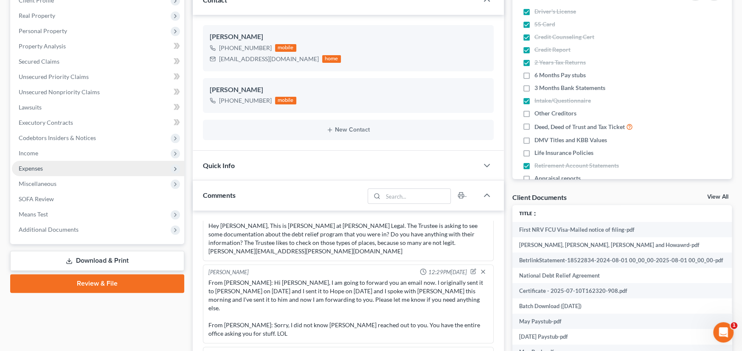
scroll to position [127, 0]
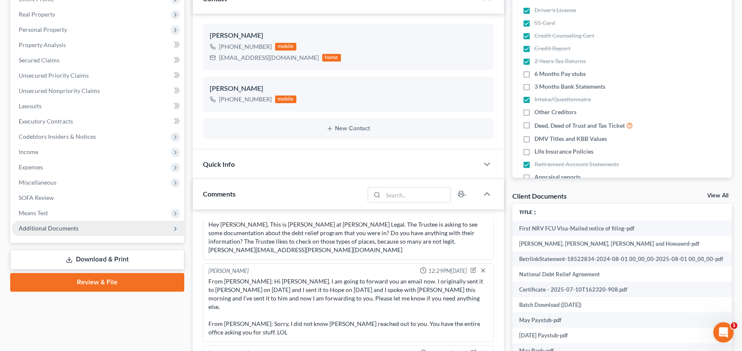
click at [58, 227] on span "Additional Documents" at bounding box center [49, 227] width 60 height 7
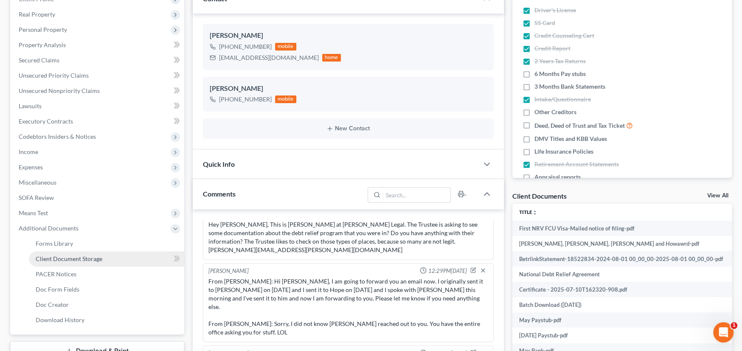
click at [61, 260] on span "Client Document Storage" at bounding box center [69, 258] width 67 height 7
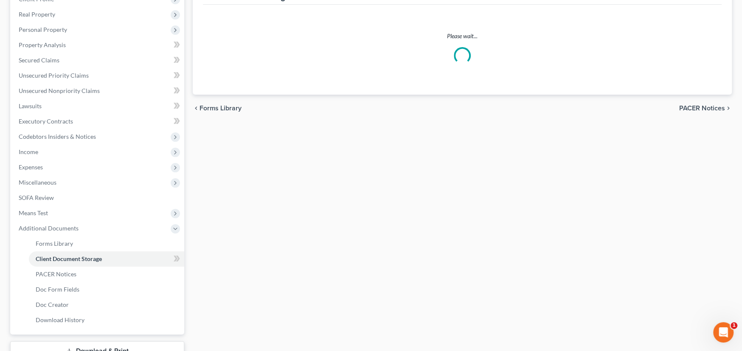
scroll to position [33, 0]
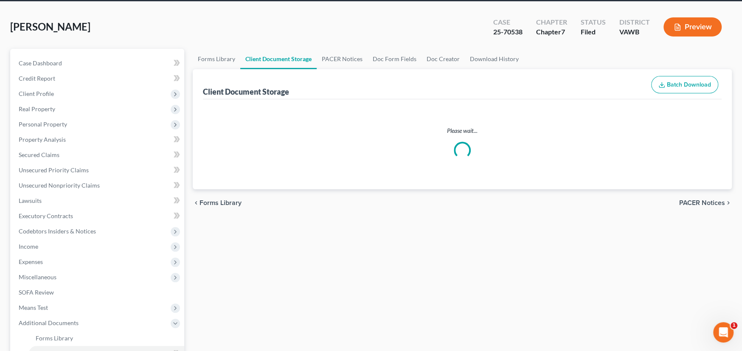
select select "0"
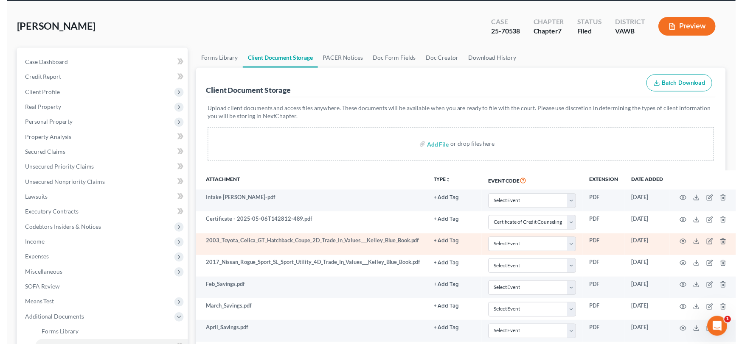
scroll to position [0, 0]
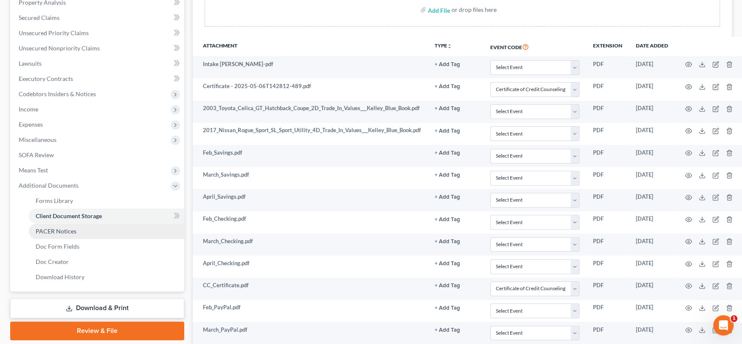
click at [53, 229] on span "PACER Notices" at bounding box center [56, 231] width 41 height 7
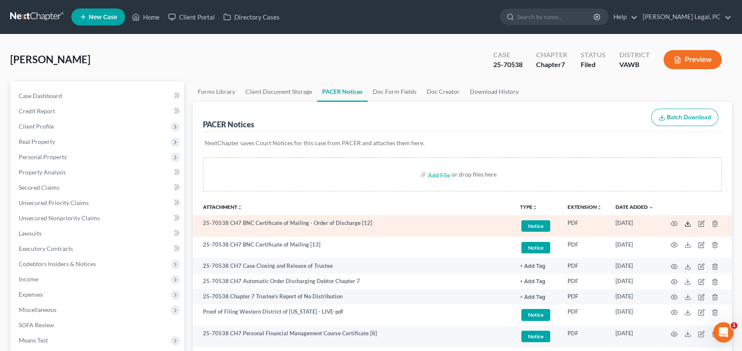
click at [689, 222] on icon at bounding box center [687, 223] width 7 height 7
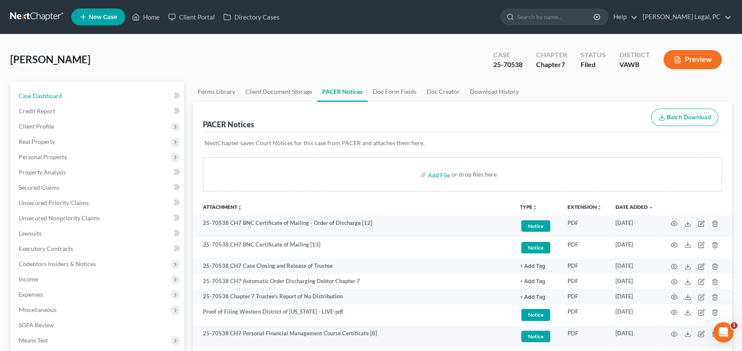
drag, startPoint x: 39, startPoint y: 96, endPoint x: 83, endPoint y: 1, distance: 104.4
click at [39, 96] on span "Case Dashboard" at bounding box center [40, 95] width 43 height 7
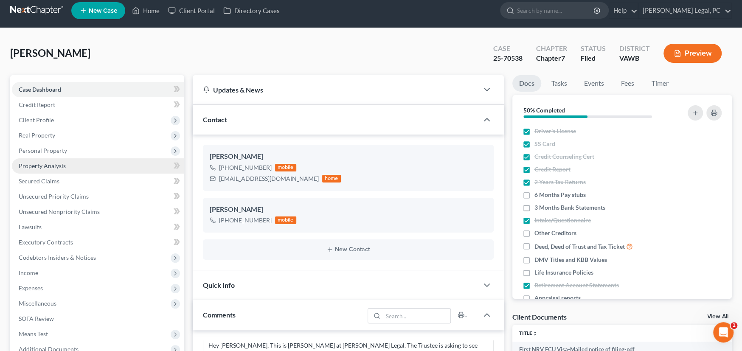
scroll to position [127, 0]
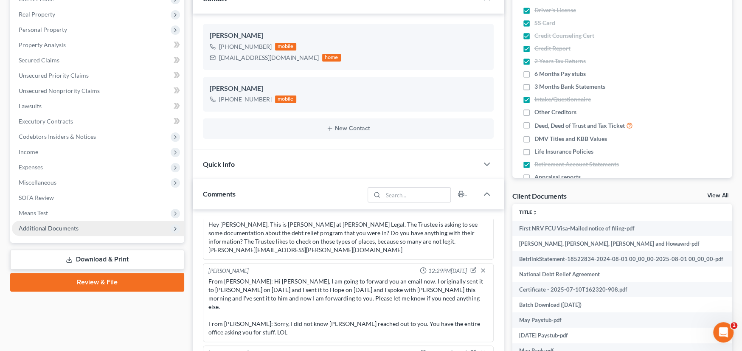
click at [59, 226] on span "Additional Documents" at bounding box center [49, 227] width 60 height 7
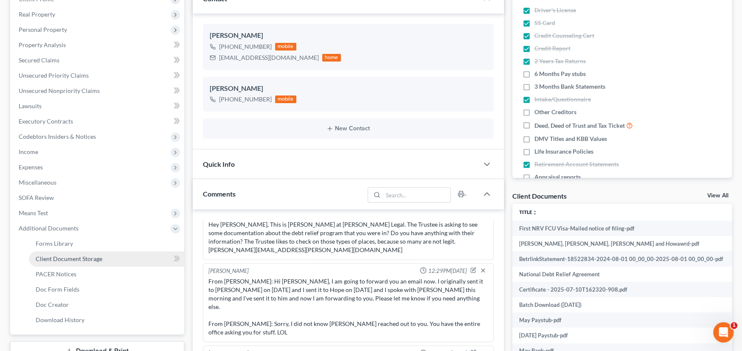
click at [60, 257] on span "Client Document Storage" at bounding box center [69, 258] width 67 height 7
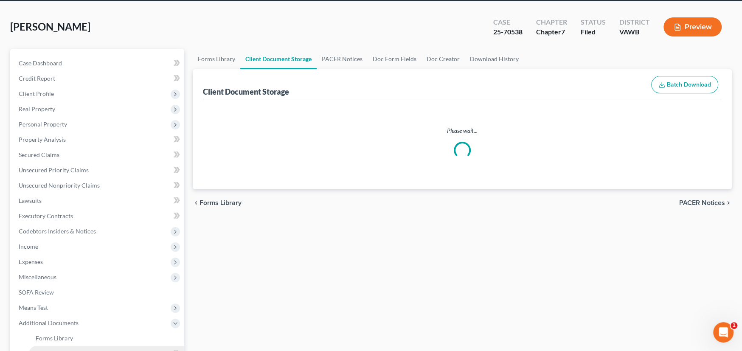
scroll to position [3, 0]
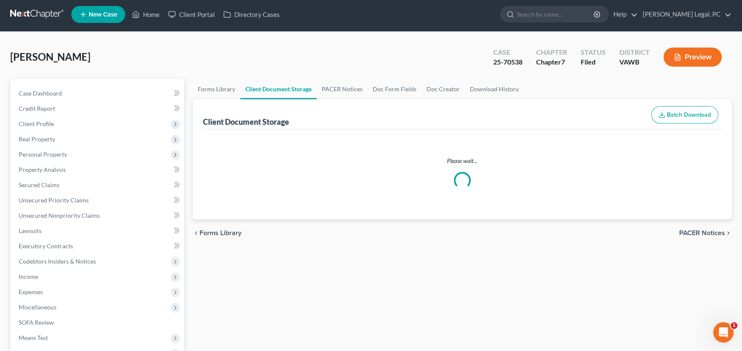
select select "0"
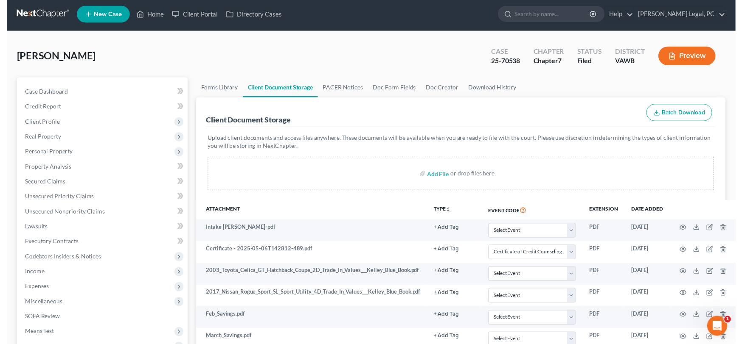
scroll to position [0, 0]
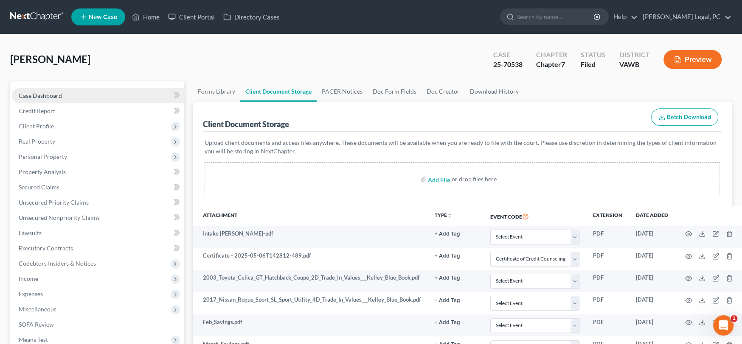
select select "0"
click at [38, 16] on link at bounding box center [37, 16] width 54 height 15
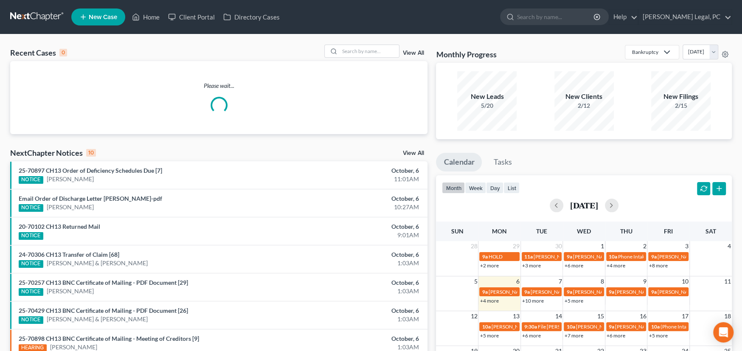
click at [370, 58] on div "Recent Cases 0 View All" at bounding box center [218, 53] width 417 height 17
click at [355, 52] on input "search" at bounding box center [368, 51] width 59 height 12
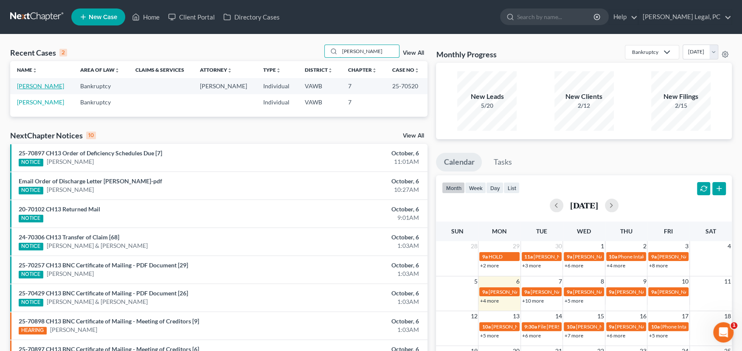
type input "[PERSON_NAME]"
click at [25, 86] on link "[PERSON_NAME]" at bounding box center [40, 85] width 47 height 7
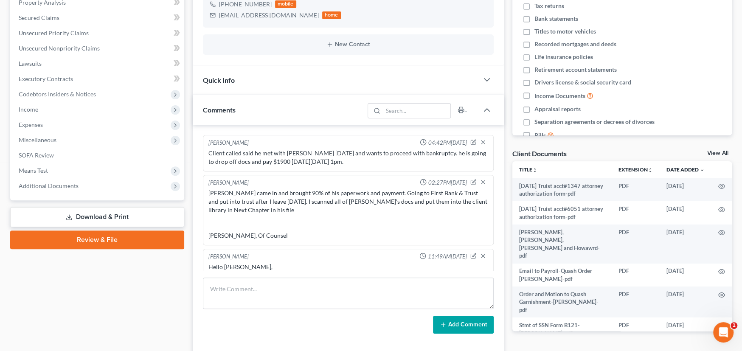
scroll to position [762, 0]
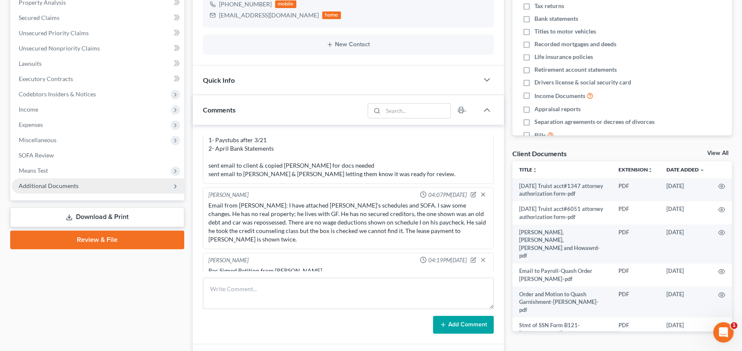
click at [64, 185] on span "Additional Documents" at bounding box center [49, 185] width 60 height 7
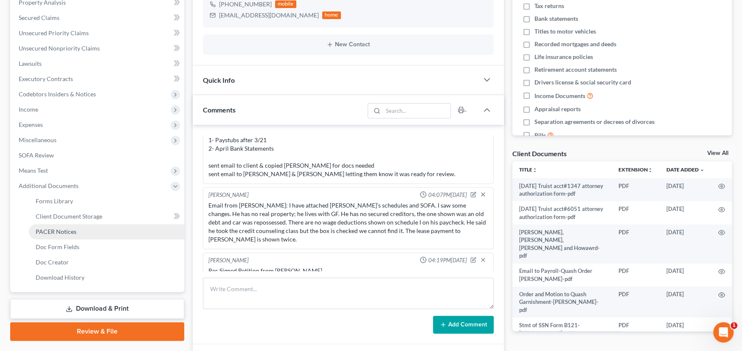
click at [62, 229] on span "PACER Notices" at bounding box center [56, 231] width 41 height 7
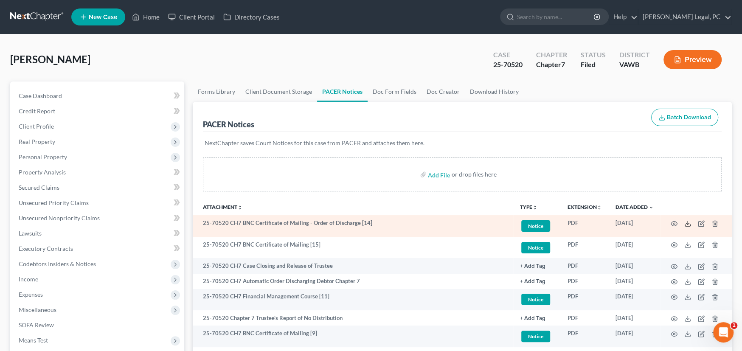
click at [686, 223] on polyline at bounding box center [687, 223] width 3 height 1
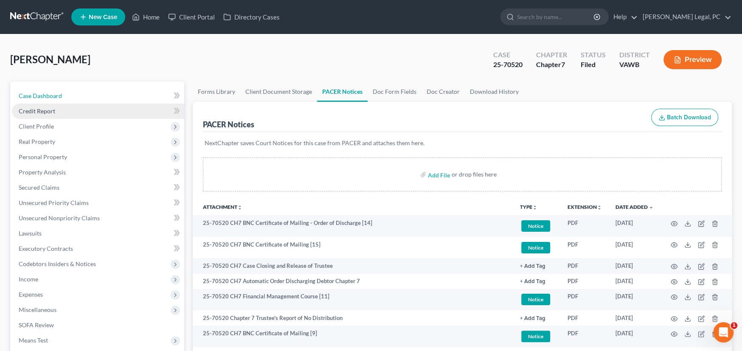
drag, startPoint x: 42, startPoint y: 95, endPoint x: 145, endPoint y: 115, distance: 104.7
click at [42, 95] on span "Case Dashboard" at bounding box center [40, 95] width 43 height 7
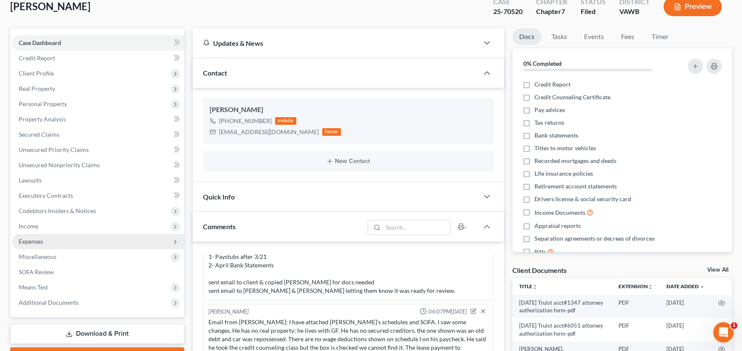
scroll to position [127, 0]
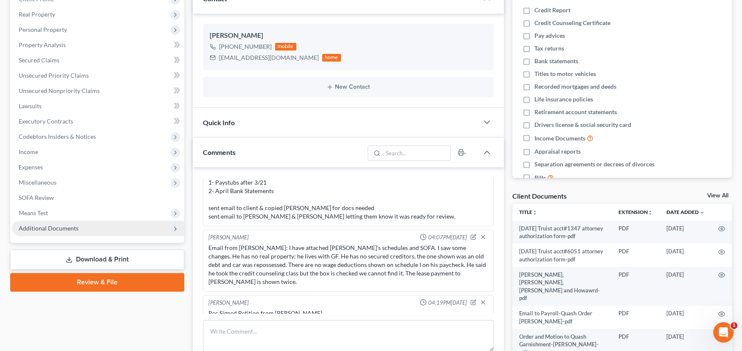
click at [61, 224] on span "Additional Documents" at bounding box center [49, 227] width 60 height 7
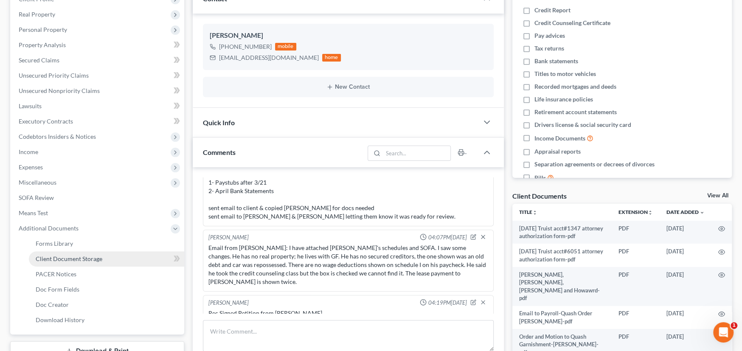
click at [80, 259] on span "Client Document Storage" at bounding box center [69, 258] width 67 height 7
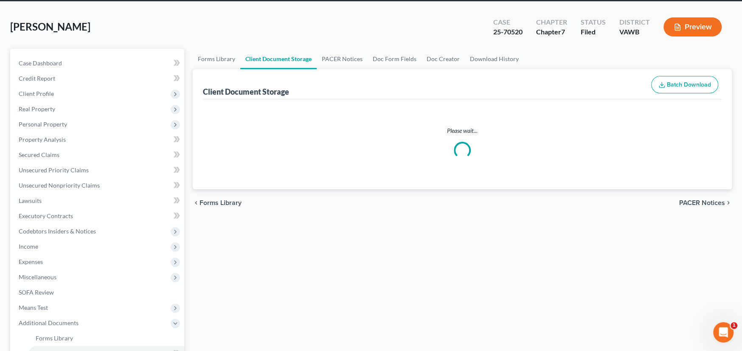
scroll to position [3, 0]
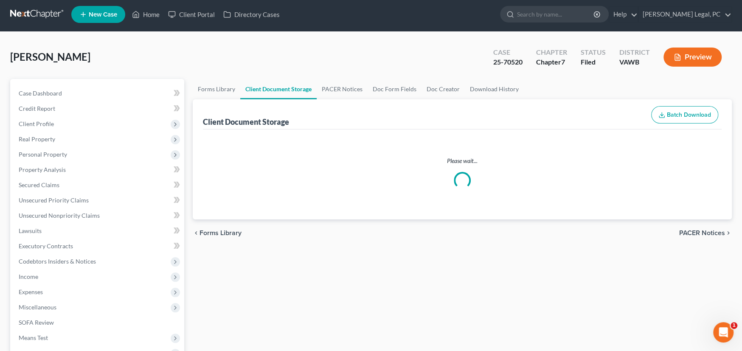
select select "0"
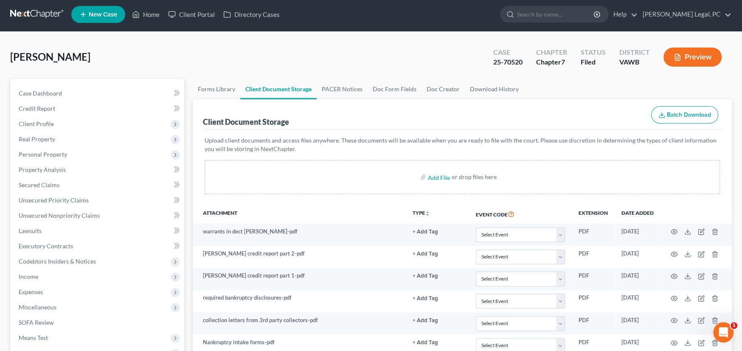
scroll to position [0, 0]
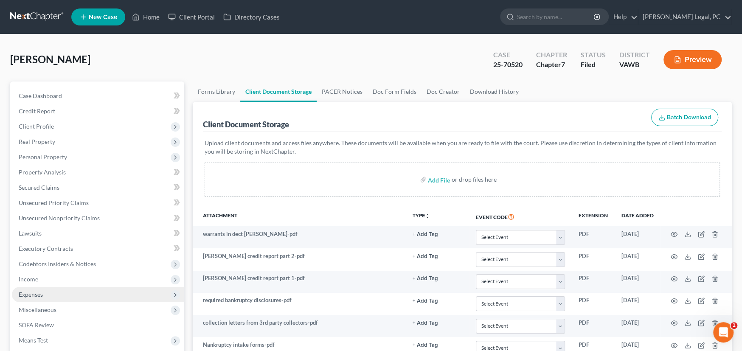
select select "0"
click at [33, 16] on link at bounding box center [37, 16] width 54 height 15
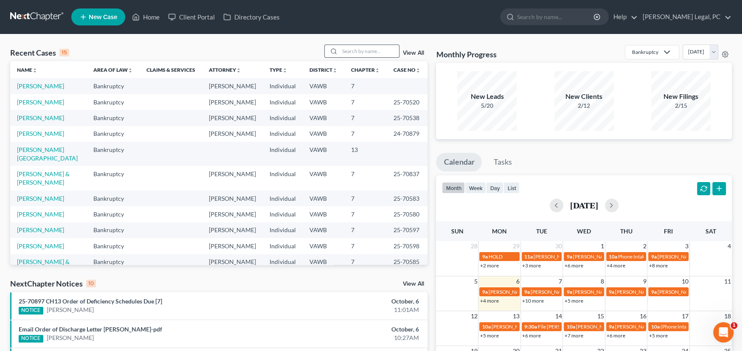
click at [360, 51] on input "search" at bounding box center [368, 51] width 59 height 12
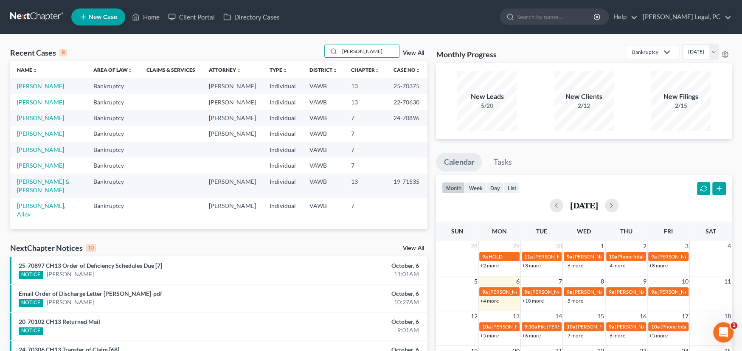
drag, startPoint x: 375, startPoint y: 53, endPoint x: 302, endPoint y: 48, distance: 72.7
click at [302, 48] on div "Recent Cases 8 [PERSON_NAME] View All" at bounding box center [218, 53] width 417 height 17
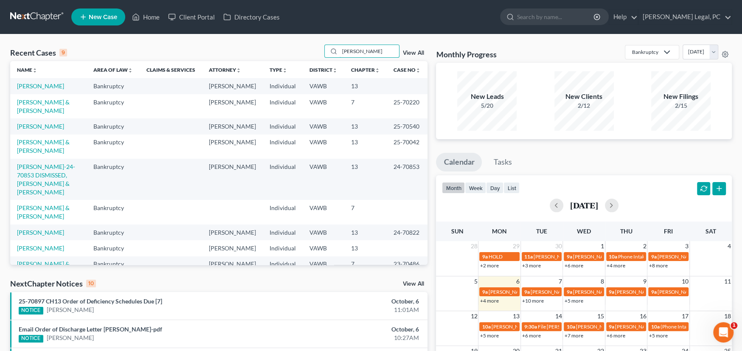
drag, startPoint x: 369, startPoint y: 54, endPoint x: 299, endPoint y: 54, distance: 70.0
click at [299, 54] on div "Recent Cases 9 [PERSON_NAME] View All" at bounding box center [218, 53] width 417 height 17
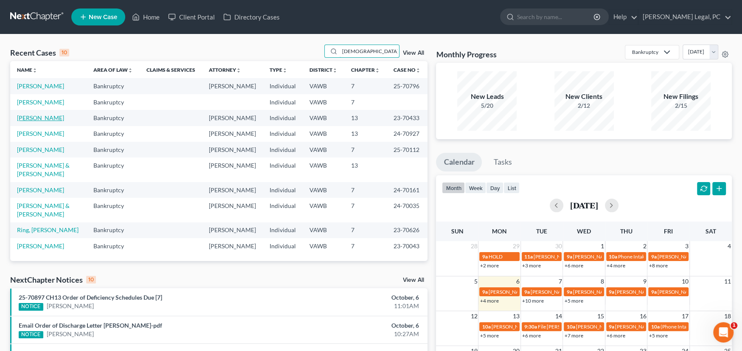
type input "[DEMOGRAPHIC_DATA]"
click at [43, 118] on link "[PERSON_NAME]" at bounding box center [40, 117] width 47 height 7
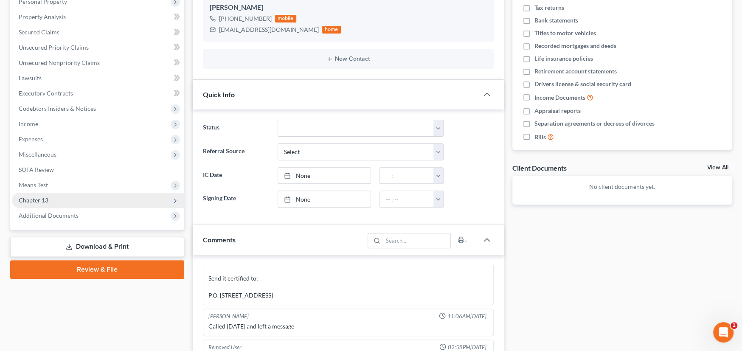
scroll to position [170, 0]
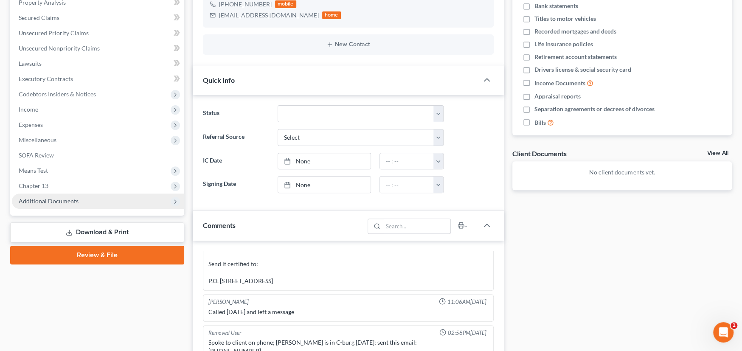
click at [50, 202] on span "Additional Documents" at bounding box center [49, 200] width 60 height 7
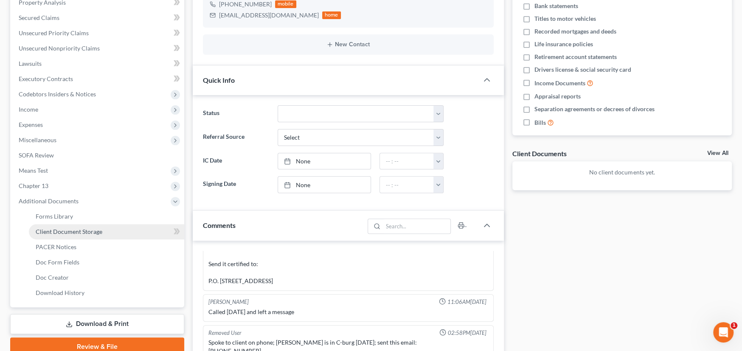
click at [67, 230] on span "Client Document Storage" at bounding box center [69, 231] width 67 height 7
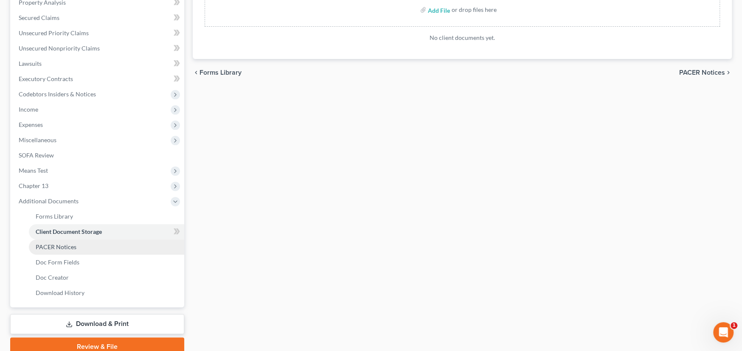
click at [58, 244] on span "PACER Notices" at bounding box center [56, 246] width 41 height 7
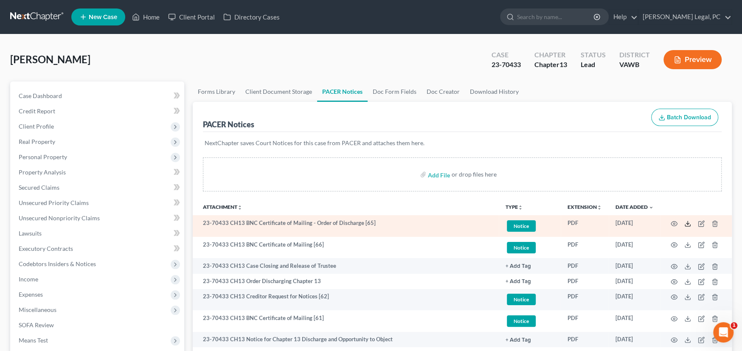
click at [686, 221] on icon at bounding box center [687, 223] width 7 height 7
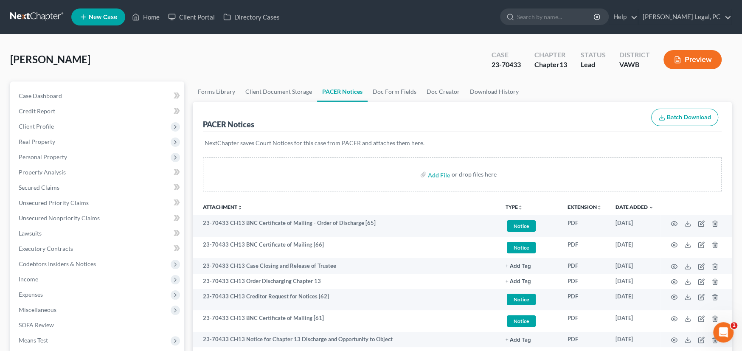
drag, startPoint x: 37, startPoint y: 14, endPoint x: 42, endPoint y: 14, distance: 4.7
click at [38, 14] on link at bounding box center [37, 16] width 54 height 15
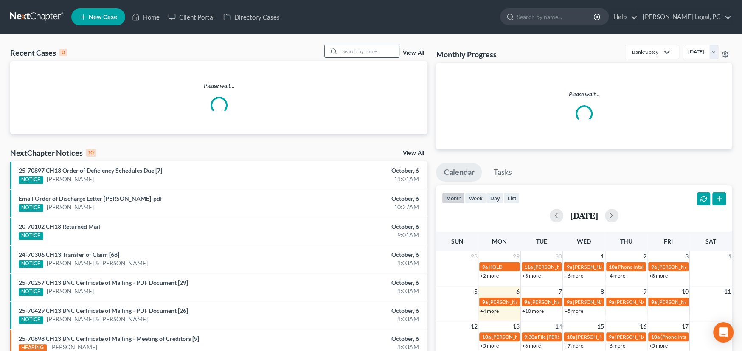
click at [363, 56] on input "search" at bounding box center [368, 51] width 59 height 12
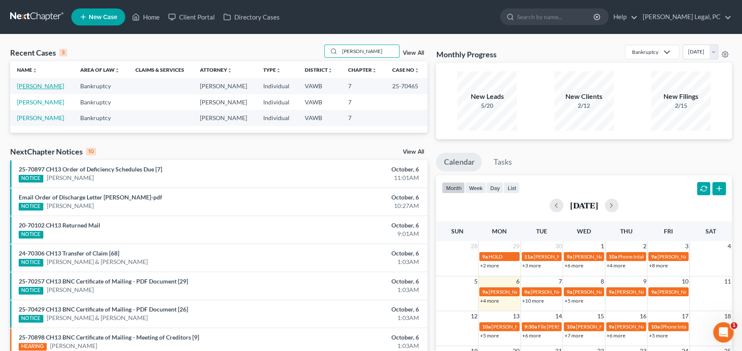
type input "[PERSON_NAME]"
click at [26, 87] on link "[PERSON_NAME]" at bounding box center [40, 85] width 47 height 7
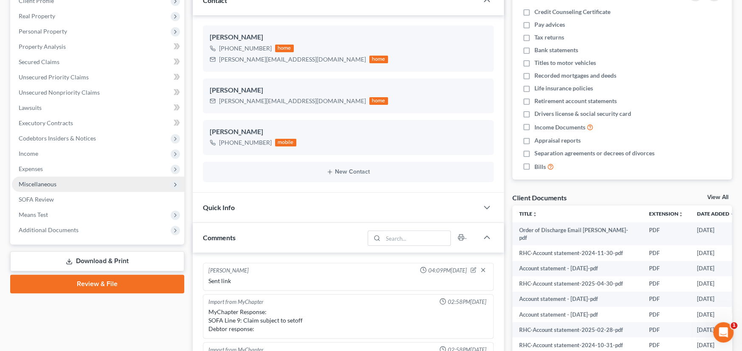
scroll to position [457, 0]
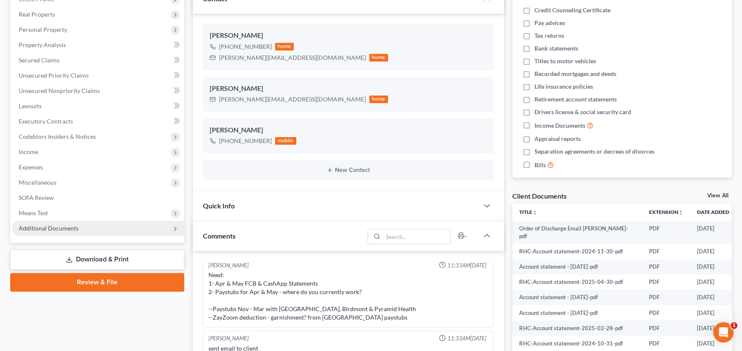
click at [65, 228] on span "Additional Documents" at bounding box center [49, 227] width 60 height 7
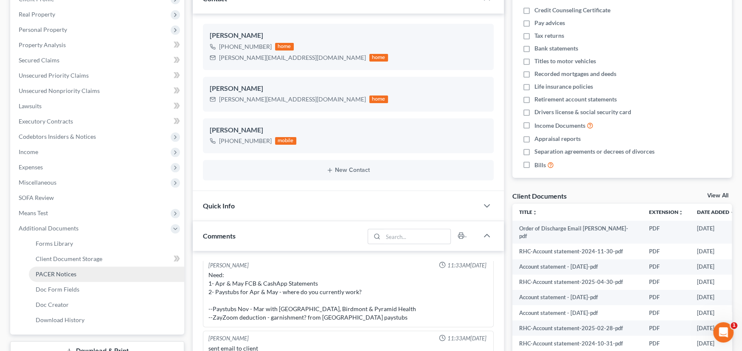
click at [73, 272] on span "PACER Notices" at bounding box center [56, 273] width 41 height 7
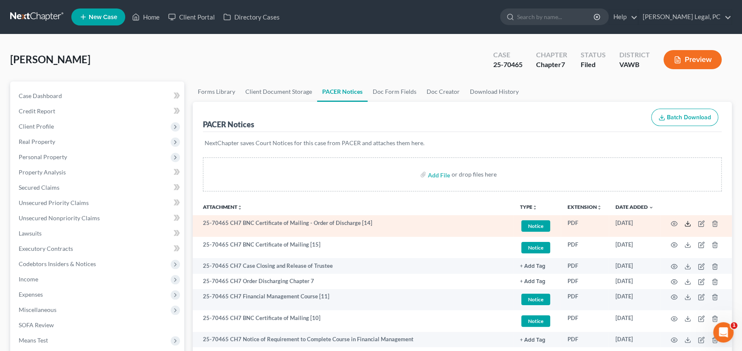
click at [685, 222] on icon at bounding box center [687, 223] width 7 height 7
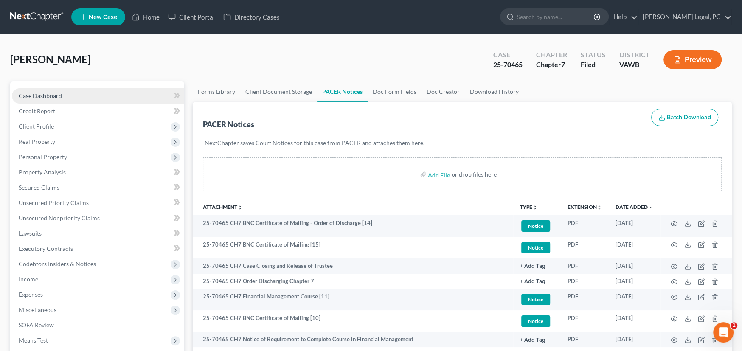
drag, startPoint x: 40, startPoint y: 94, endPoint x: 55, endPoint y: 90, distance: 15.4
click at [40, 94] on span "Case Dashboard" at bounding box center [40, 95] width 43 height 7
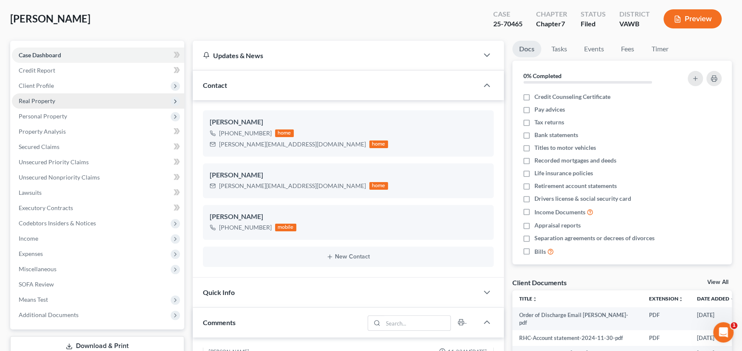
scroll to position [170, 0]
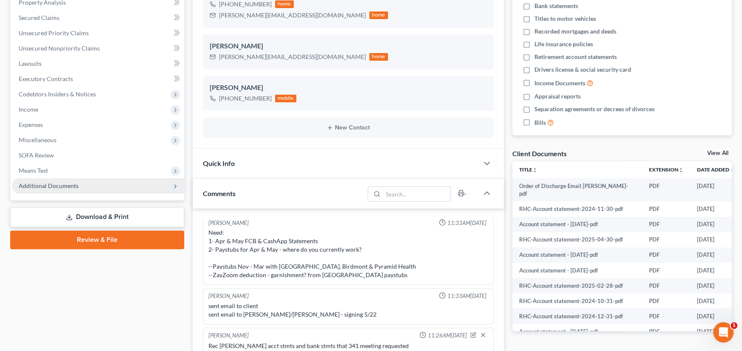
click at [68, 190] on span "Additional Documents" at bounding box center [98, 185] width 172 height 15
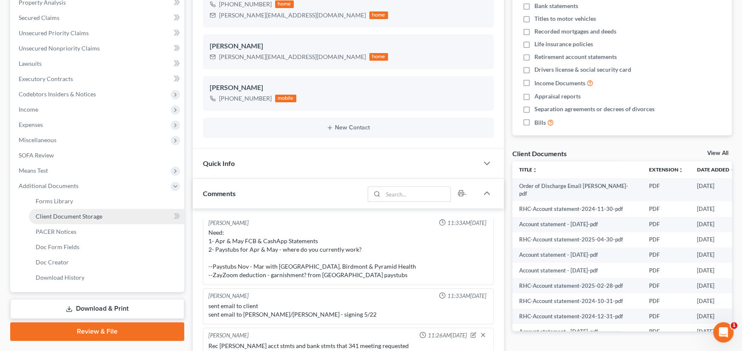
click at [76, 213] on span "Client Document Storage" at bounding box center [69, 216] width 67 height 7
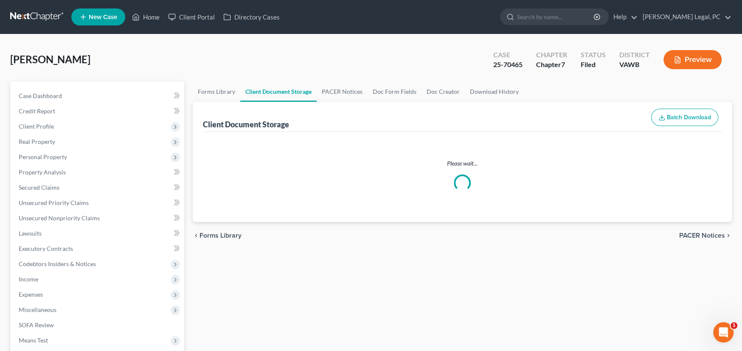
select select "0"
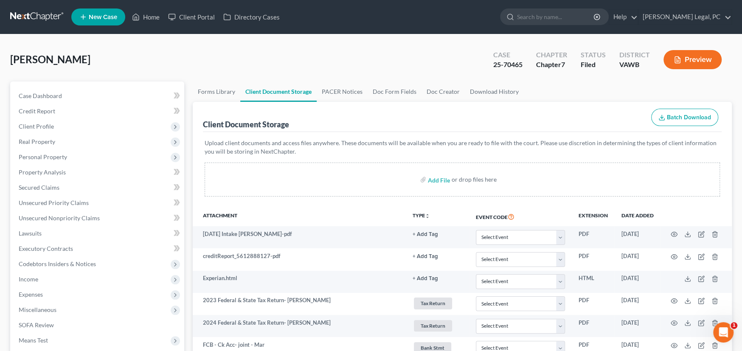
select select "0"
click at [46, 14] on link at bounding box center [37, 16] width 54 height 15
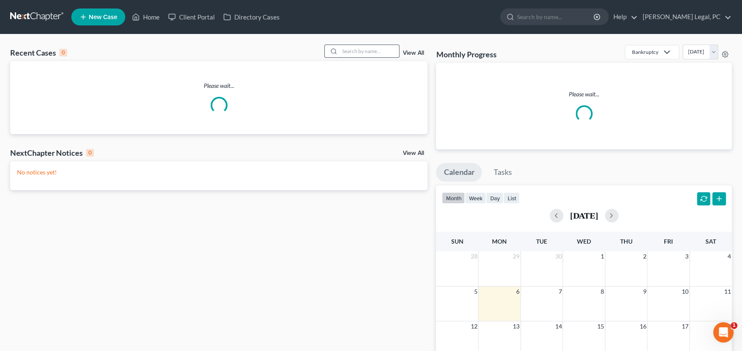
click at [350, 49] on input "search" at bounding box center [368, 51] width 59 height 12
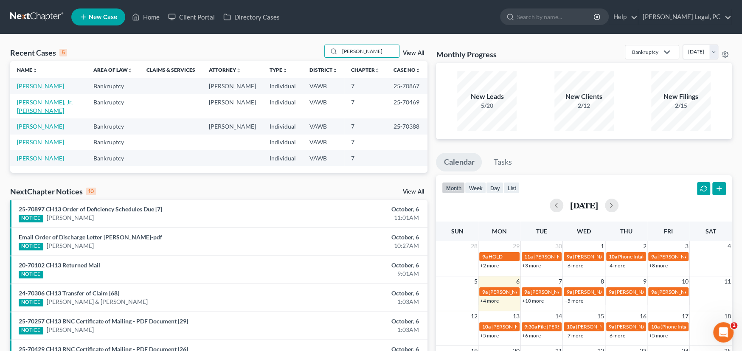
type input "[PERSON_NAME]"
click at [37, 104] on link "[PERSON_NAME], Jr, [PERSON_NAME]" at bounding box center [45, 106] width 56 height 16
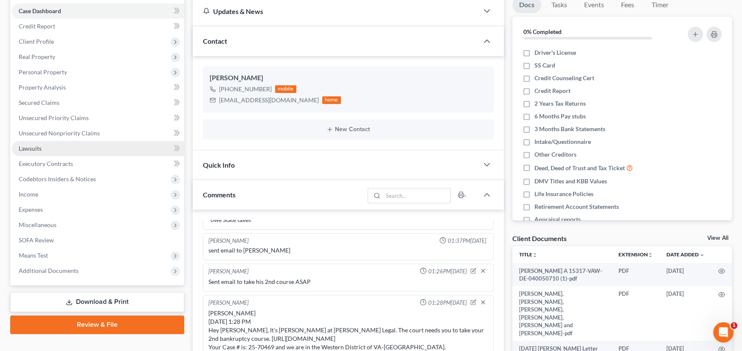
scroll to position [127, 0]
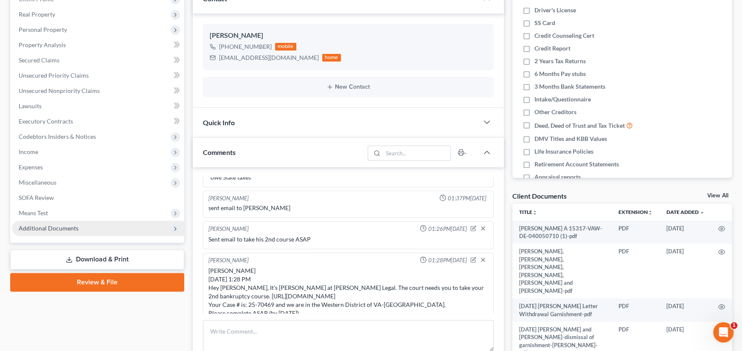
click at [61, 229] on span "Additional Documents" at bounding box center [49, 227] width 60 height 7
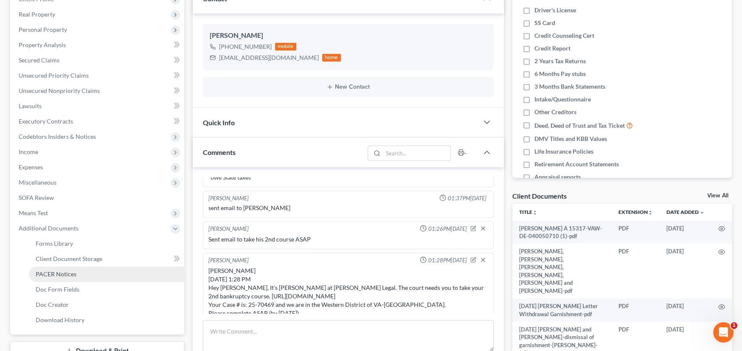
click at [72, 271] on span "PACER Notices" at bounding box center [56, 273] width 41 height 7
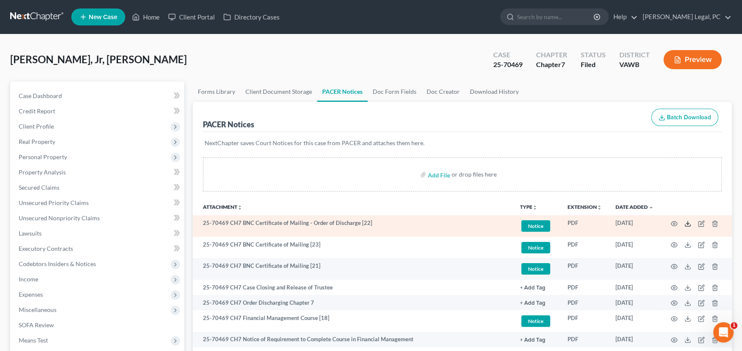
click at [684, 220] on icon at bounding box center [687, 223] width 7 height 7
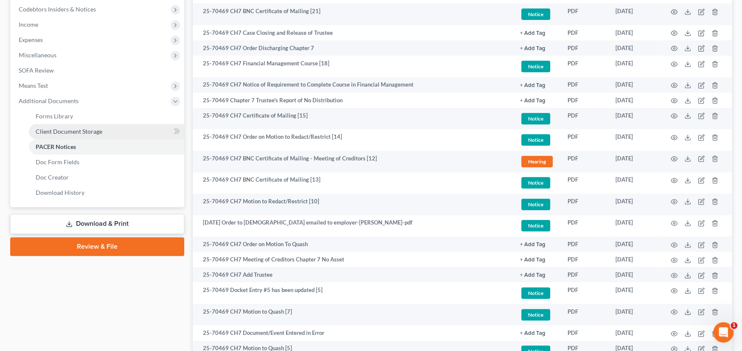
click at [66, 124] on link "Client Document Storage" at bounding box center [106, 131] width 155 height 15
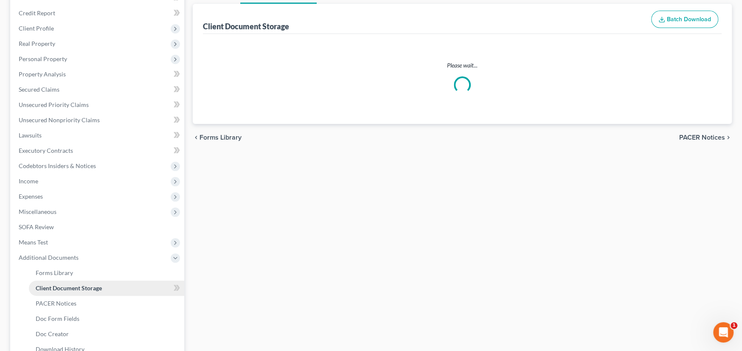
scroll to position [12, 0]
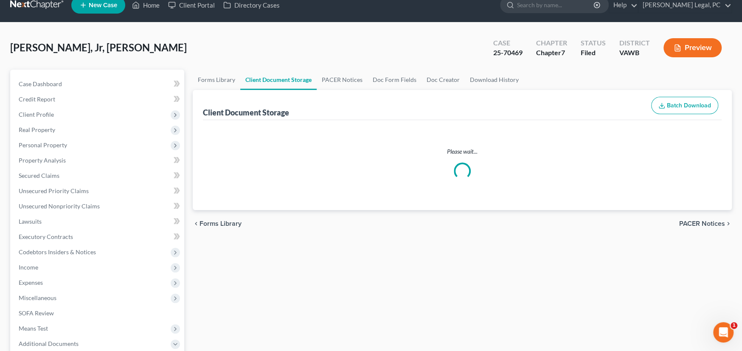
select select "0"
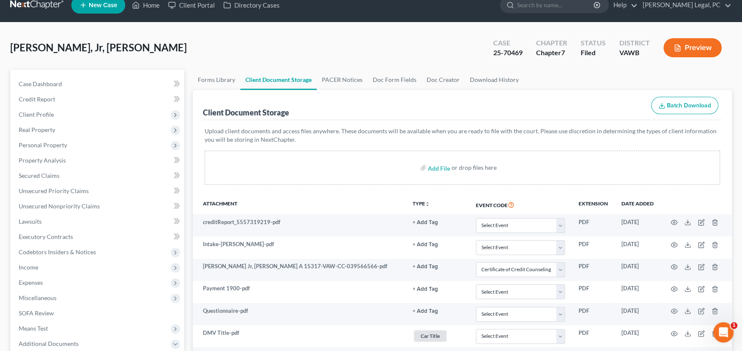
scroll to position [0, 0]
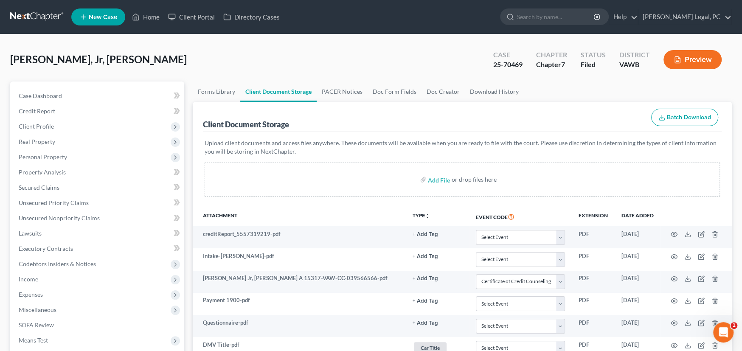
select select "0"
click at [36, 17] on link at bounding box center [37, 16] width 54 height 15
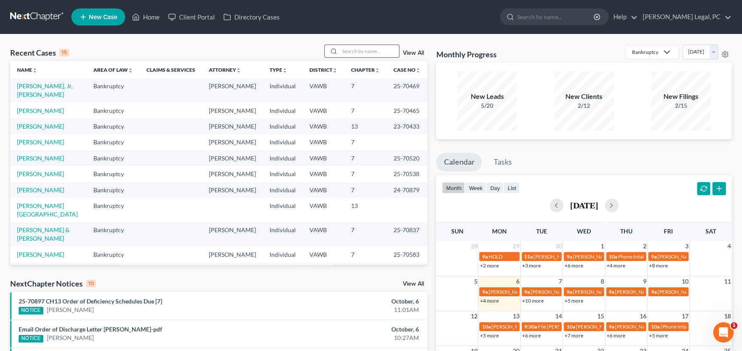
click at [356, 47] on input "search" at bounding box center [368, 51] width 59 height 12
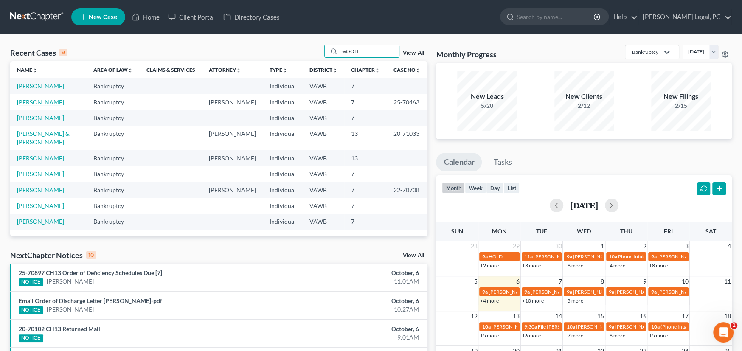
type input "wOOD"
click at [34, 102] on link "[PERSON_NAME]" at bounding box center [40, 101] width 47 height 7
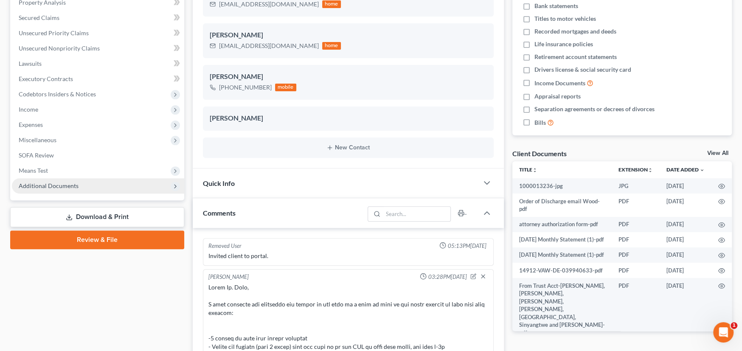
scroll to position [1011, 0]
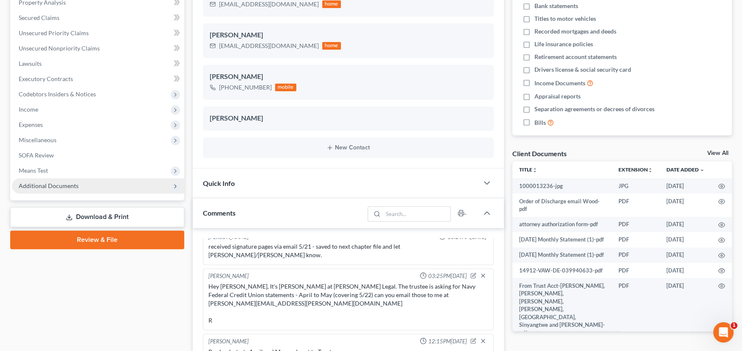
click at [45, 185] on span "Additional Documents" at bounding box center [49, 185] width 60 height 7
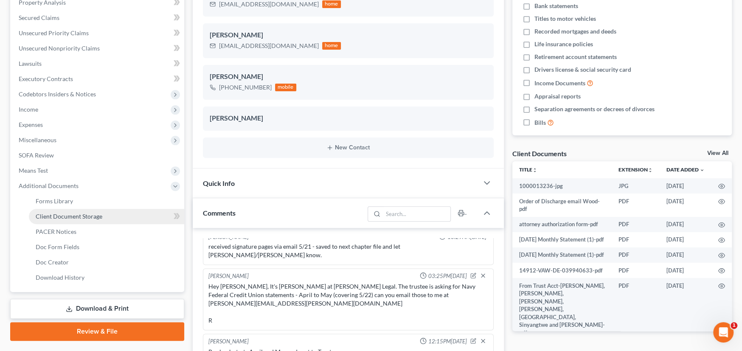
click at [59, 215] on span "Client Document Storage" at bounding box center [69, 216] width 67 height 7
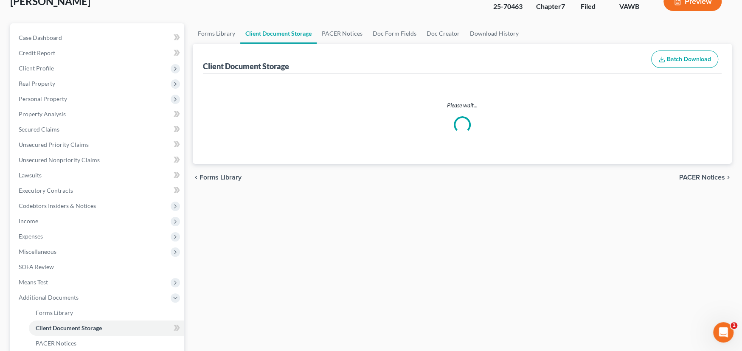
scroll to position [11, 0]
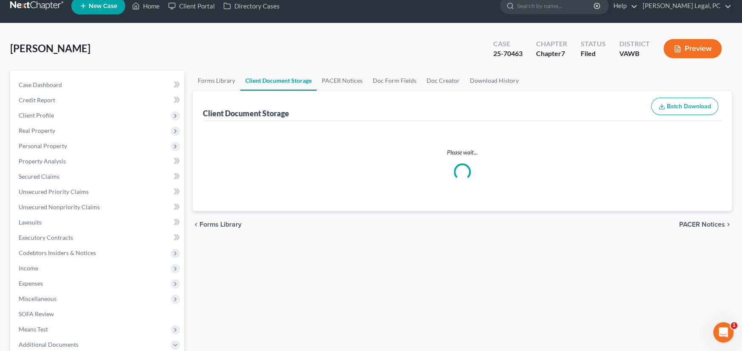
select select "0"
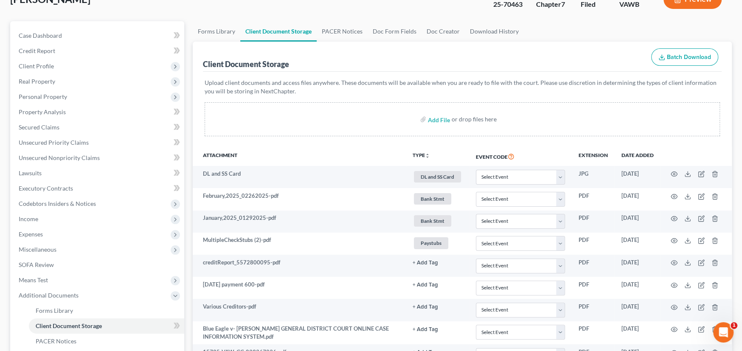
scroll to position [0, 0]
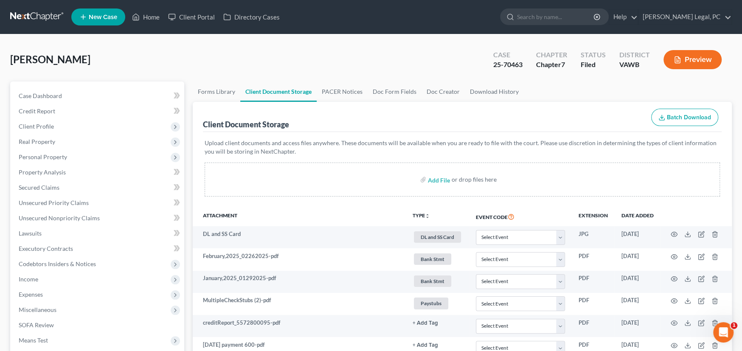
drag, startPoint x: 36, startPoint y: 16, endPoint x: 45, endPoint y: 14, distance: 9.0
click at [36, 16] on link at bounding box center [37, 16] width 54 height 15
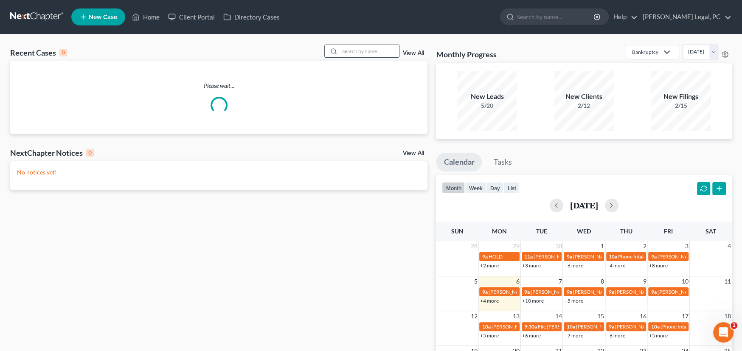
click at [358, 52] on input "search" at bounding box center [368, 51] width 59 height 12
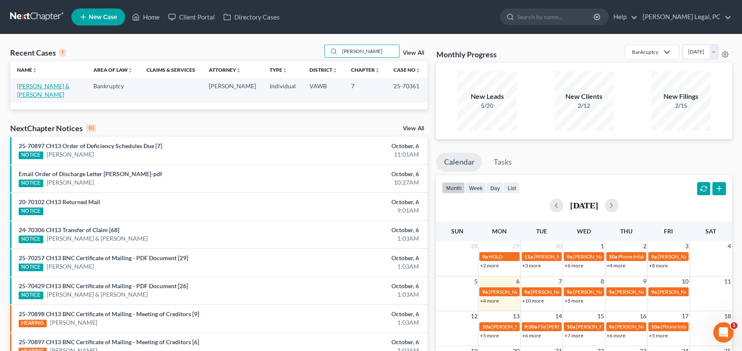
type input "Dillman"
click at [51, 88] on link "[PERSON_NAME] & [PERSON_NAME]" at bounding box center [43, 90] width 53 height 16
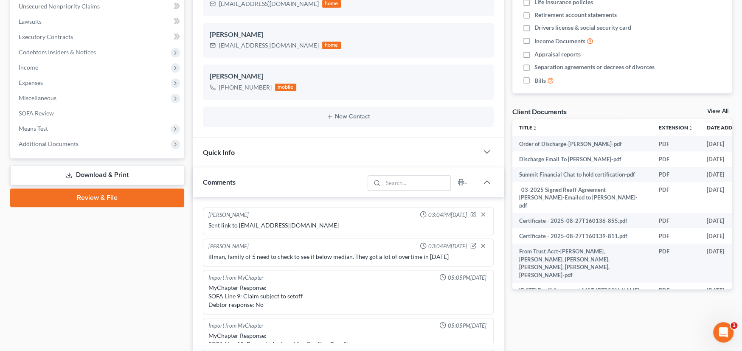
scroll to position [1869, 0]
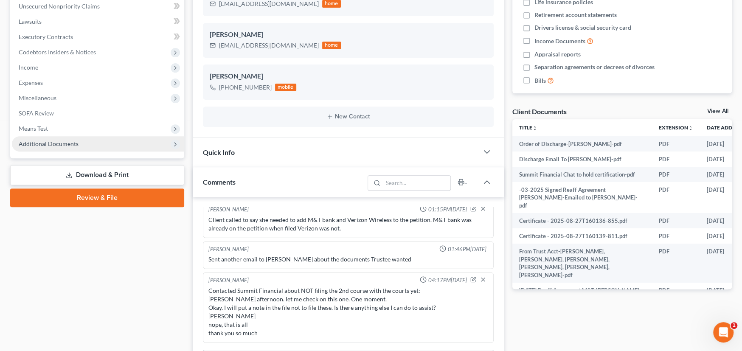
click at [51, 144] on span "Additional Documents" at bounding box center [49, 143] width 60 height 7
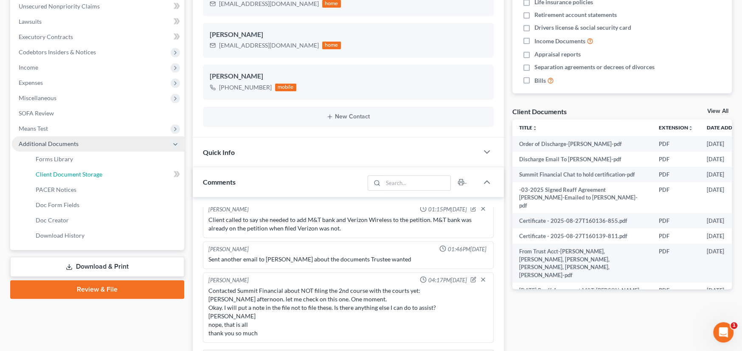
click at [58, 171] on span "Client Document Storage" at bounding box center [69, 174] width 67 height 7
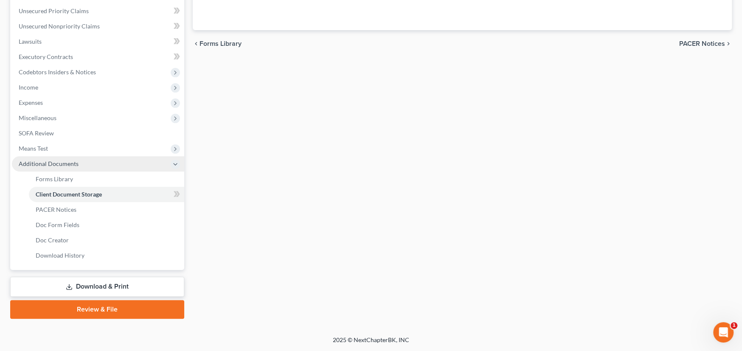
scroll to position [98, 0]
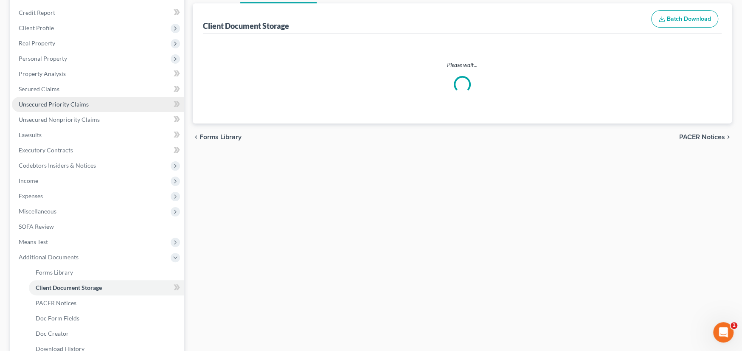
select select "0"
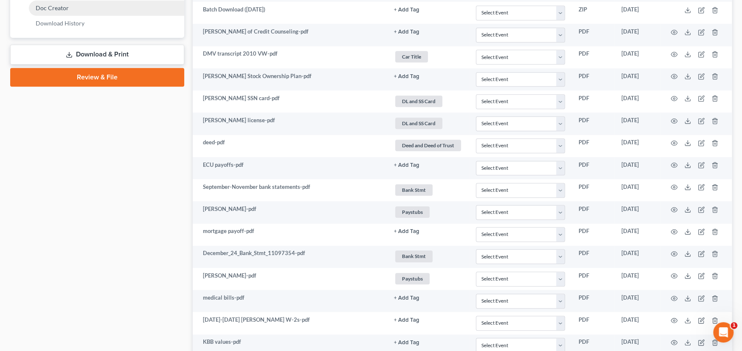
scroll to position [255, 0]
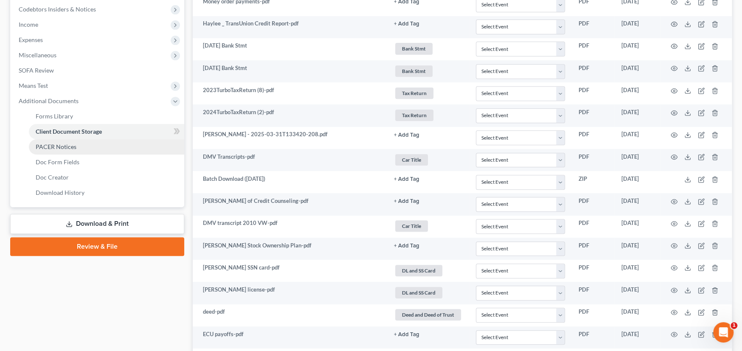
click at [67, 140] on link "PACER Notices" at bounding box center [106, 146] width 155 height 15
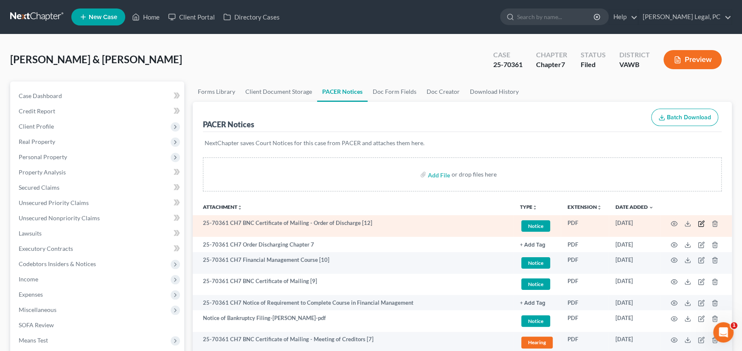
click at [701, 223] on icon "button" at bounding box center [702, 223] width 4 height 4
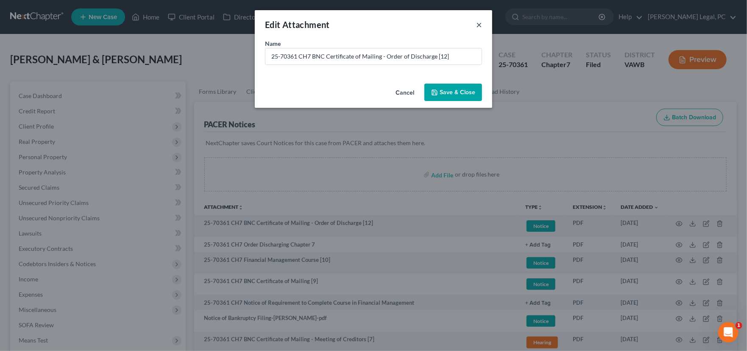
drag, startPoint x: 480, startPoint y: 26, endPoint x: 506, endPoint y: 55, distance: 38.2
click at [479, 26] on button "×" at bounding box center [479, 25] width 6 height 10
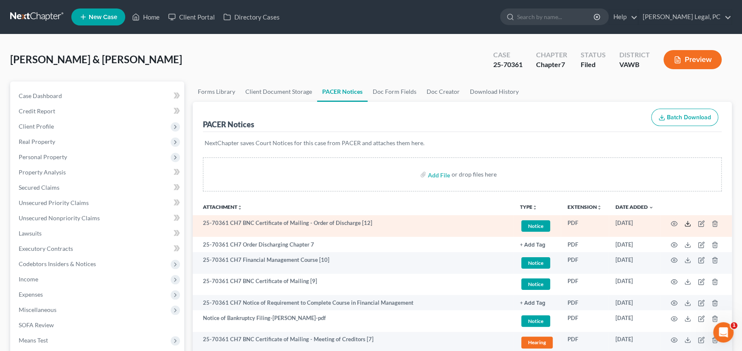
click at [687, 225] on icon at bounding box center [687, 225] width 5 height 2
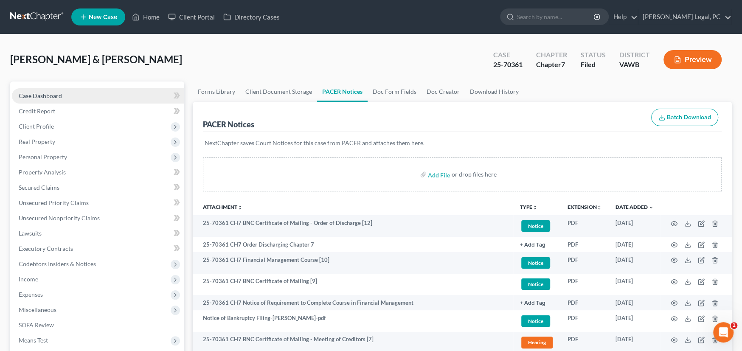
click at [33, 97] on span "Case Dashboard" at bounding box center [40, 95] width 43 height 7
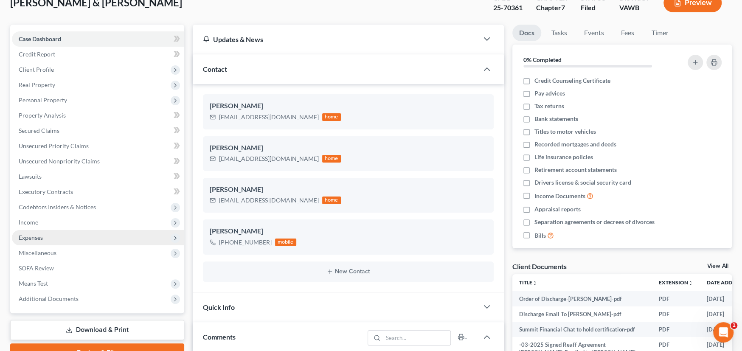
scroll to position [170, 0]
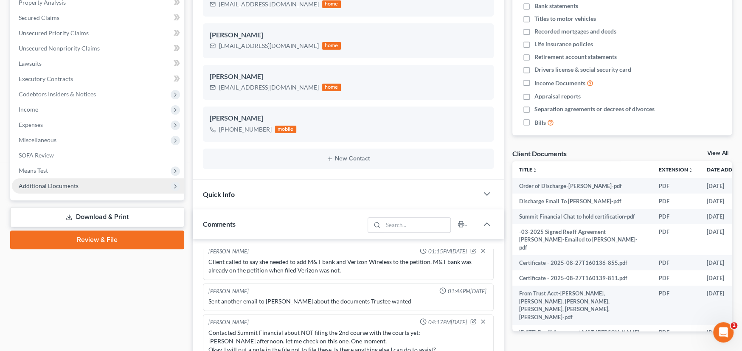
click at [67, 183] on span "Additional Documents" at bounding box center [49, 185] width 60 height 7
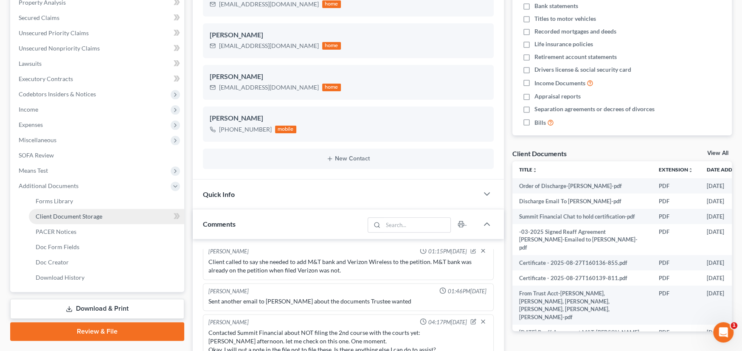
click at [62, 215] on span "Client Document Storage" at bounding box center [69, 216] width 67 height 7
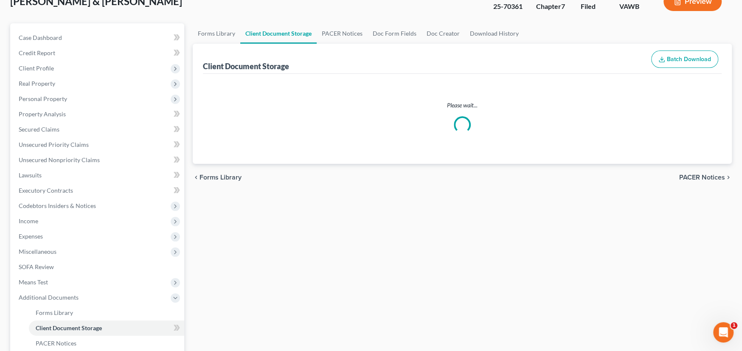
scroll to position [6, 0]
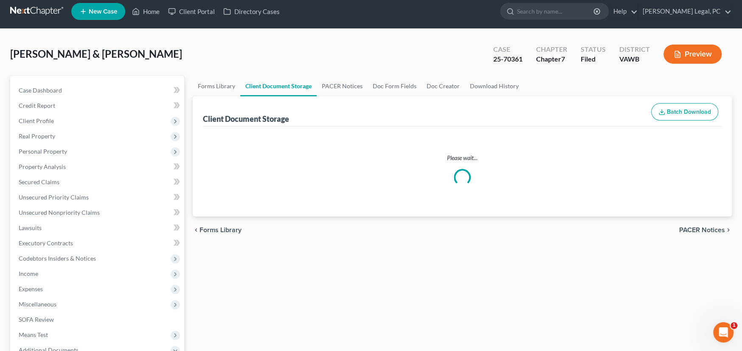
select select "0"
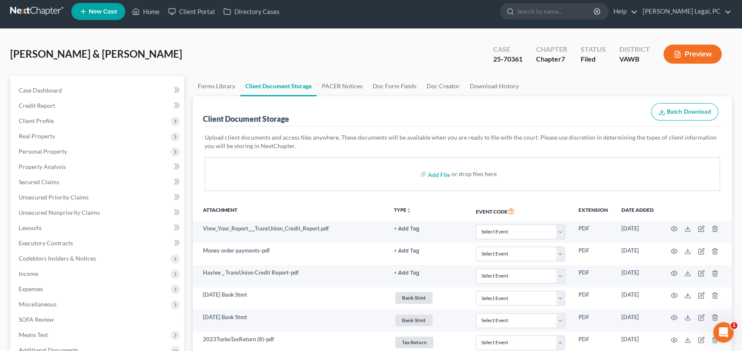
scroll to position [0, 0]
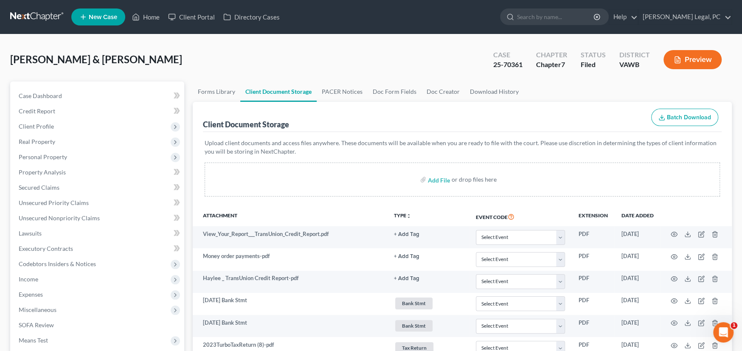
select select "0"
drag, startPoint x: 29, startPoint y: 93, endPoint x: 35, endPoint y: 92, distance: 5.5
click at [29, 93] on span "Case Dashboard" at bounding box center [40, 95] width 43 height 7
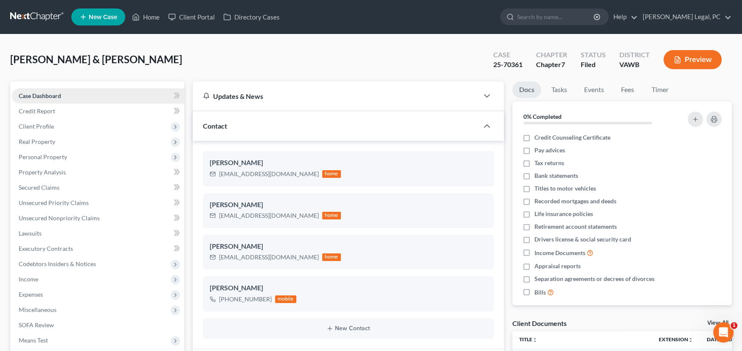
scroll to position [1869, 0]
click at [39, 17] on link at bounding box center [37, 16] width 54 height 15
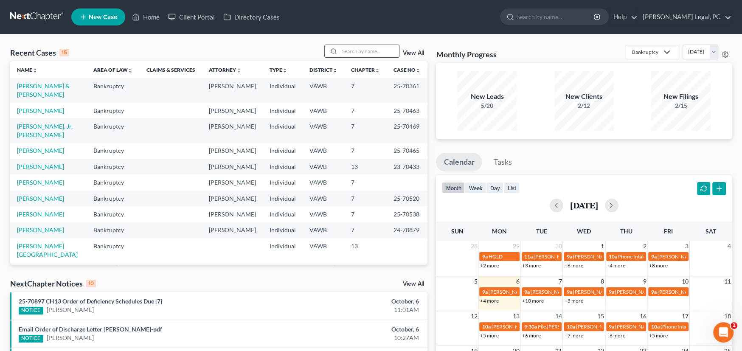
click at [353, 53] on input "search" at bounding box center [368, 51] width 59 height 12
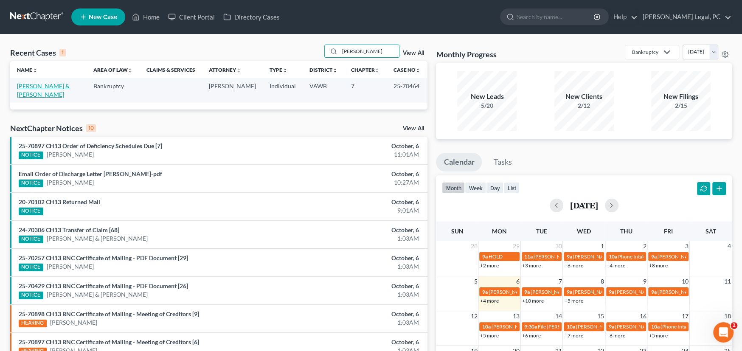
type input "Compton"
click at [47, 88] on link "Compton, Gary & Darlene" at bounding box center [43, 90] width 53 height 16
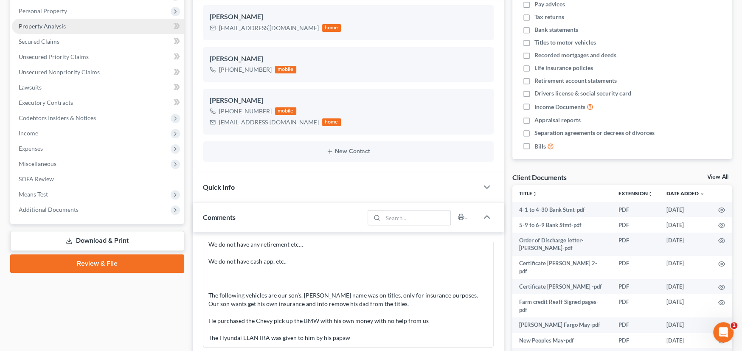
scroll to position [170, 0]
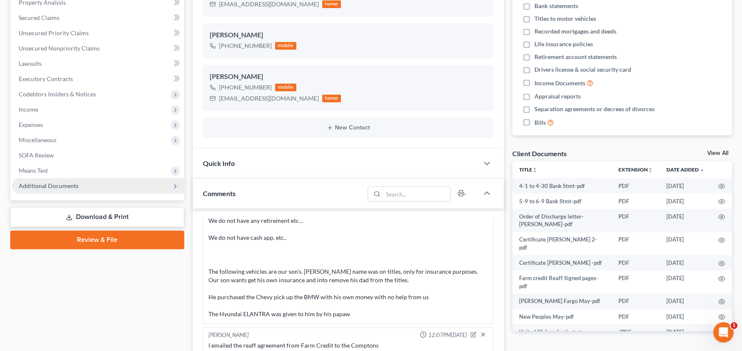
click at [52, 183] on span "Additional Documents" at bounding box center [49, 185] width 60 height 7
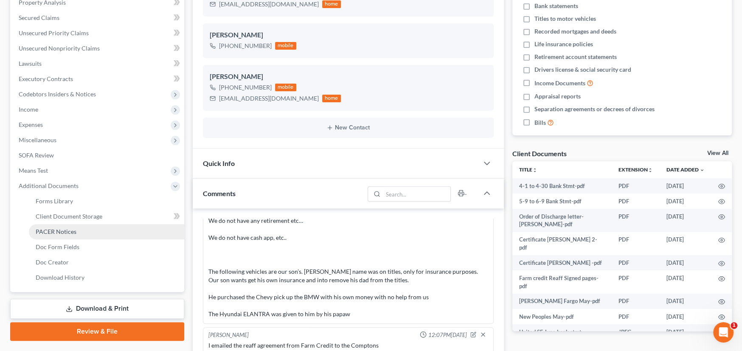
click at [42, 228] on span "PACER Notices" at bounding box center [56, 231] width 41 height 7
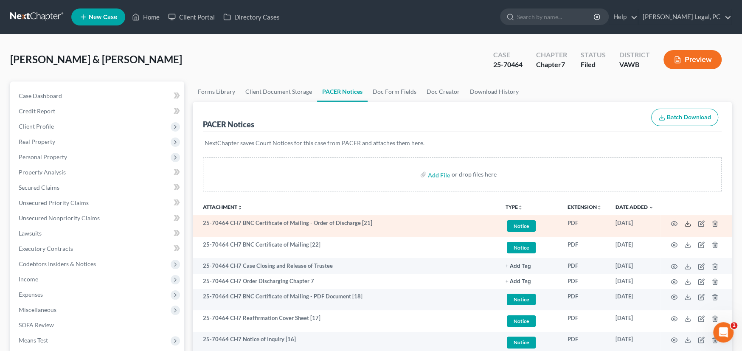
click at [686, 224] on icon at bounding box center [687, 223] width 7 height 7
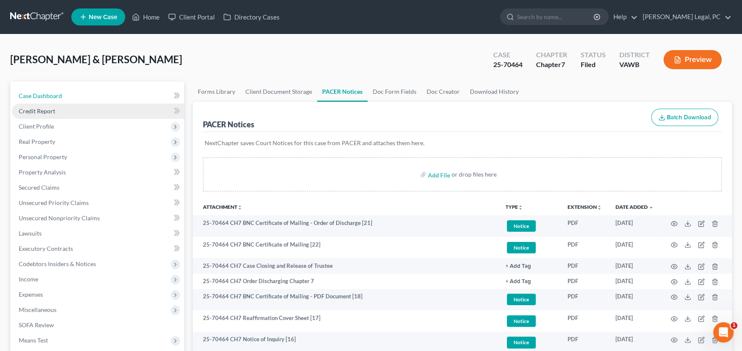
drag, startPoint x: 33, startPoint y: 93, endPoint x: 117, endPoint y: 103, distance: 84.9
click at [33, 93] on span "Case Dashboard" at bounding box center [40, 95] width 43 height 7
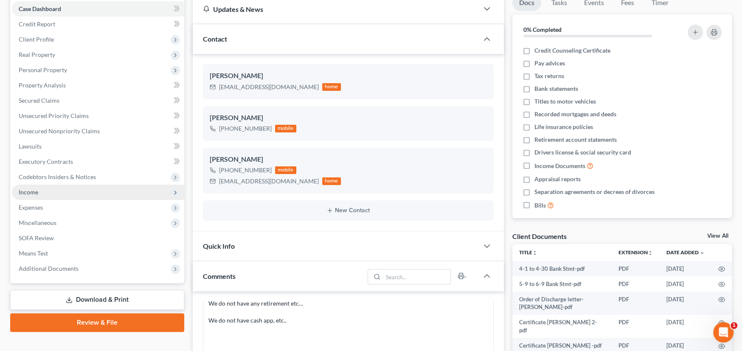
scroll to position [212, 0]
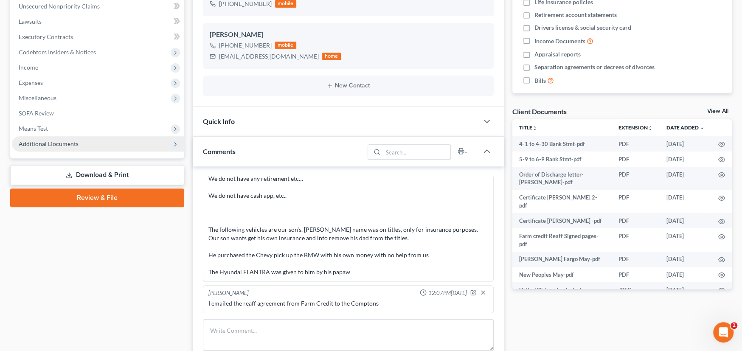
click at [73, 140] on span "Additional Documents" at bounding box center [49, 143] width 60 height 7
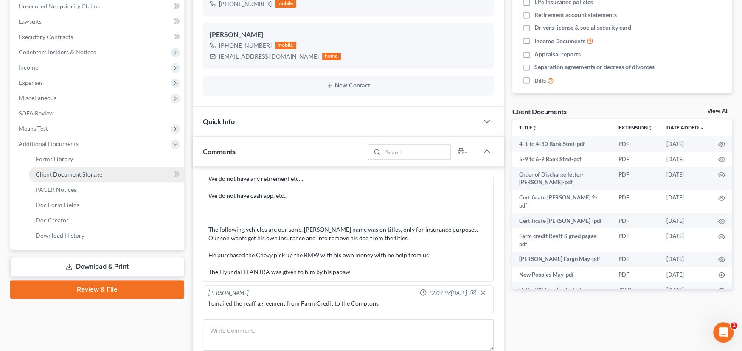
click at [70, 172] on span "Client Document Storage" at bounding box center [69, 174] width 67 height 7
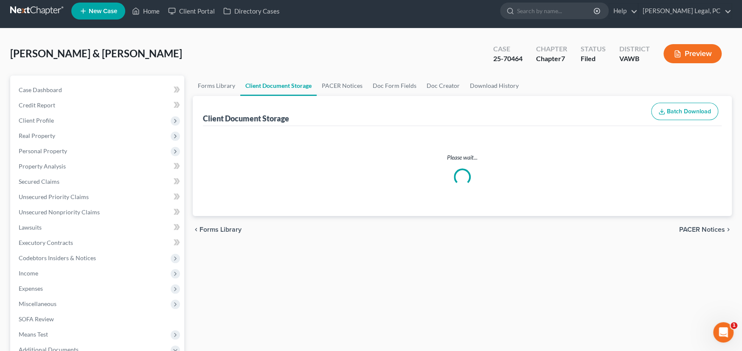
scroll to position [1, 0]
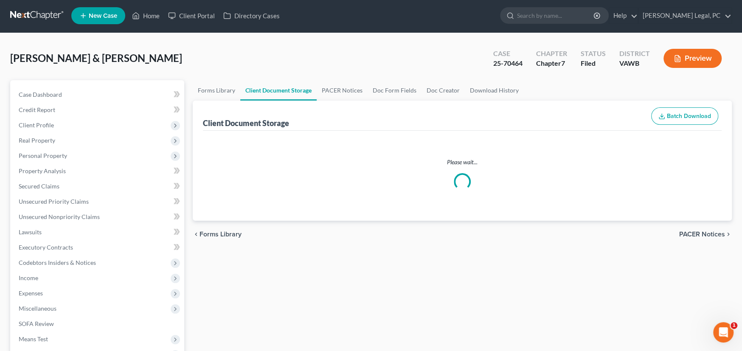
select select "0"
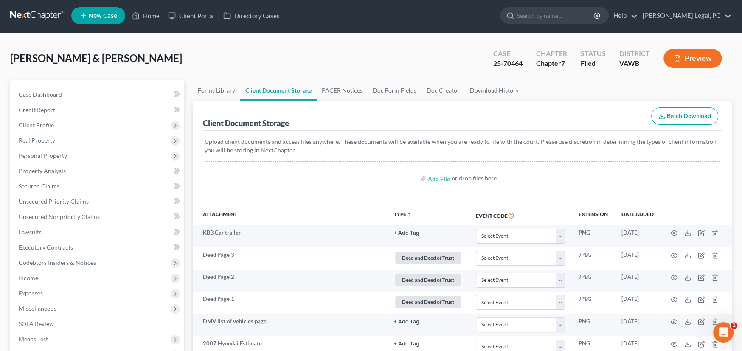
scroll to position [0, 0]
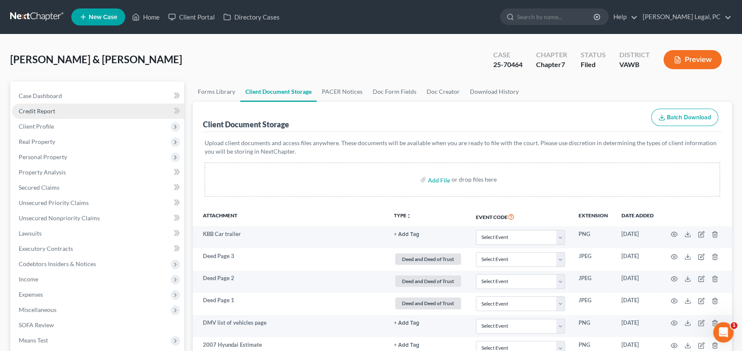
select select "0"
click at [28, 15] on link at bounding box center [37, 16] width 54 height 15
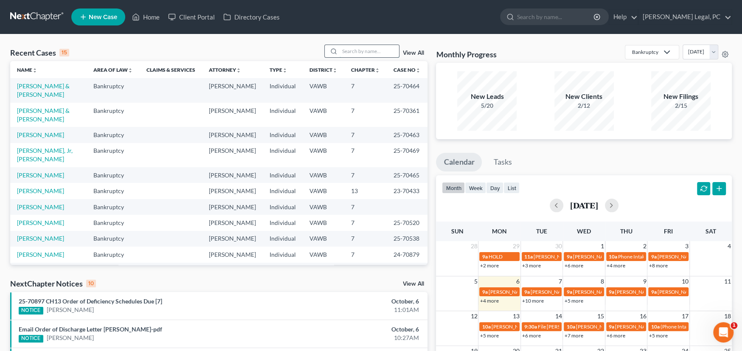
click at [353, 53] on input "search" at bounding box center [368, 51] width 59 height 12
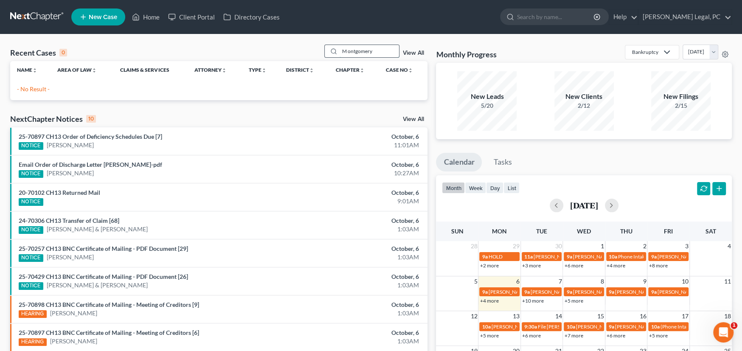
click at [347, 50] on input "M ontgomery" at bounding box center [368, 51] width 59 height 12
click at [372, 53] on input "[PERSON_NAME]" at bounding box center [368, 51] width 59 height 12
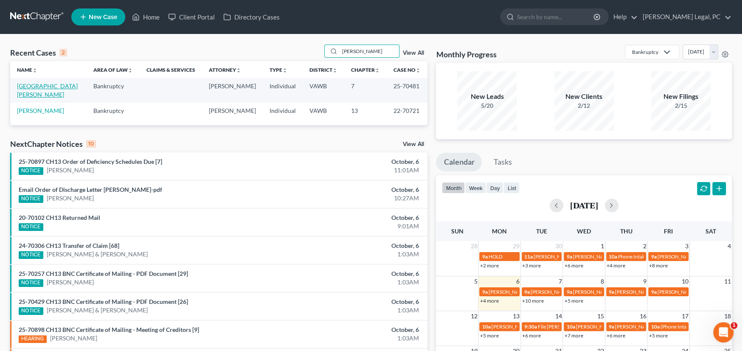
type input "[PERSON_NAME]"
click at [57, 84] on link "[GEOGRAPHIC_DATA][PERSON_NAME]" at bounding box center [47, 90] width 61 height 16
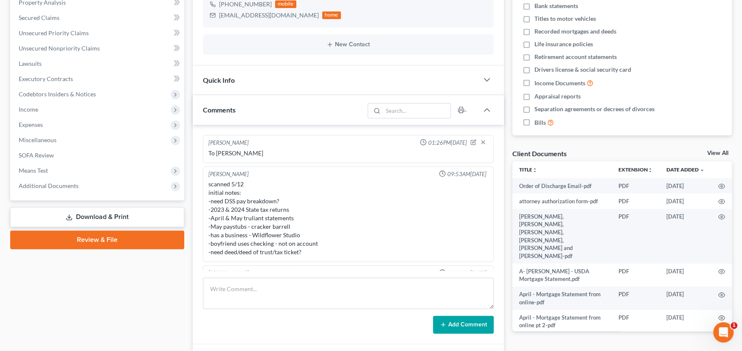
scroll to position [411, 0]
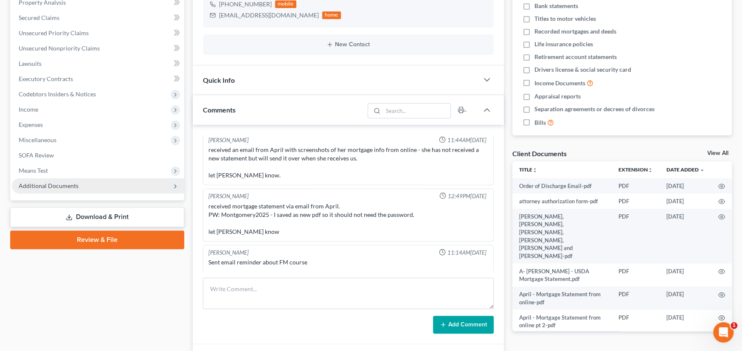
click at [52, 182] on span "Additional Documents" at bounding box center [49, 185] width 60 height 7
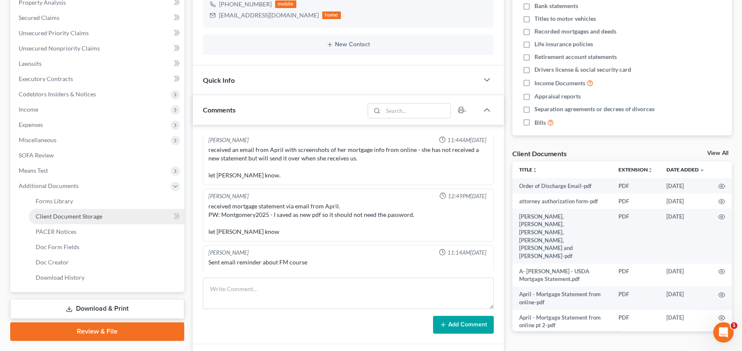
click at [63, 213] on span "Client Document Storage" at bounding box center [69, 216] width 67 height 7
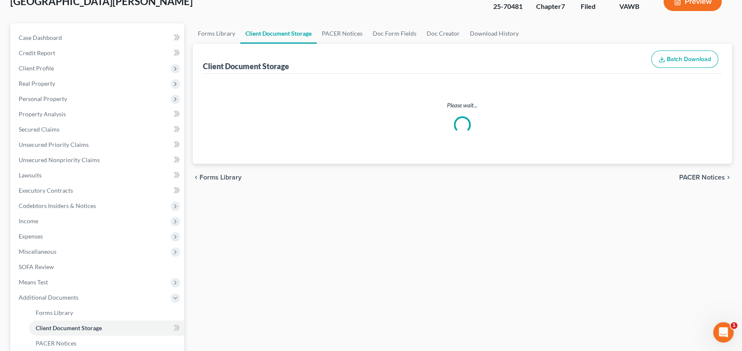
scroll to position [20, 0]
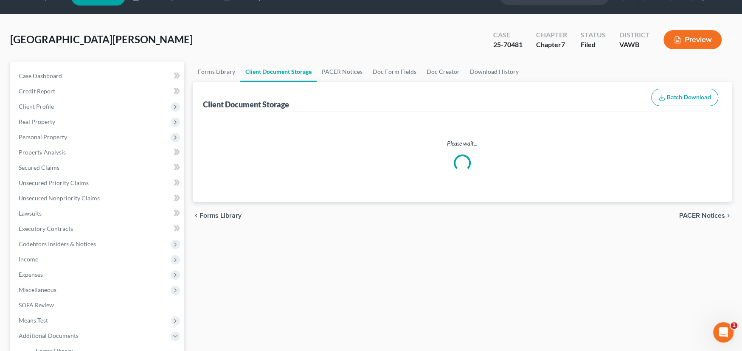
select select "0"
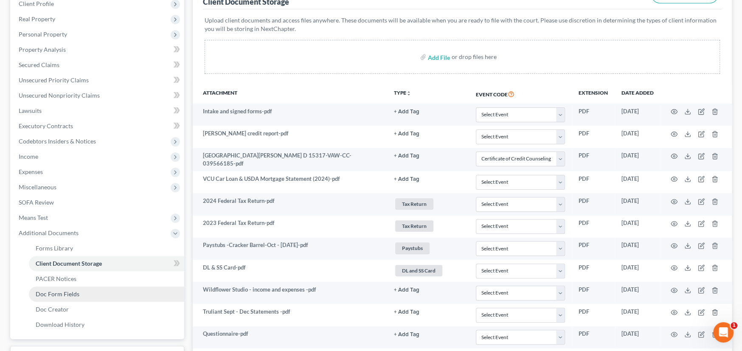
scroll to position [212, 0]
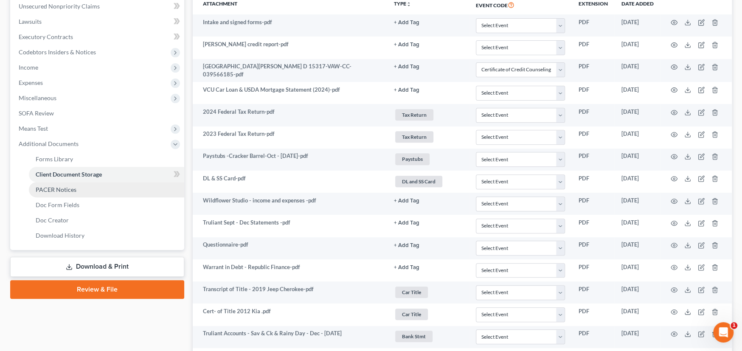
click at [64, 189] on span "PACER Notices" at bounding box center [56, 189] width 41 height 7
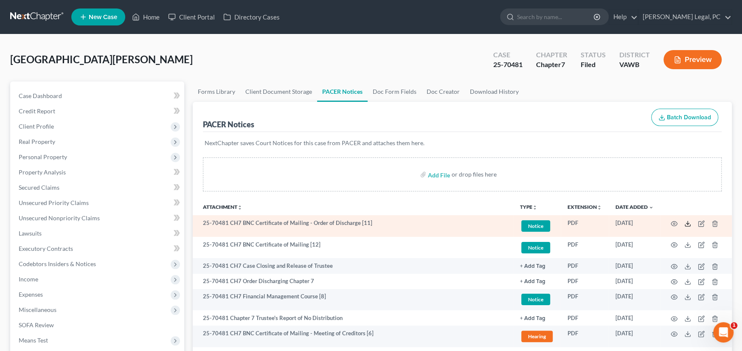
click at [687, 221] on line at bounding box center [687, 222] width 0 height 3
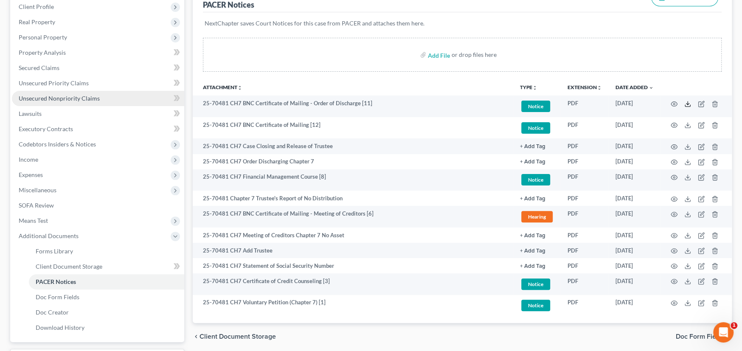
scroll to position [191, 0]
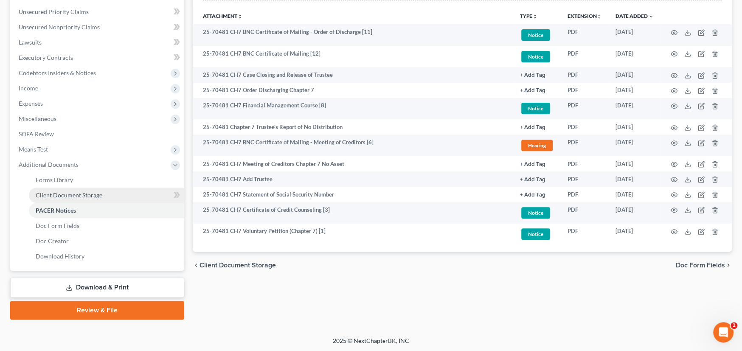
click at [73, 197] on span "Client Document Storage" at bounding box center [69, 194] width 67 height 7
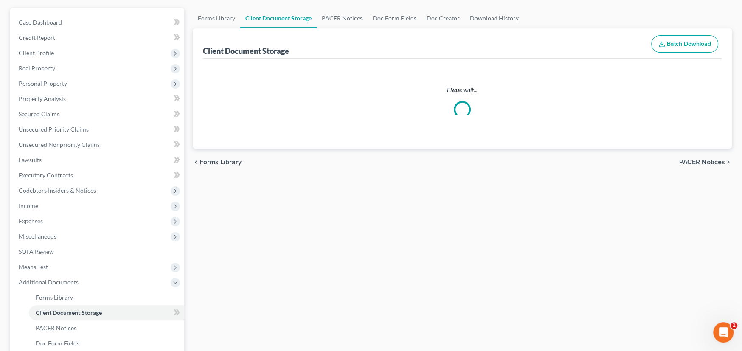
scroll to position [27, 0]
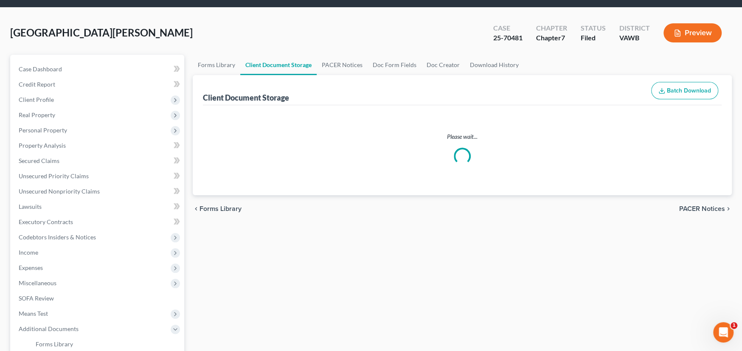
select select "0"
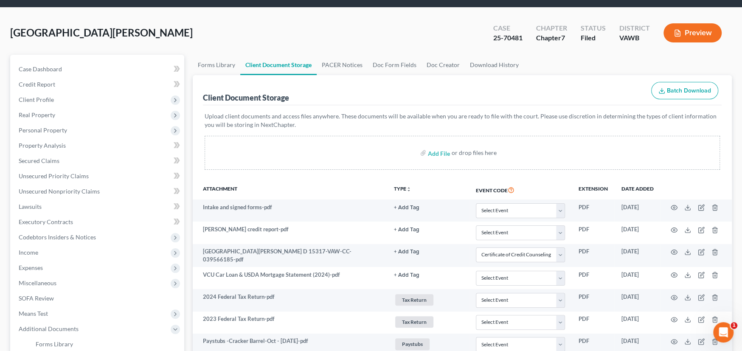
scroll to position [0, 0]
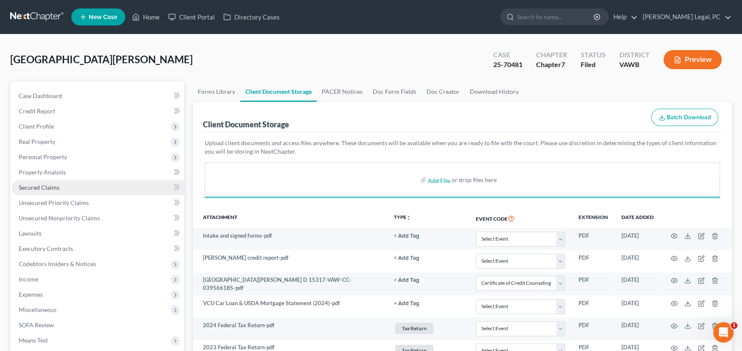
select select "0"
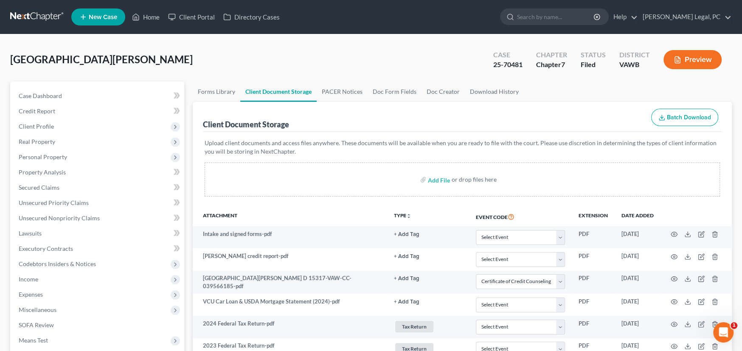
click at [45, 17] on link at bounding box center [37, 16] width 54 height 15
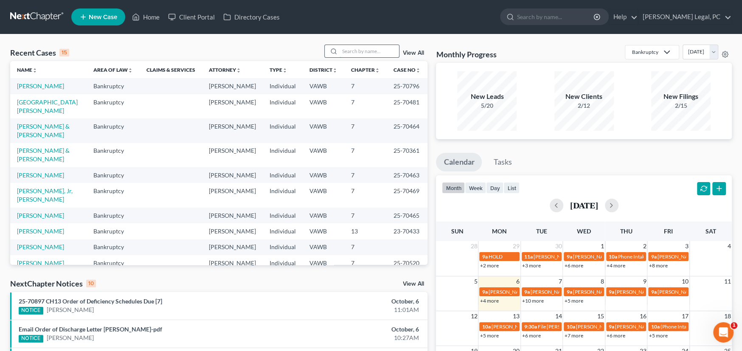
click at [362, 49] on input "search" at bounding box center [368, 51] width 59 height 12
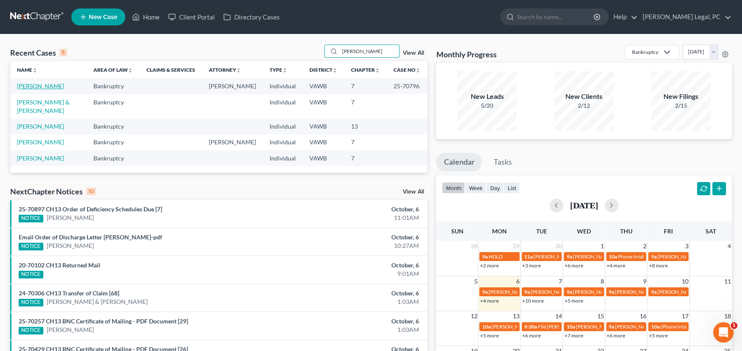
type input "[PERSON_NAME]"
click at [36, 83] on link "[PERSON_NAME]" at bounding box center [40, 85] width 47 height 7
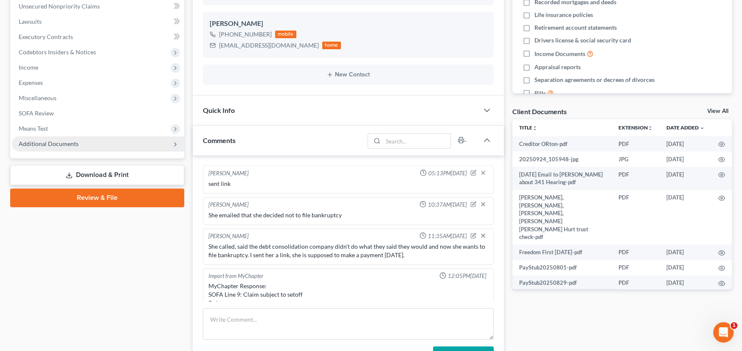
scroll to position [1187, 0]
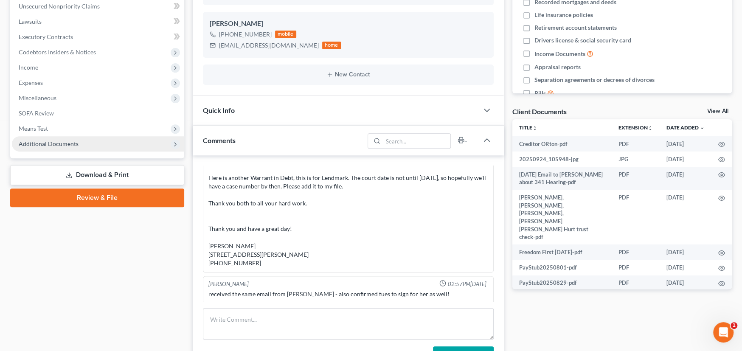
click at [37, 140] on span "Additional Documents" at bounding box center [49, 143] width 60 height 7
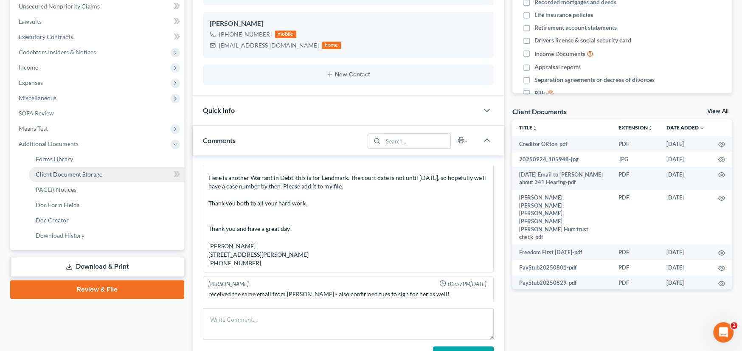
click at [78, 174] on span "Client Document Storage" at bounding box center [69, 174] width 67 height 7
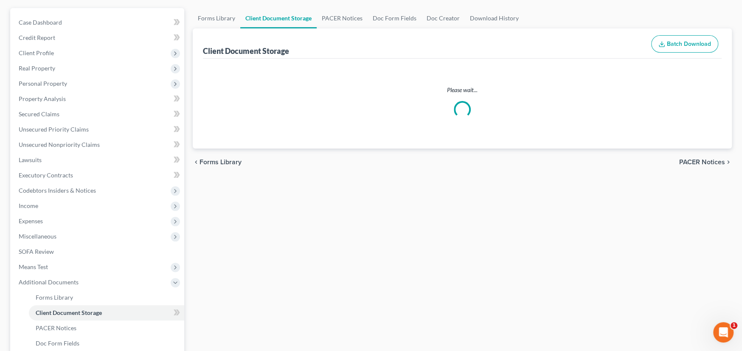
scroll to position [27, 0]
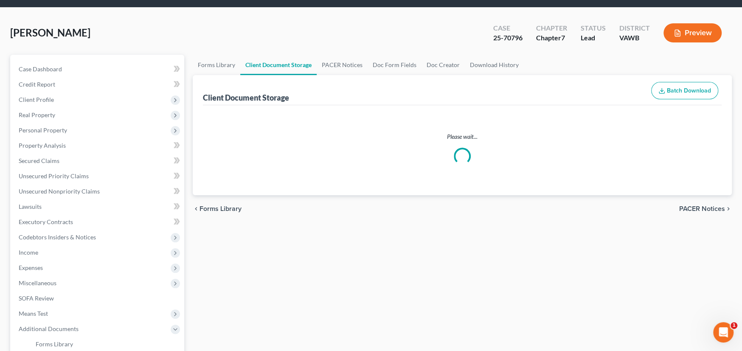
select select "0"
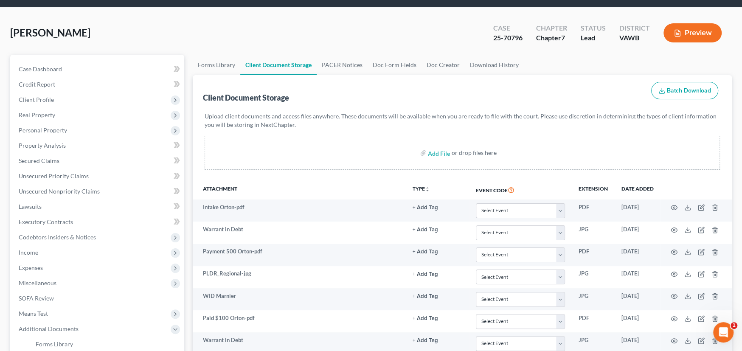
scroll to position [0, 0]
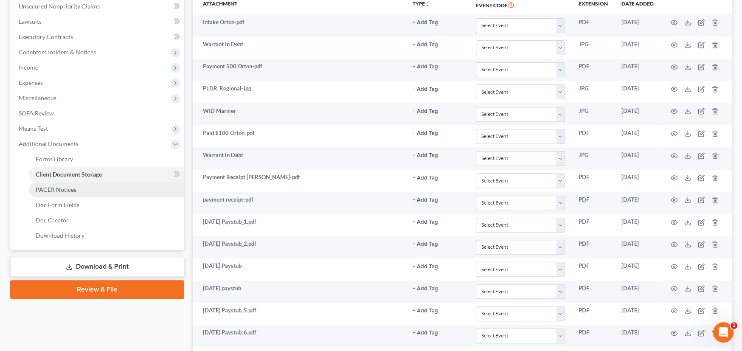
click at [68, 193] on link "PACER Notices" at bounding box center [106, 189] width 155 height 15
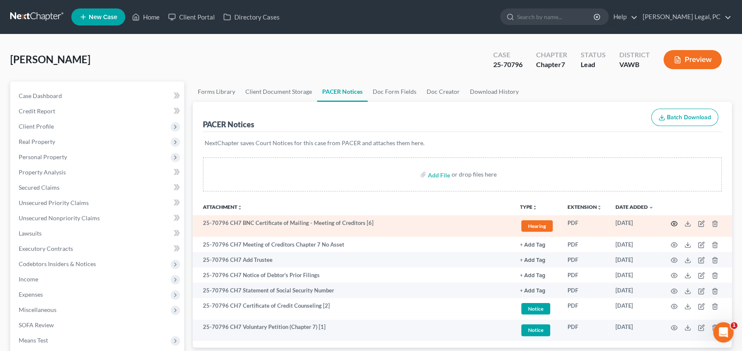
click at [674, 222] on icon "button" at bounding box center [673, 223] width 7 height 7
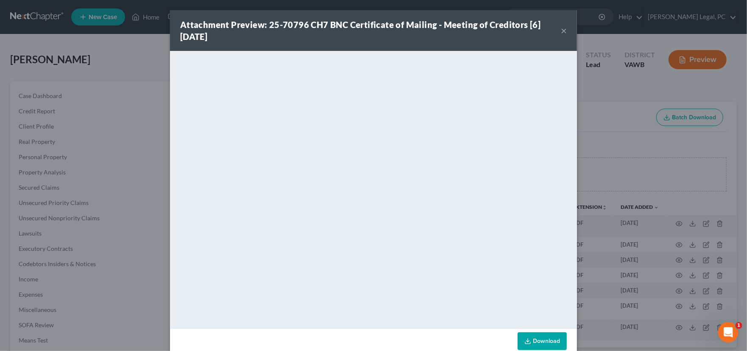
click at [561, 30] on button "×" at bounding box center [564, 30] width 6 height 10
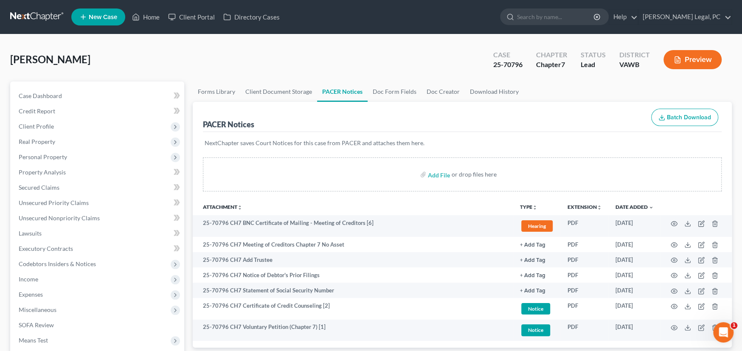
click at [34, 18] on link at bounding box center [37, 16] width 54 height 15
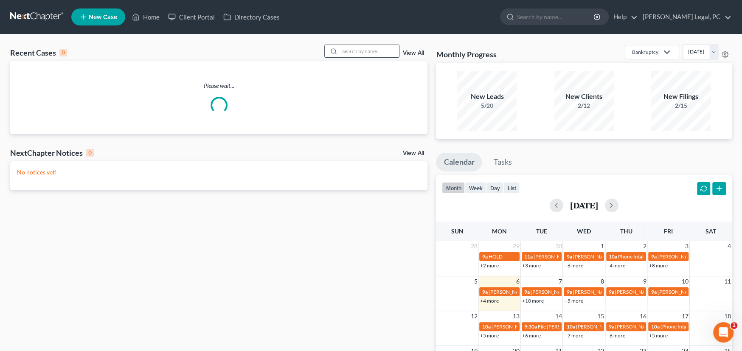
click at [358, 52] on input "search" at bounding box center [368, 51] width 59 height 12
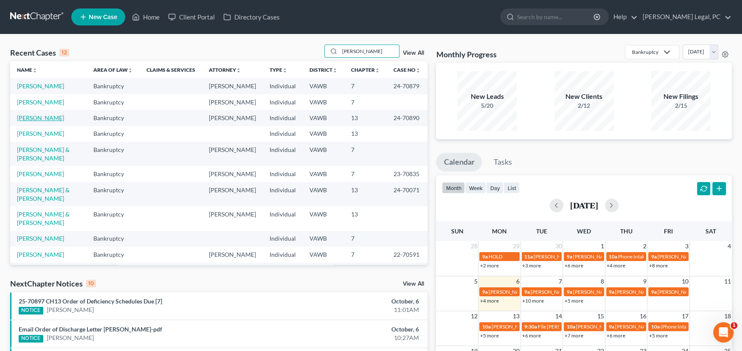
type input "[PERSON_NAME]"
click at [35, 121] on link "[PERSON_NAME]" at bounding box center [40, 117] width 47 height 7
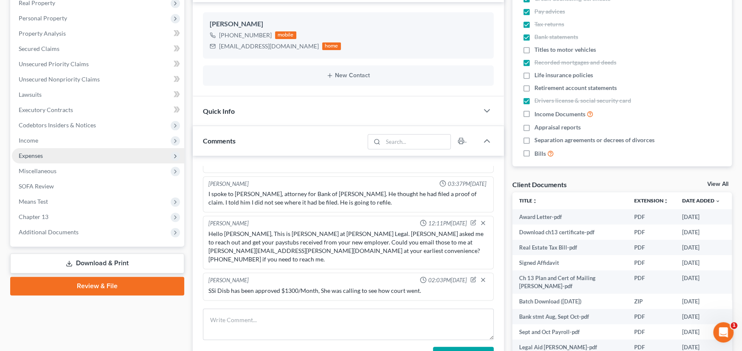
scroll to position [170, 0]
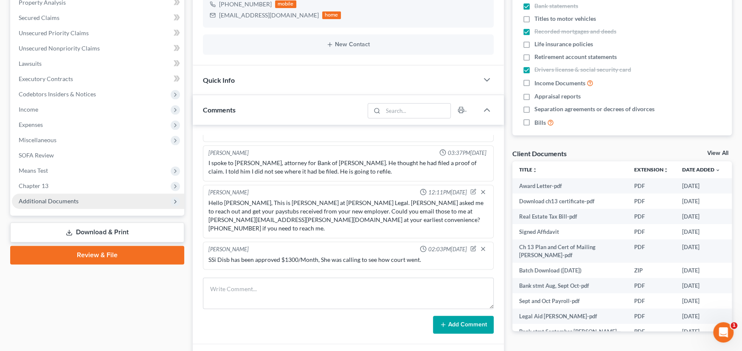
click at [70, 203] on span "Additional Documents" at bounding box center [49, 200] width 60 height 7
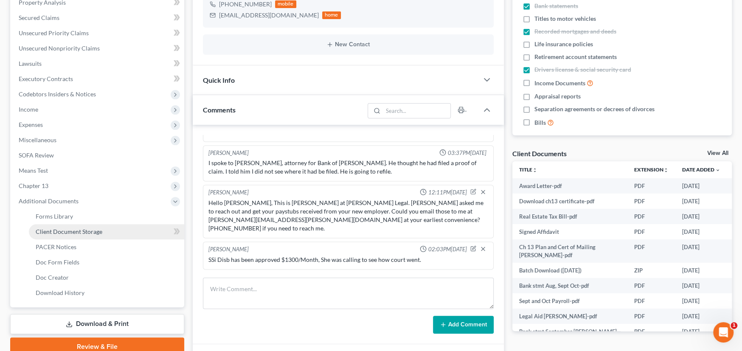
click at [93, 229] on span "Client Document Storage" at bounding box center [69, 231] width 67 height 7
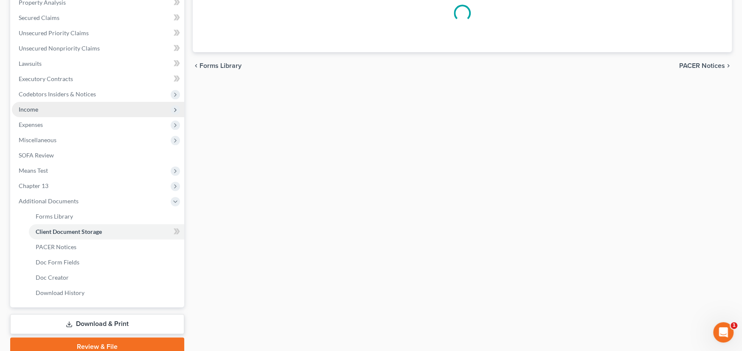
scroll to position [44, 0]
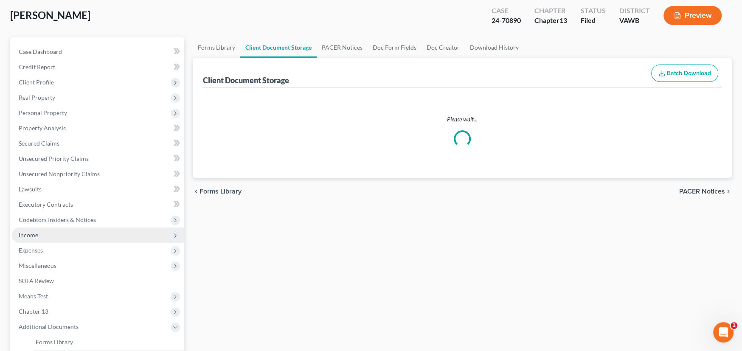
select select "0"
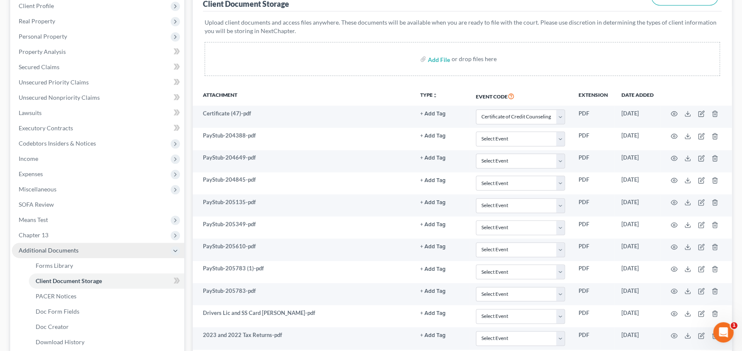
scroll to position [127, 0]
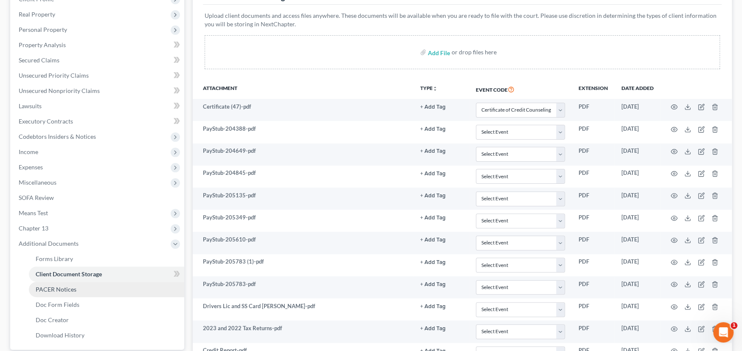
click at [67, 290] on span "PACER Notices" at bounding box center [56, 288] width 41 height 7
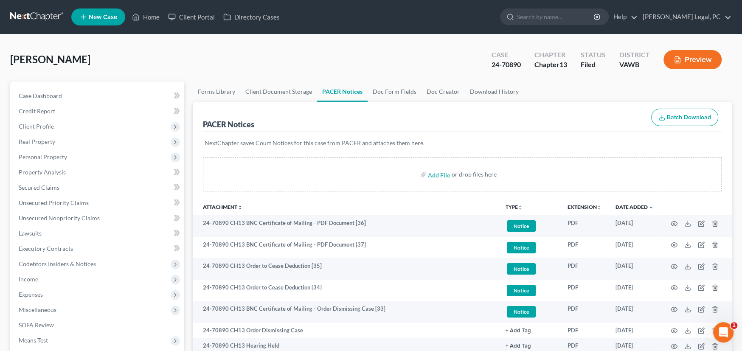
click at [42, 17] on link at bounding box center [37, 16] width 54 height 15
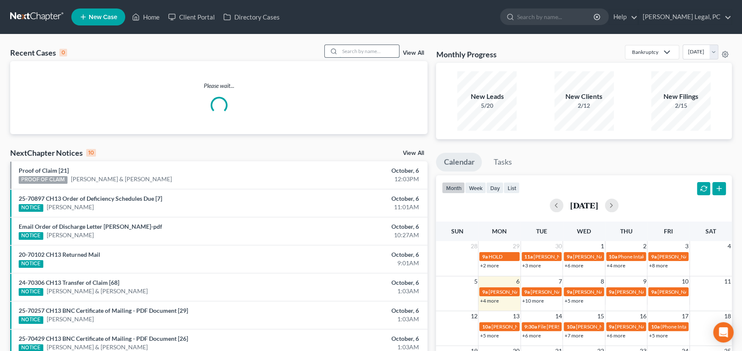
click at [358, 50] on input "search" at bounding box center [368, 51] width 59 height 12
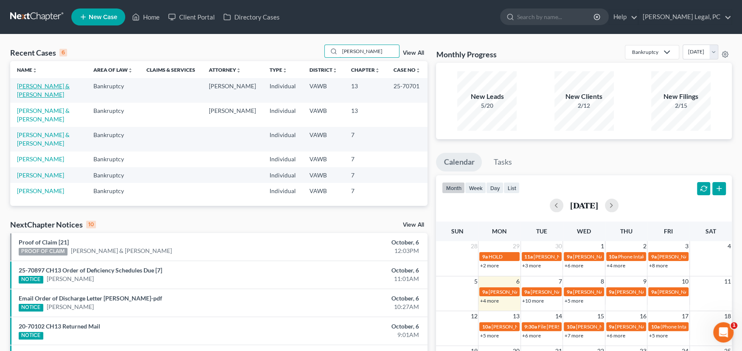
type input "[PERSON_NAME]"
click at [42, 87] on link "[PERSON_NAME] & [PERSON_NAME]" at bounding box center [43, 90] width 53 height 16
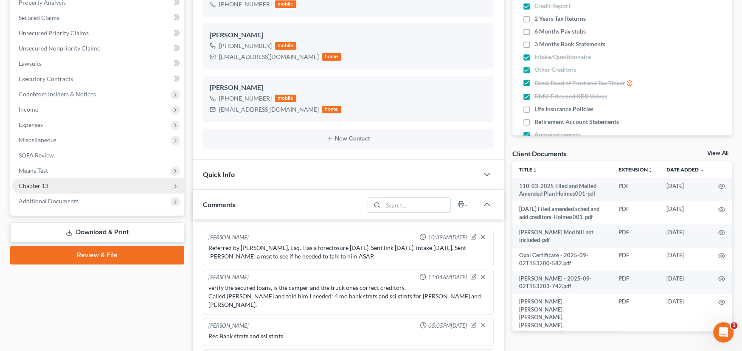
scroll to position [3, 0]
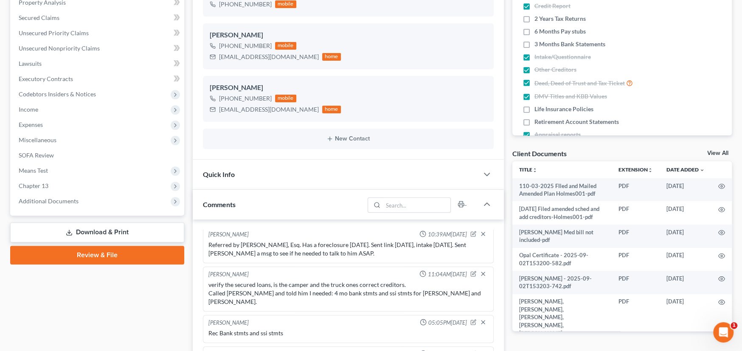
drag, startPoint x: 46, startPoint y: 197, endPoint x: 51, endPoint y: 215, distance: 18.1
click at [46, 197] on span "Additional Documents" at bounding box center [49, 200] width 60 height 7
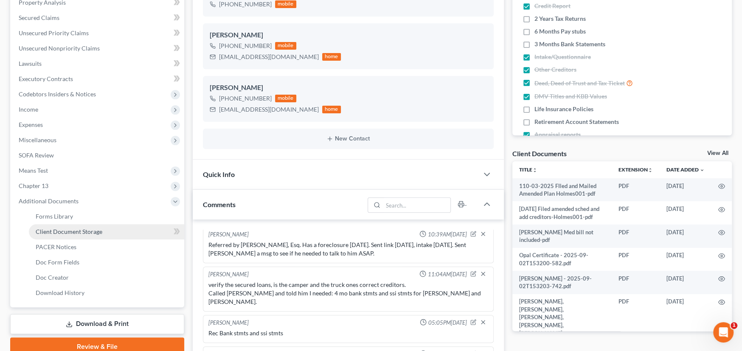
click at [56, 229] on span "Client Document Storage" at bounding box center [69, 231] width 67 height 7
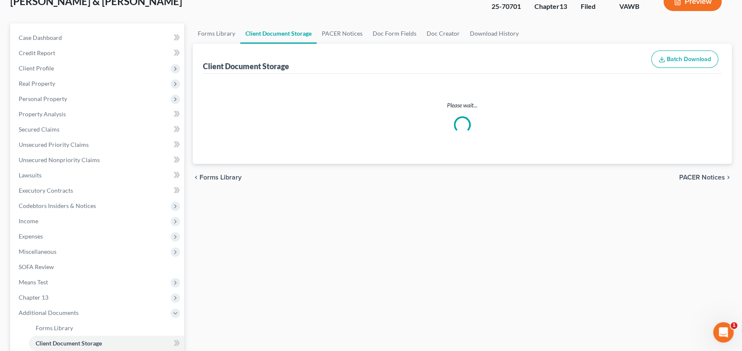
select select "0"
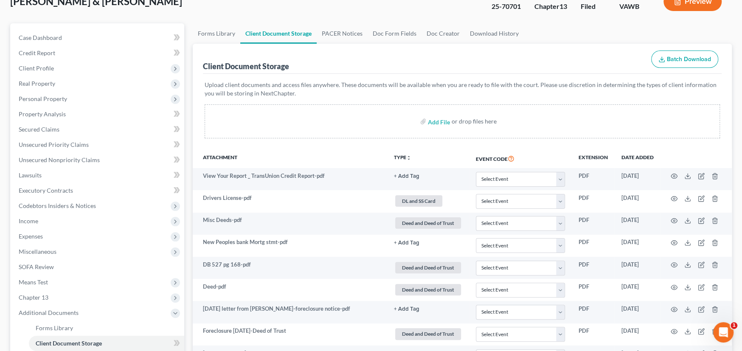
scroll to position [0, 0]
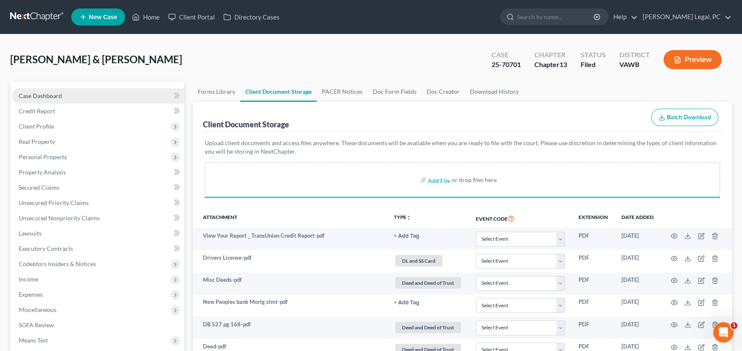
click at [48, 93] on span "Case Dashboard" at bounding box center [40, 95] width 43 height 7
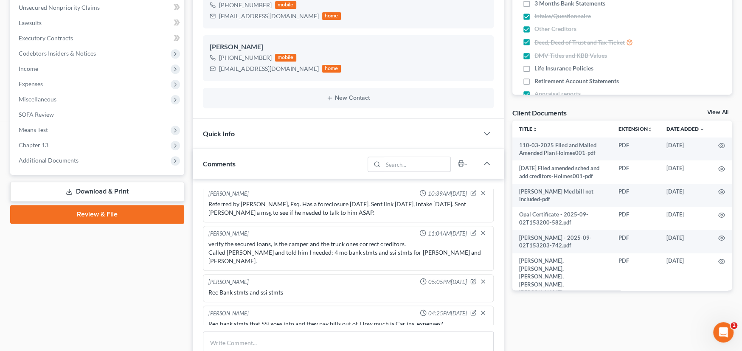
scroll to position [297, 0]
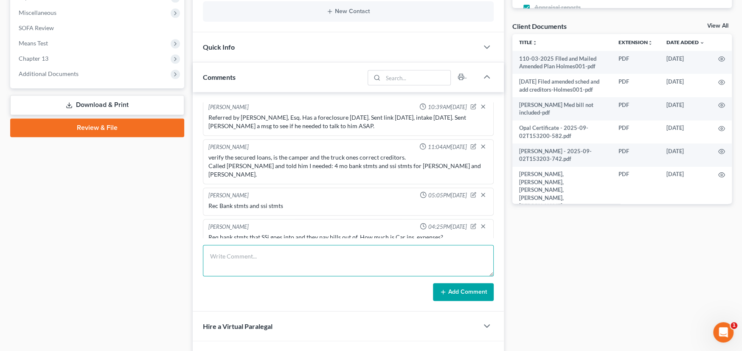
click at [247, 254] on textarea at bounding box center [348, 260] width 291 height 31
type textarea "Filed Affidavit to Pacer"
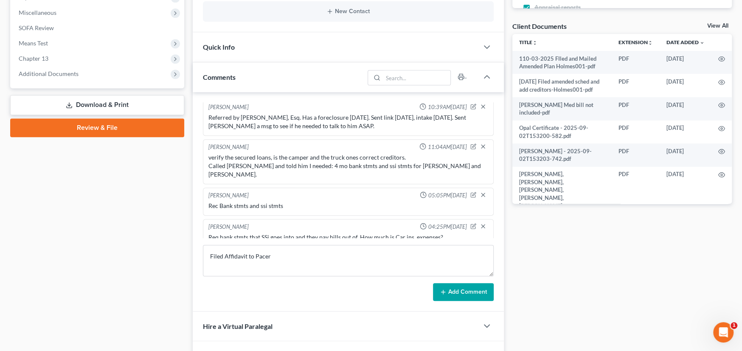
click at [465, 289] on button "Add Comment" at bounding box center [463, 292] width 61 height 18
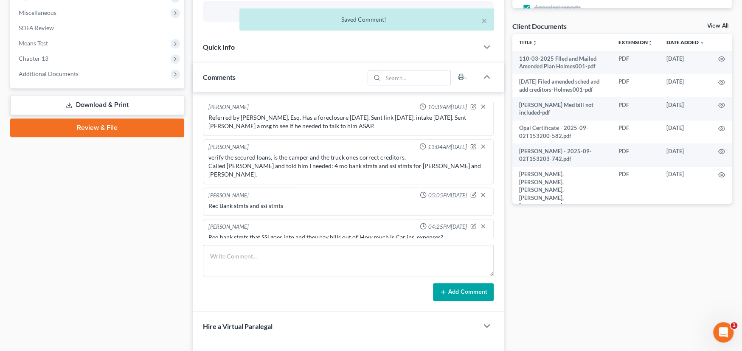
scroll to position [34, 0]
